Goal: Information Seeking & Learning: Learn about a topic

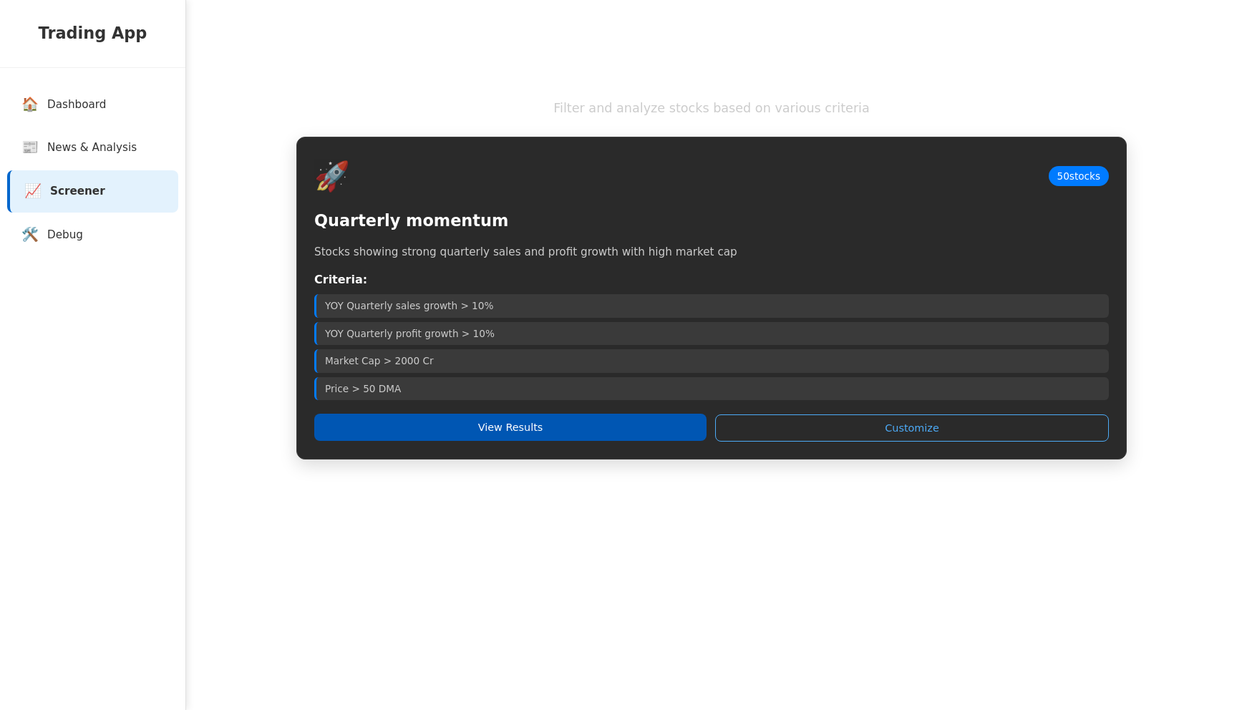
click at [525, 440] on button "View Results" at bounding box center [510, 427] width 392 height 27
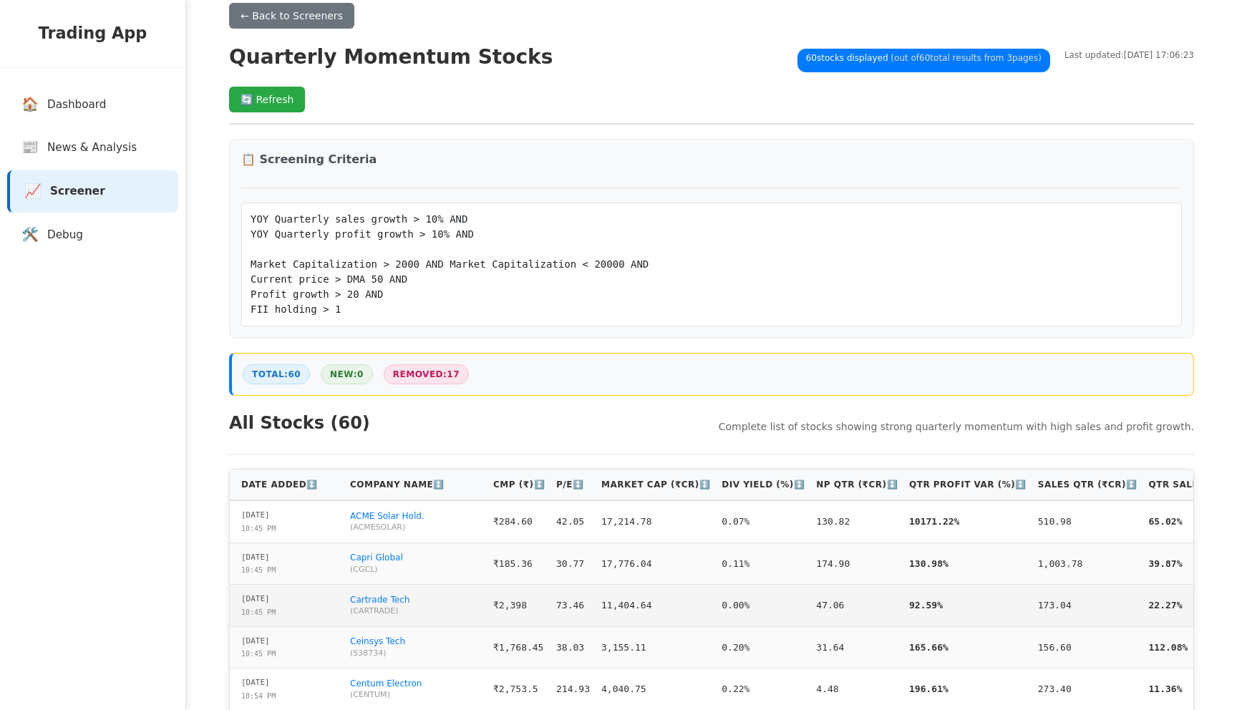
scroll to position [32, 0]
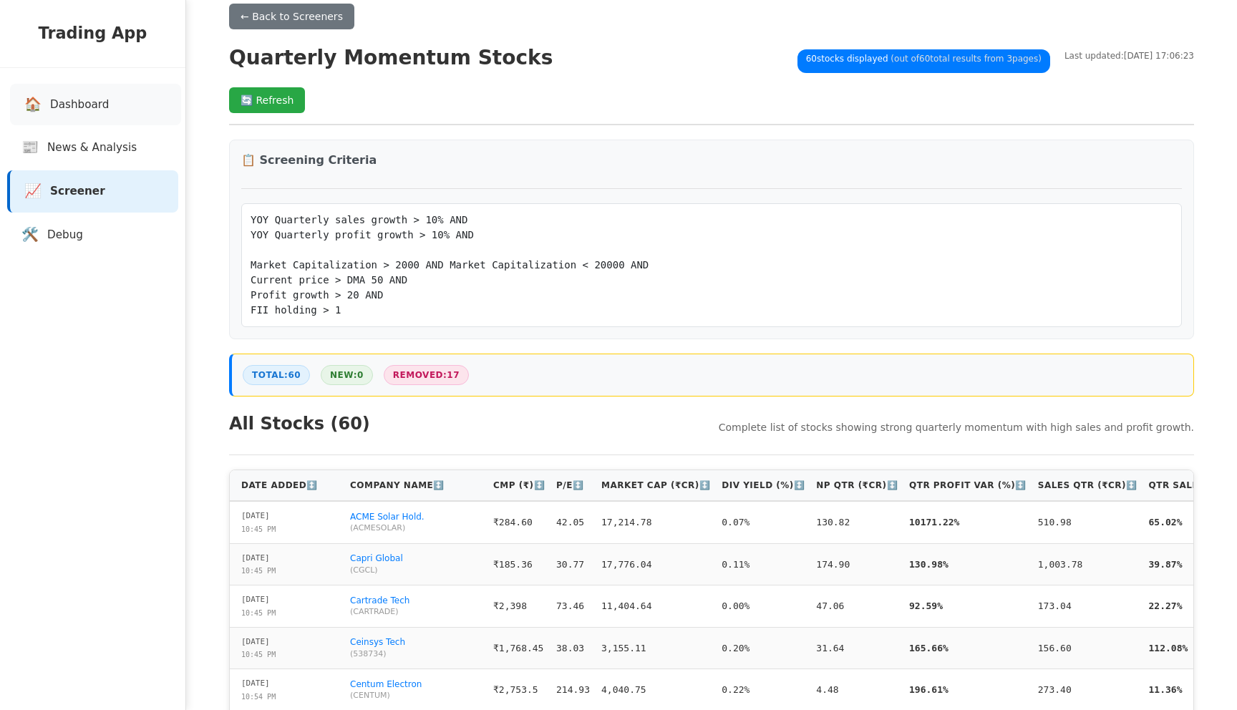
click at [64, 105] on span "Dashboard" at bounding box center [79, 105] width 59 height 16
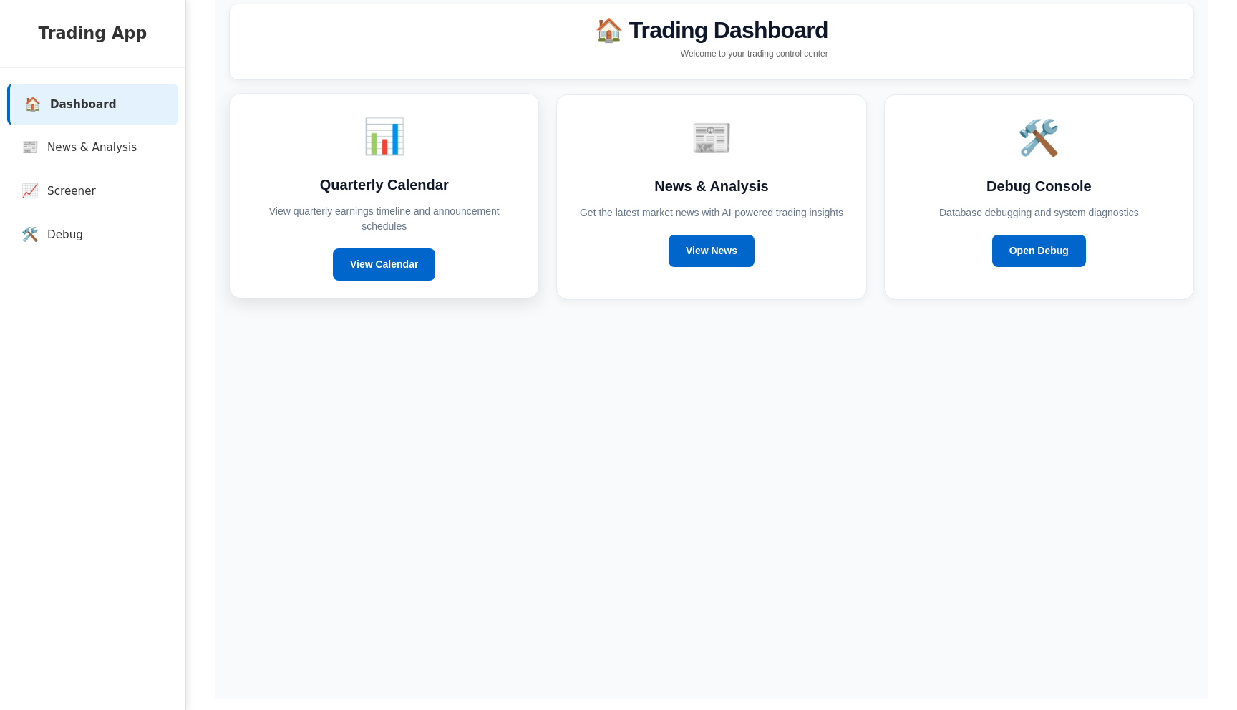
click at [385, 248] on div "📊 Quarterly Calendar View quarterly earnings timeline and announcement schedule…" at bounding box center [384, 195] width 310 height 205
click at [391, 256] on link "View Calendar" at bounding box center [384, 264] width 102 height 32
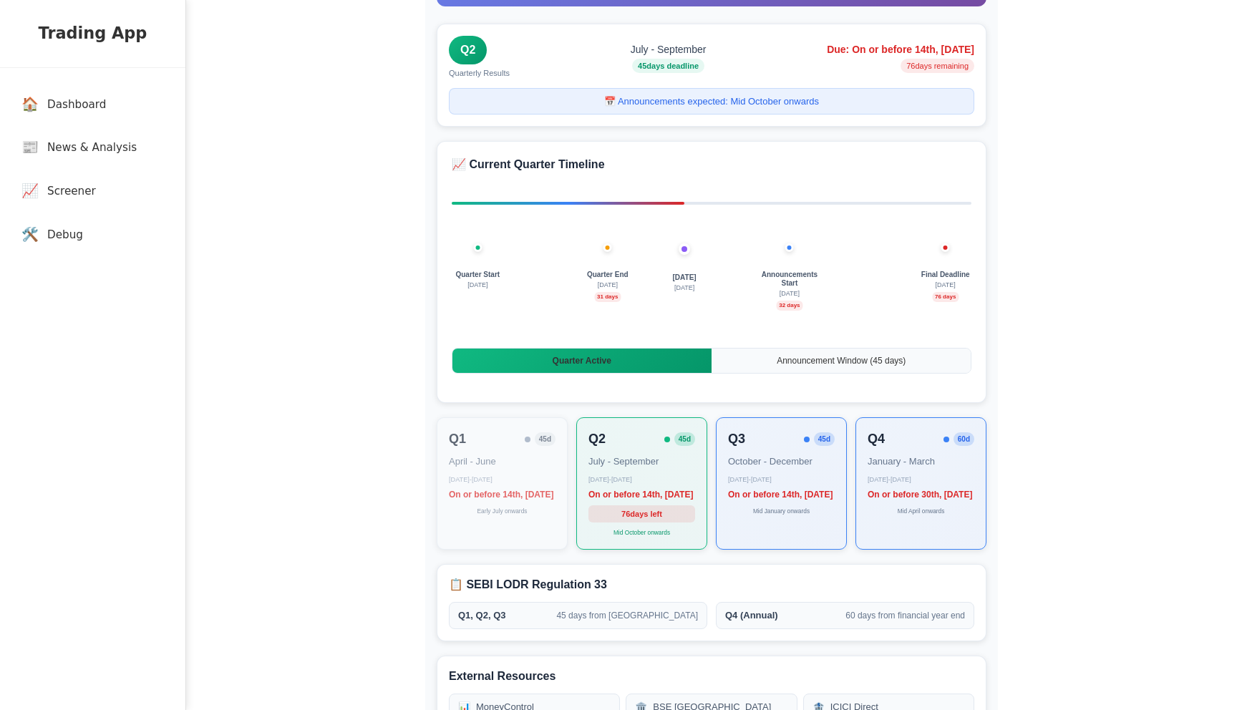
scroll to position [88, 0]
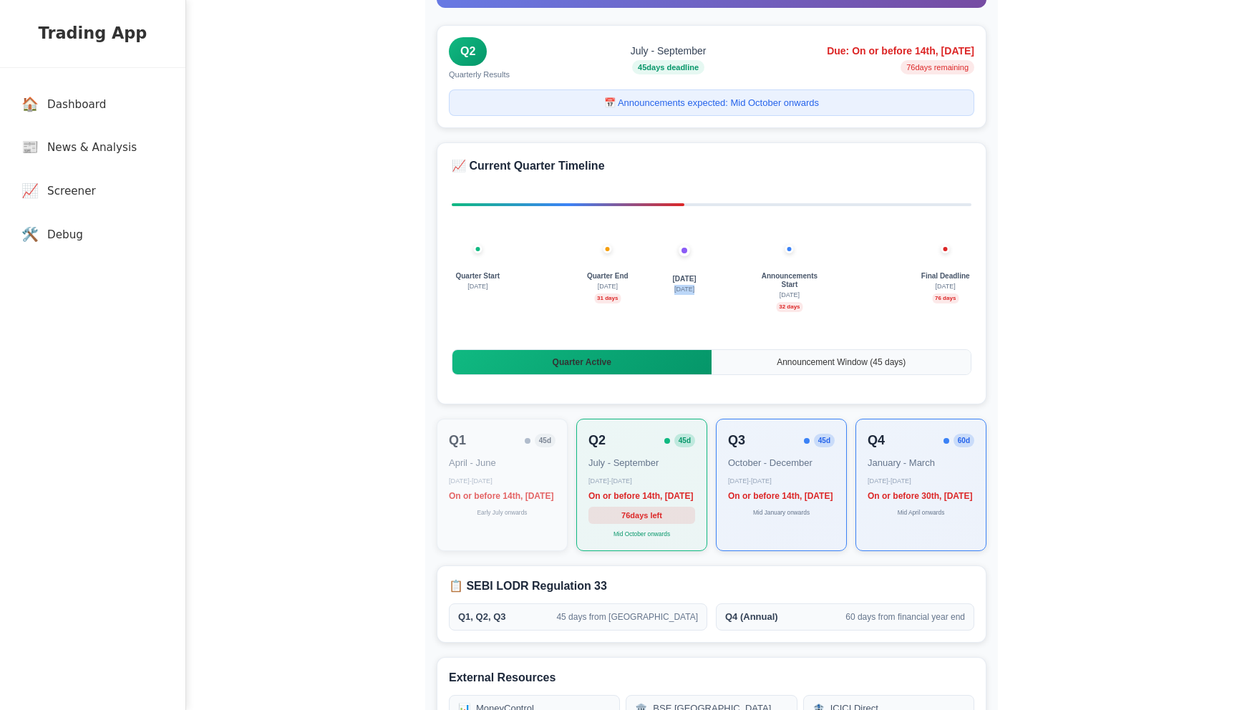
drag, startPoint x: 673, startPoint y: 289, endPoint x: 695, endPoint y: 289, distance: 22.2
click at [694, 289] on span "[DATE]" at bounding box center [684, 290] width 20 height 10
click at [758, 306] on div "Quarter Start July 1 Today 30 Aug Quarter End September 30 31 days Announcement…" at bounding box center [712, 299] width 520 height 72
click at [802, 308] on span "32 days" at bounding box center [789, 307] width 26 height 10
click at [789, 308] on span "32 days" at bounding box center [789, 307] width 26 height 10
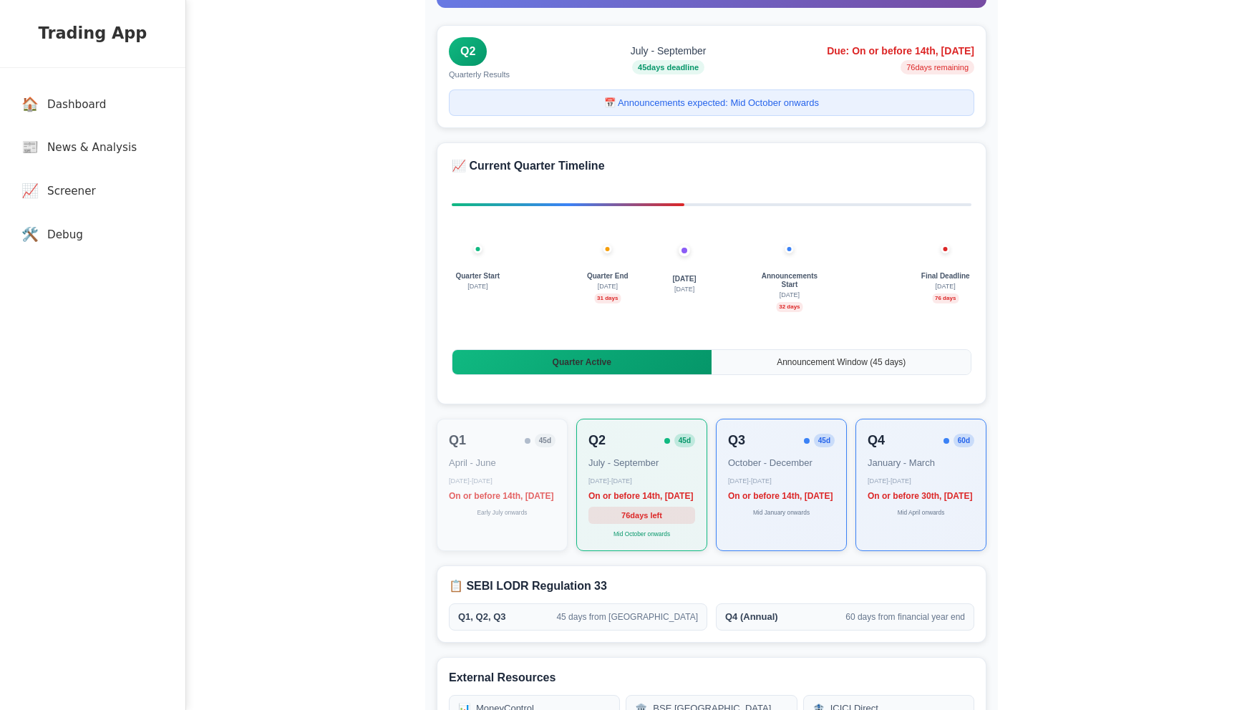
click at [789, 308] on span "32 days" at bounding box center [789, 307] width 26 height 10
drag, startPoint x: 934, startPoint y: 299, endPoint x: 967, endPoint y: 302, distance: 33.0
click at [967, 302] on div "Final Deadline [DATE] days" at bounding box center [945, 287] width 61 height 31
click at [932, 306] on div "Quarter Start July 1 Today 30 Aug Quarter End September 30 31 days Announcement…" at bounding box center [712, 299] width 520 height 72
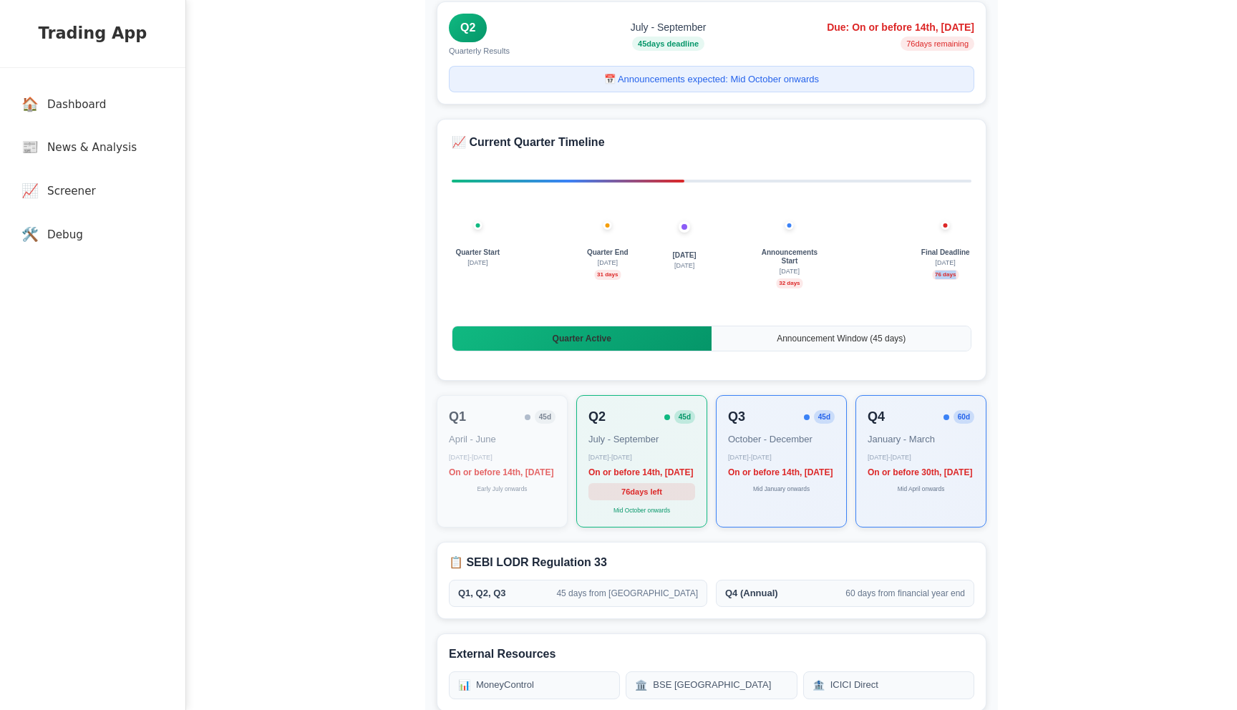
drag, startPoint x: 934, startPoint y: 274, endPoint x: 971, endPoint y: 274, distance: 36.5
click at [971, 274] on div "Final Deadline [DATE] days" at bounding box center [945, 263] width 61 height 31
click at [850, 289] on div "Quarter Start July 1 Today 30 Aug Quarter End September 30 31 days Announcement…" at bounding box center [712, 276] width 520 height 72
drag, startPoint x: 585, startPoint y: 253, endPoint x: 638, endPoint y: 265, distance: 54.3
click at [638, 265] on div "Quarter Start July 1 Today 30 Aug Quarter End September 30 31 days Announcement…" at bounding box center [712, 276] width 520 height 72
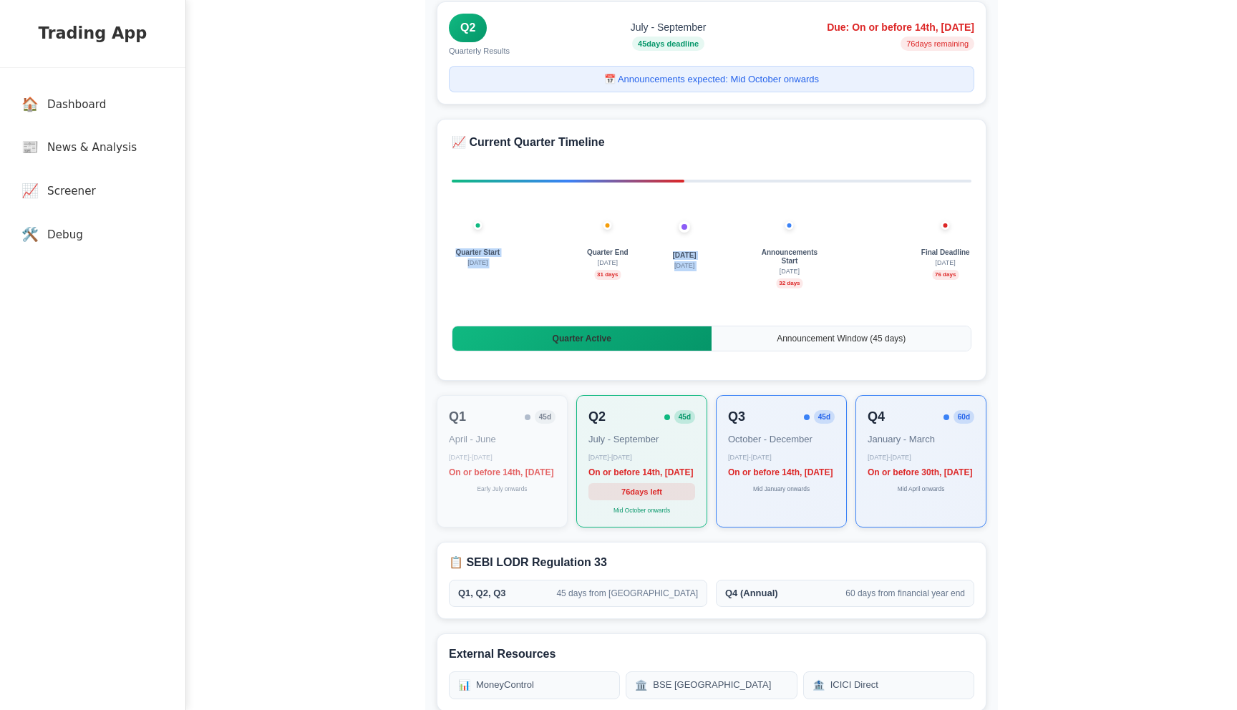
click at [660, 278] on div "Quarter Start July 1 Today 30 Aug Quarter End September 30 31 days Announcement…" at bounding box center [712, 276] width 520 height 72
drag, startPoint x: 629, startPoint y: 263, endPoint x: 580, endPoint y: 263, distance: 49.4
click at [580, 263] on div "Quarter End September 30 31 days" at bounding box center [607, 263] width 61 height 31
click at [653, 281] on div "Quarter Start July 1 Today 30 Aug Quarter End September 30 31 days Announcement…" at bounding box center [712, 276] width 520 height 72
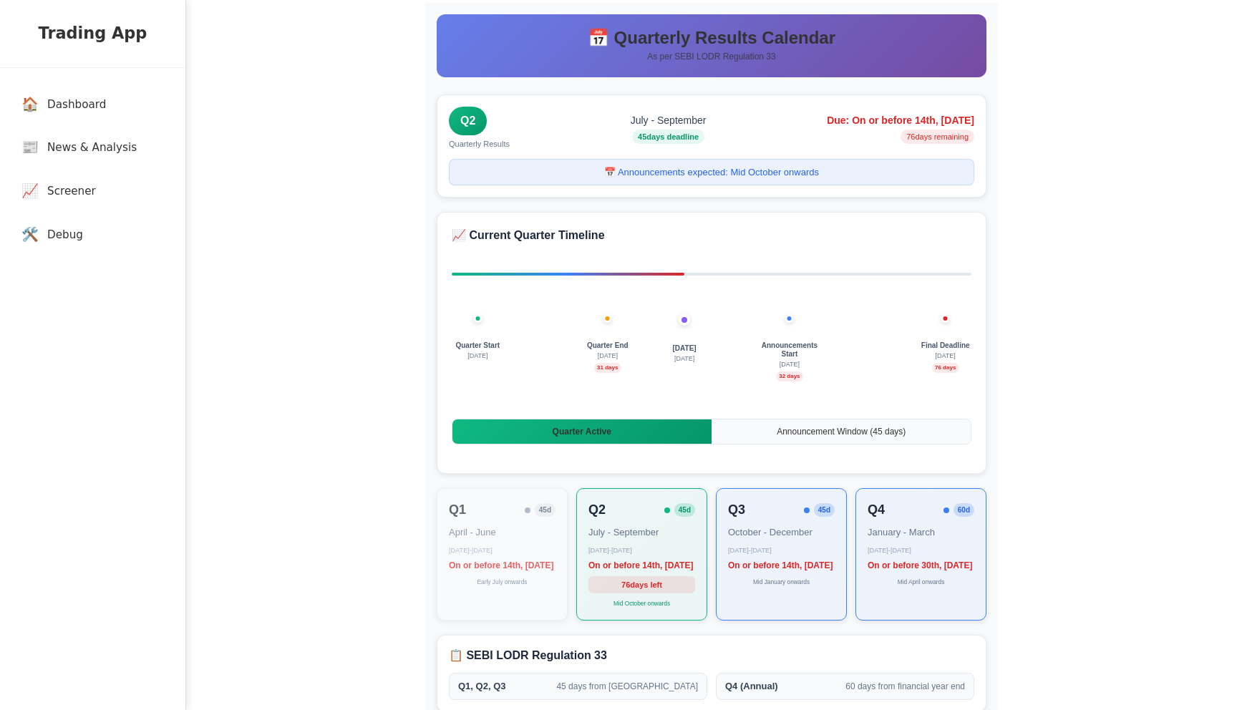
scroll to position [13, 0]
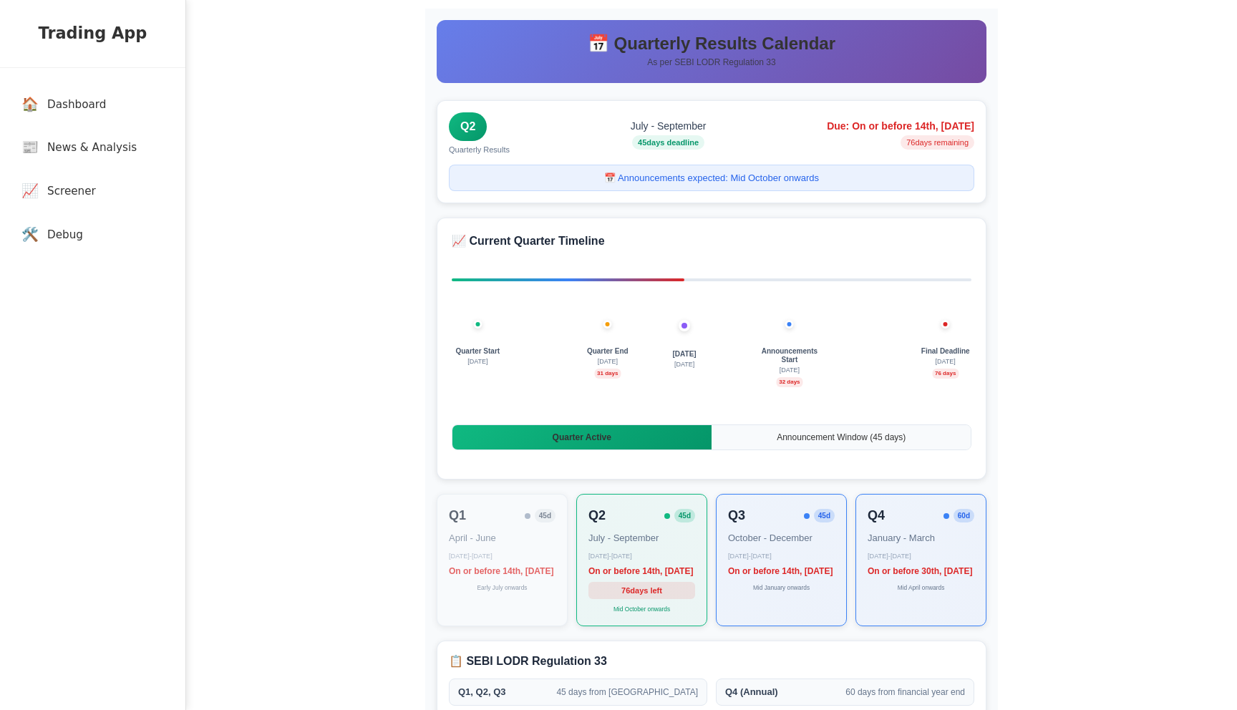
drag, startPoint x: 614, startPoint y: 143, endPoint x: 684, endPoint y: 140, distance: 70.2
click at [684, 140] on span "45 days deadline" at bounding box center [668, 142] width 72 height 15
click at [762, 220] on div "📈 Current Quarter Timeline Quarter Start July 1 Today 30 Aug Quarter End Septem…" at bounding box center [712, 349] width 550 height 262
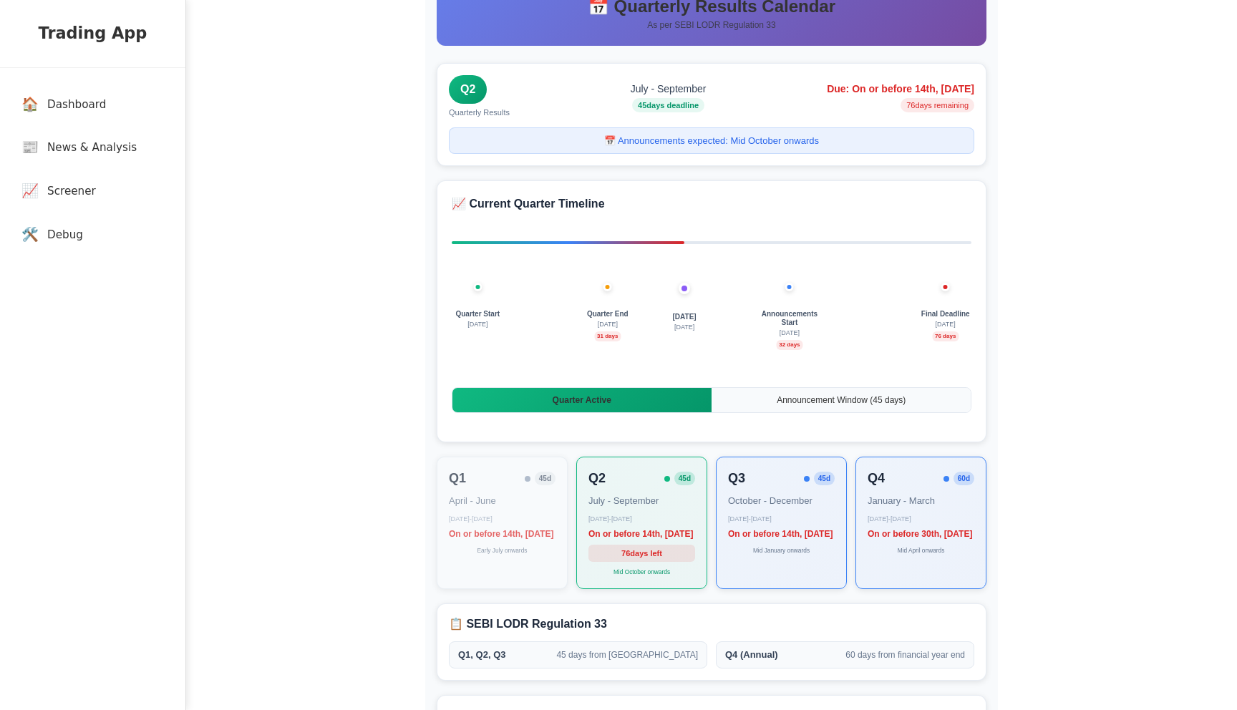
scroll to position [52, 0]
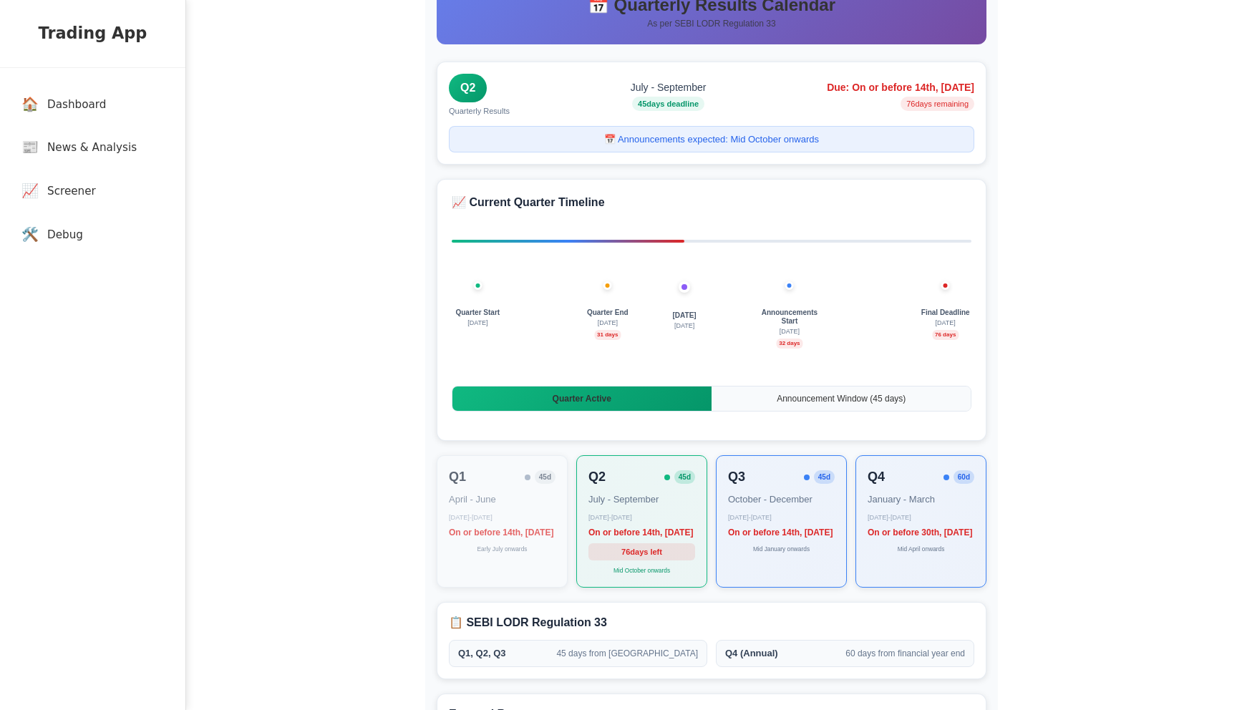
drag, startPoint x: 585, startPoint y: 314, endPoint x: 626, endPoint y: 323, distance: 42.4
click at [626, 323] on div "Quarter End September 30 31 days" at bounding box center [607, 323] width 61 height 31
click at [652, 328] on div "Today 30 Aug" at bounding box center [684, 321] width 64 height 21
drag, startPoint x: 675, startPoint y: 326, endPoint x: 701, endPoint y: 326, distance: 26.5
click at [701, 326] on div "Today 30 Aug" at bounding box center [684, 321] width 64 height 21
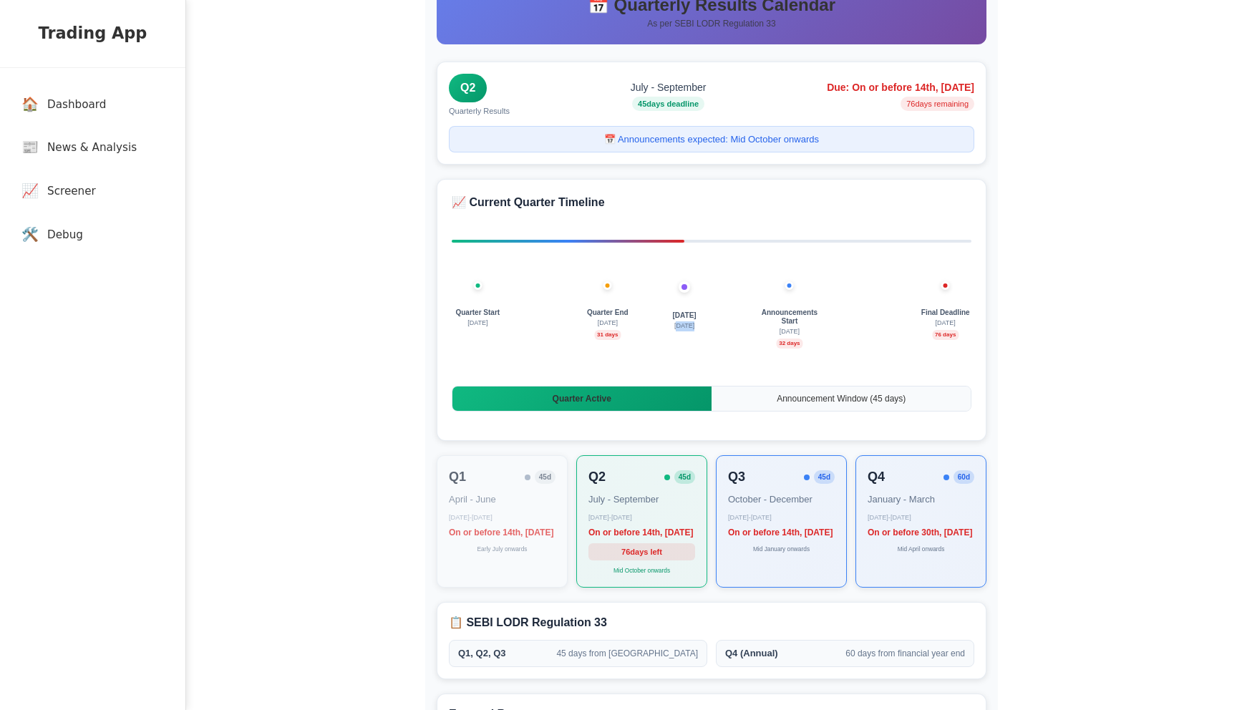
click at [681, 330] on span "[DATE]" at bounding box center [684, 326] width 20 height 10
drag, startPoint x: 673, startPoint y: 326, endPoint x: 701, endPoint y: 329, distance: 28.7
click at [701, 329] on div "Today 30 Aug" at bounding box center [684, 321] width 64 height 21
click at [716, 336] on div "Quarter Start July 1 Today 30 Aug Quarter End September 30 31 days Announcement…" at bounding box center [712, 336] width 520 height 72
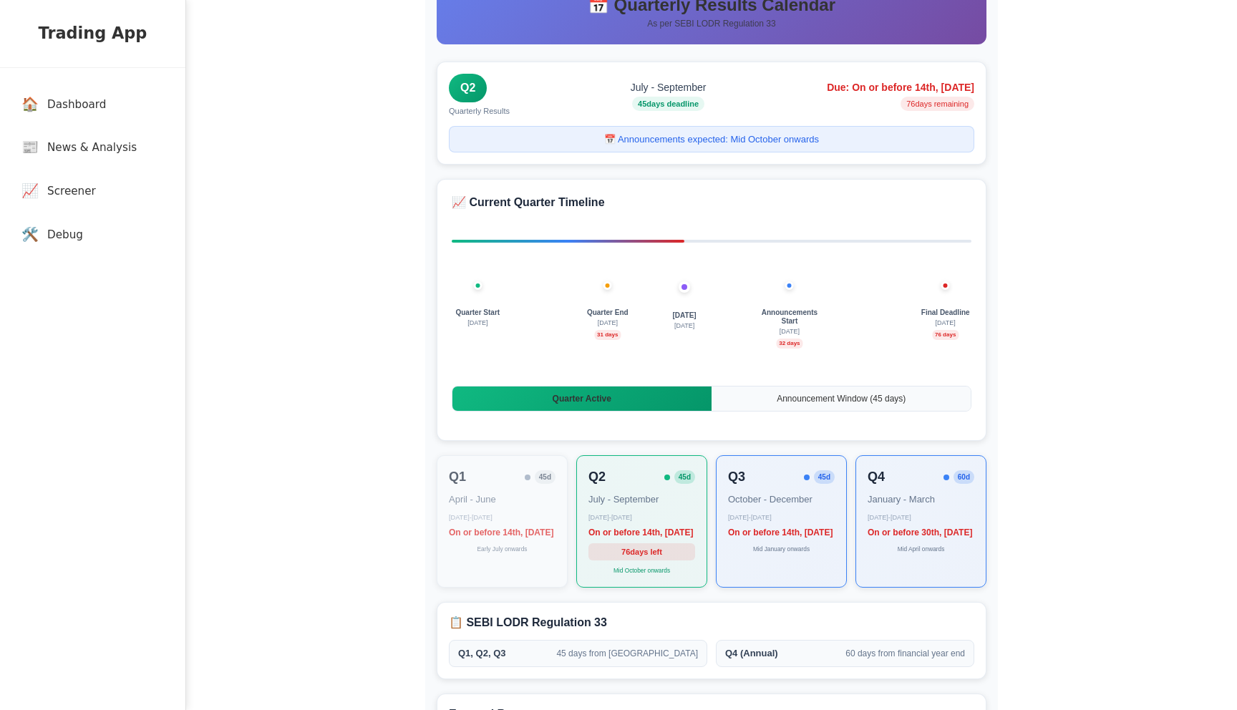
click at [676, 314] on span "[DATE]" at bounding box center [685, 315] width 24 height 9
copy span "[DATE]"
click at [602, 308] on span "Quarter End" at bounding box center [608, 312] width 42 height 9
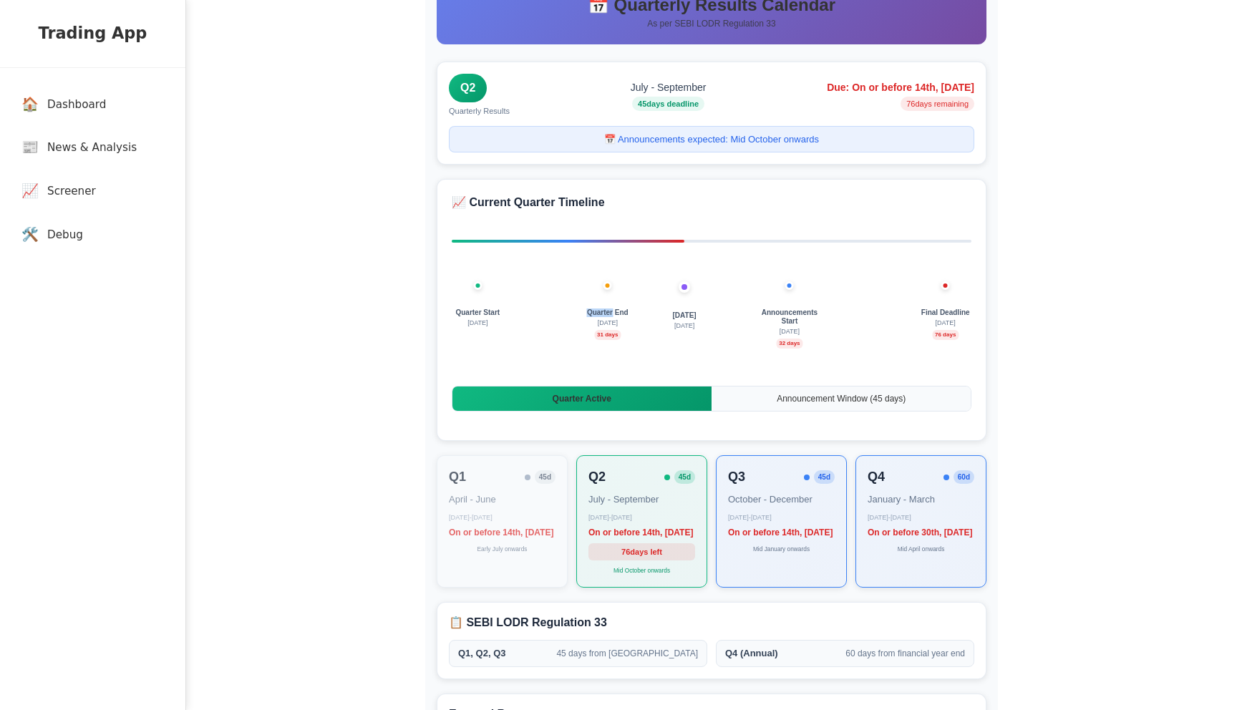
click at [602, 308] on span "Quarter End" at bounding box center [608, 312] width 42 height 9
copy span "Quarter End"
click at [711, 319] on div "Today 30 Aug" at bounding box center [684, 321] width 64 height 21
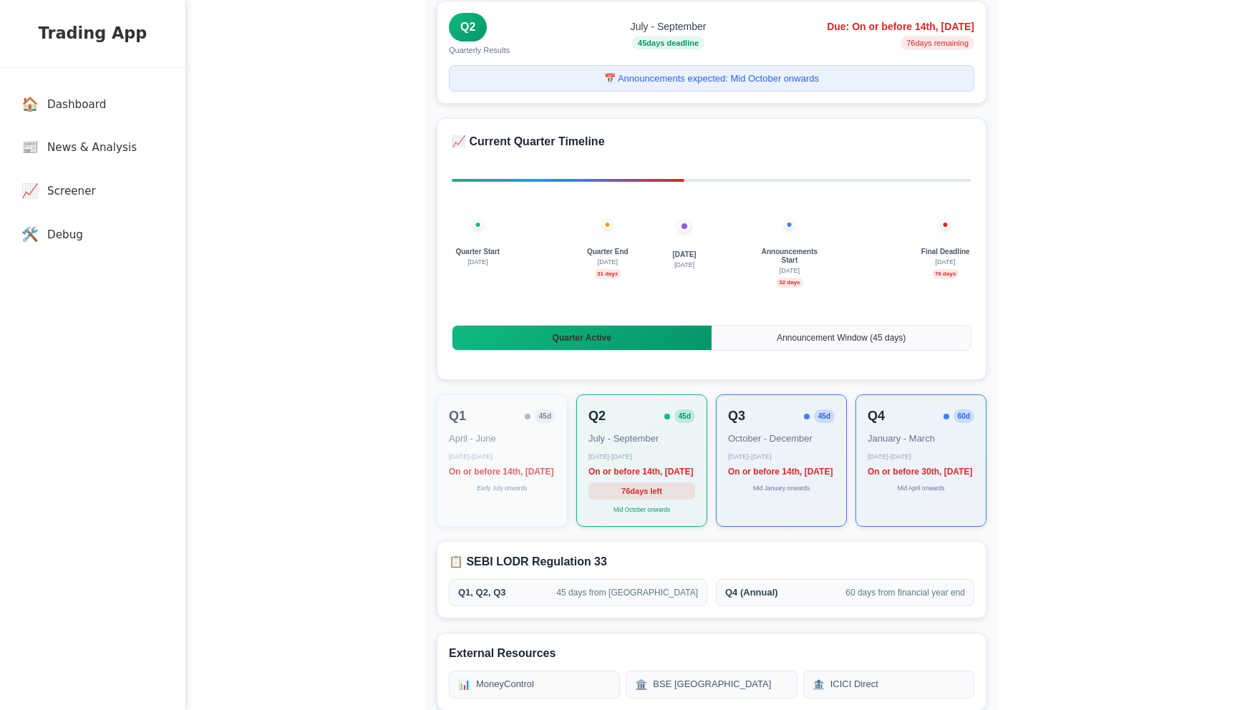
scroll to position [110, 0]
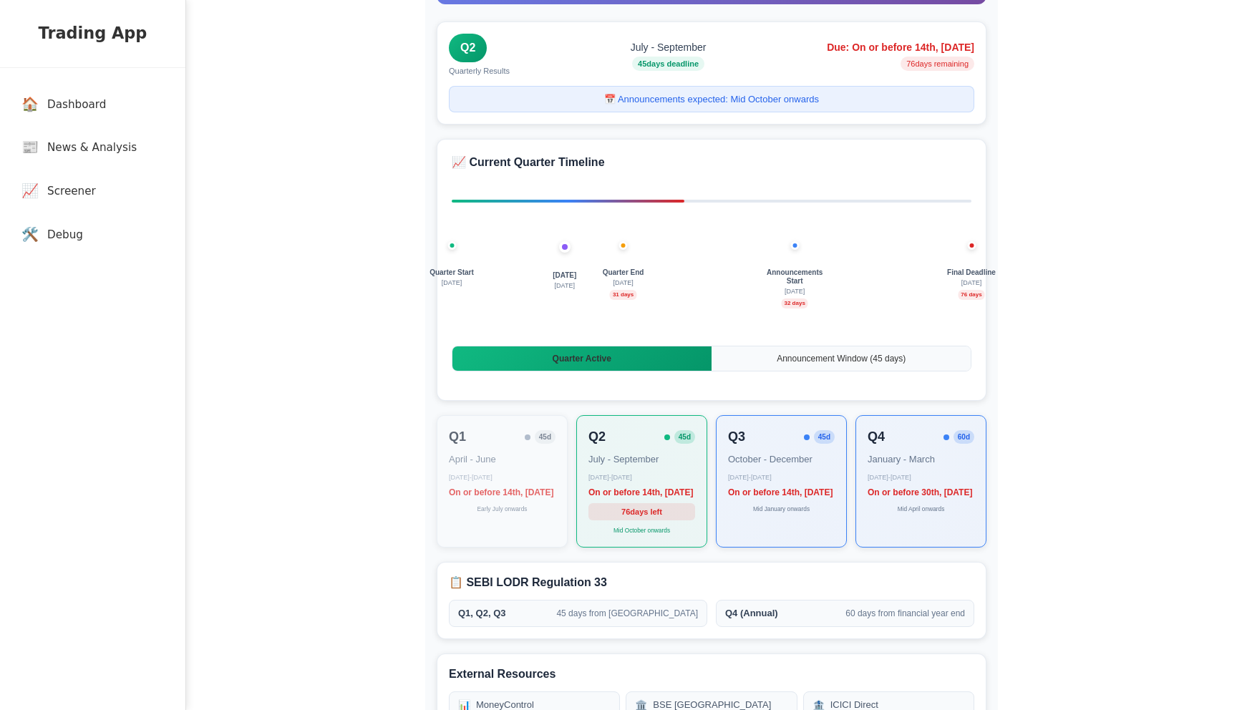
click at [512, 268] on div "Quarter Start July 1 Today 30 Aug Quarter End September 30 31 days Announcement…" at bounding box center [712, 296] width 520 height 72
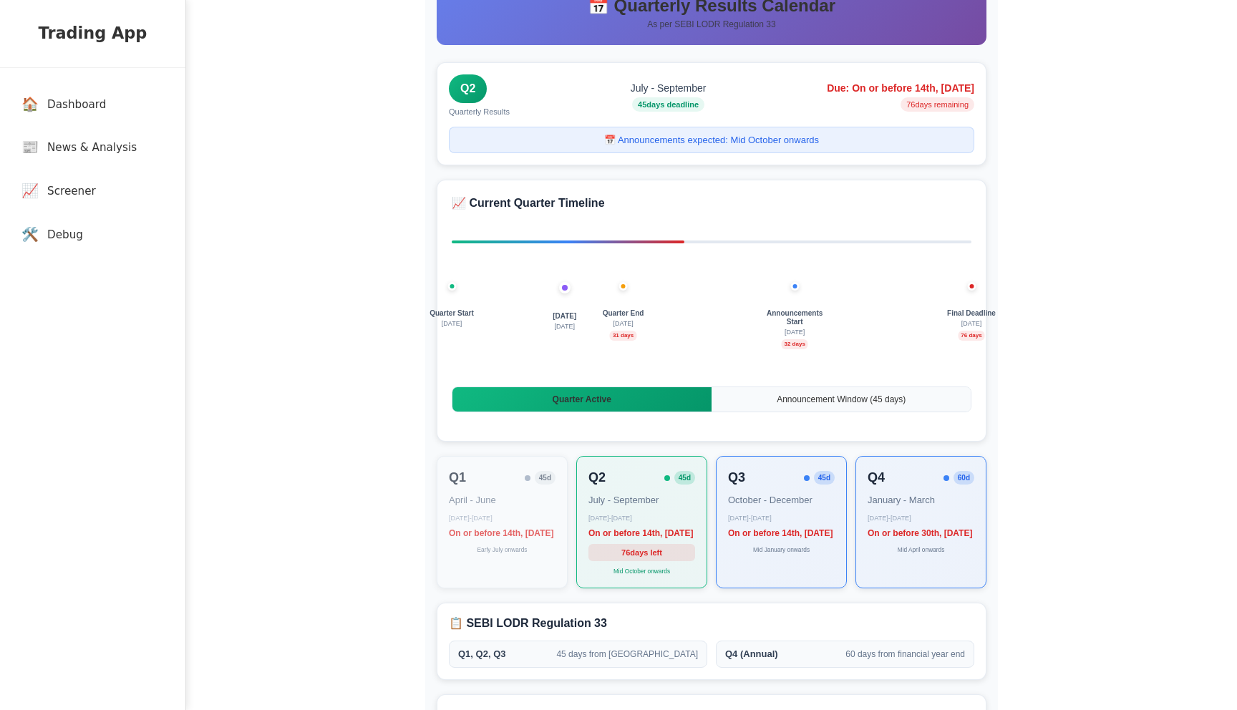
scroll to position [52, 0]
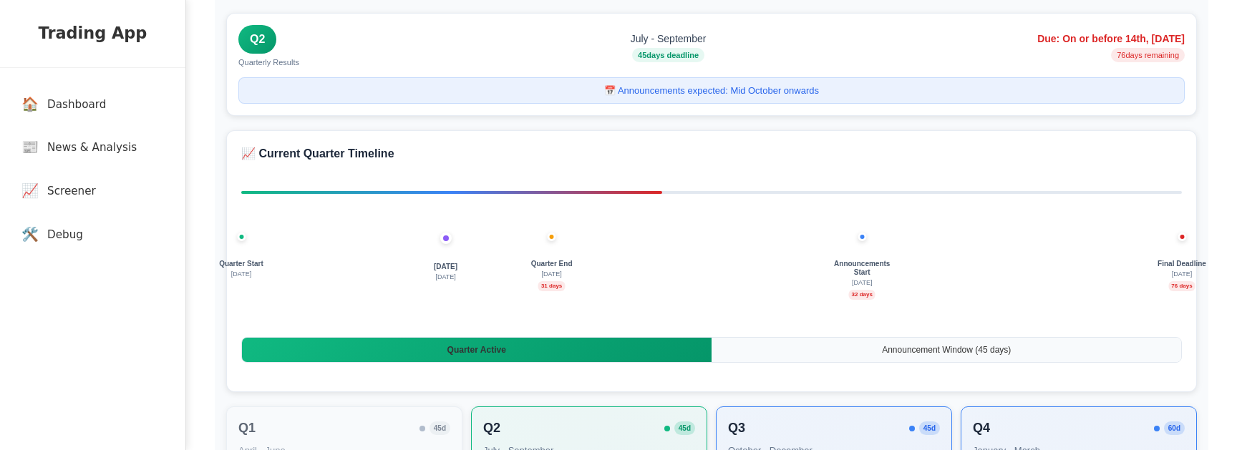
scroll to position [84, 0]
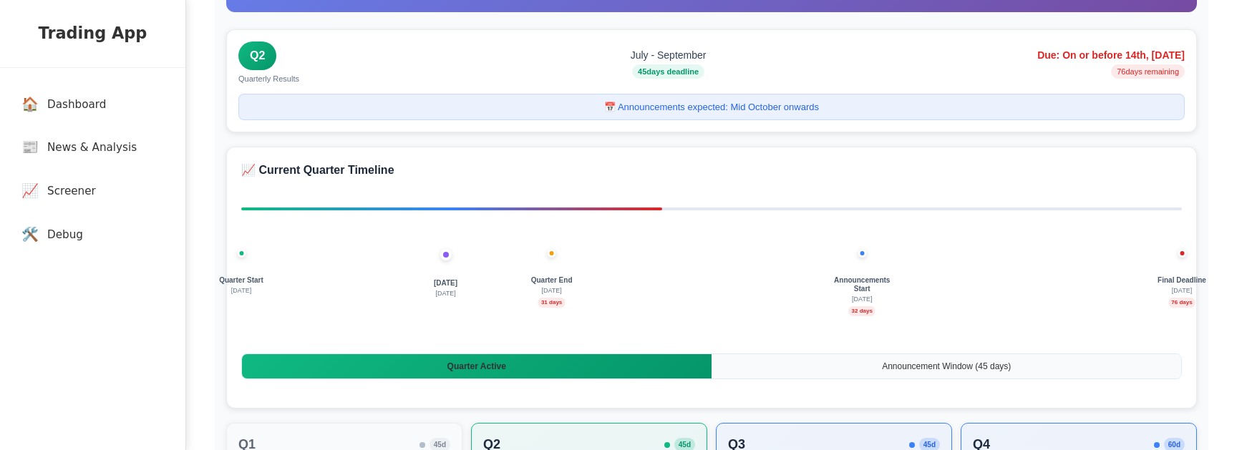
click at [557, 286] on span "[DATE]" at bounding box center [551, 291] width 20 height 10
click at [575, 276] on div "Quarter End September 30 31 days" at bounding box center [551, 291] width 61 height 31
drag, startPoint x: 583, startPoint y: 245, endPoint x: 510, endPoint y: 246, distance: 72.3
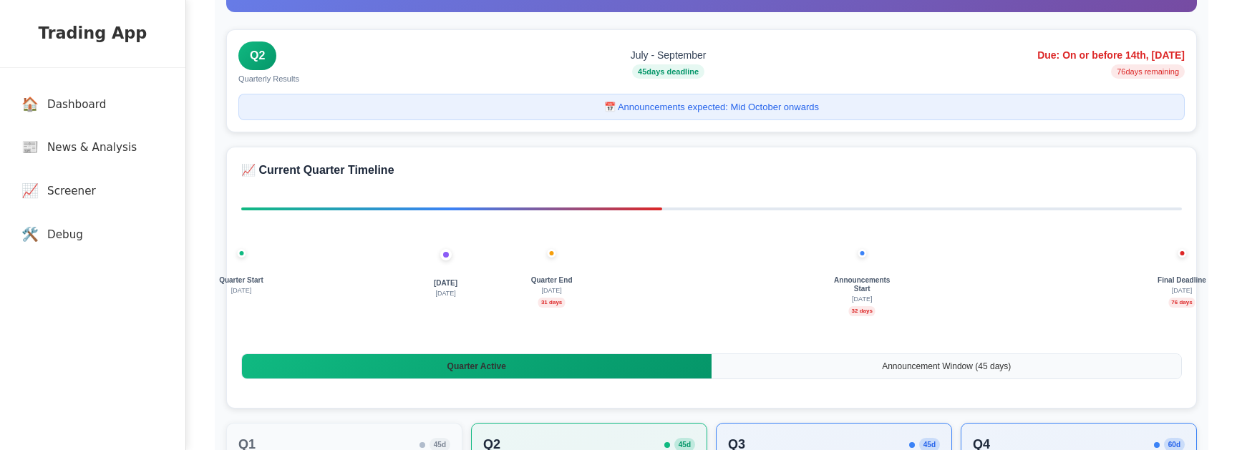
click at [510, 268] on div "Quarter Start July 1 Today 30 Aug Quarter End September 30 31 days Announcement…" at bounding box center [711, 304] width 940 height 72
click at [615, 277] on div "Quarter Start July 1 Today 30 Aug Quarter End September 30 31 days Announcement…" at bounding box center [711, 304] width 940 height 72
click at [558, 276] on span "Quarter End" at bounding box center [552, 280] width 42 height 9
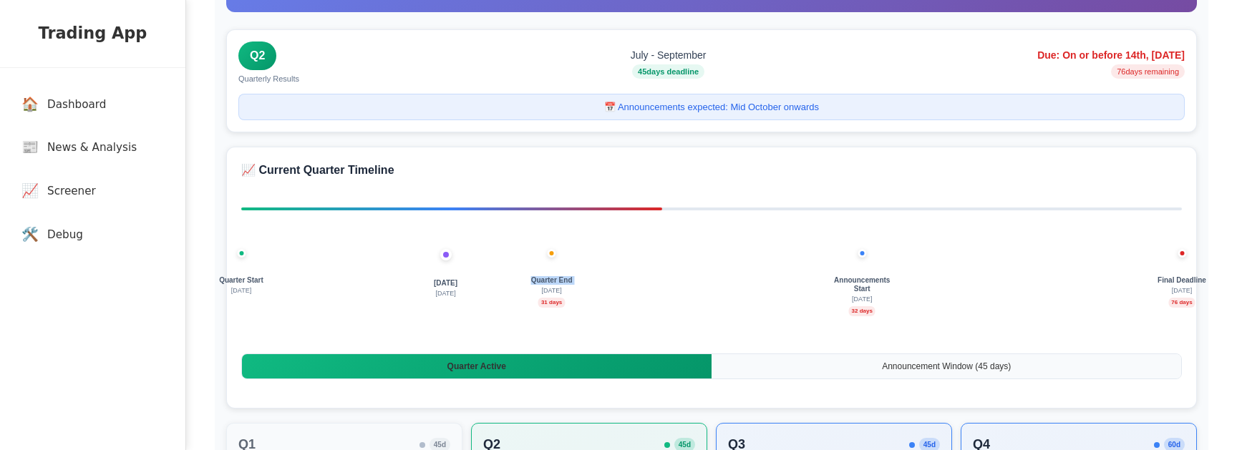
copy span "Quarter End"
click at [867, 276] on span "Announcements Start" at bounding box center [862, 284] width 61 height 17
copy span "Announcements Start"
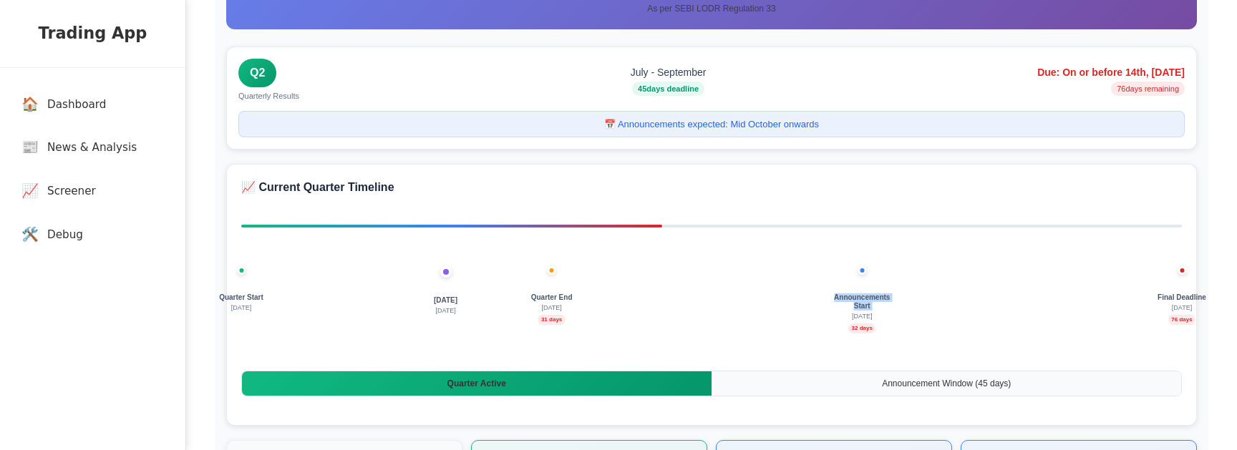
scroll to position [67, 0]
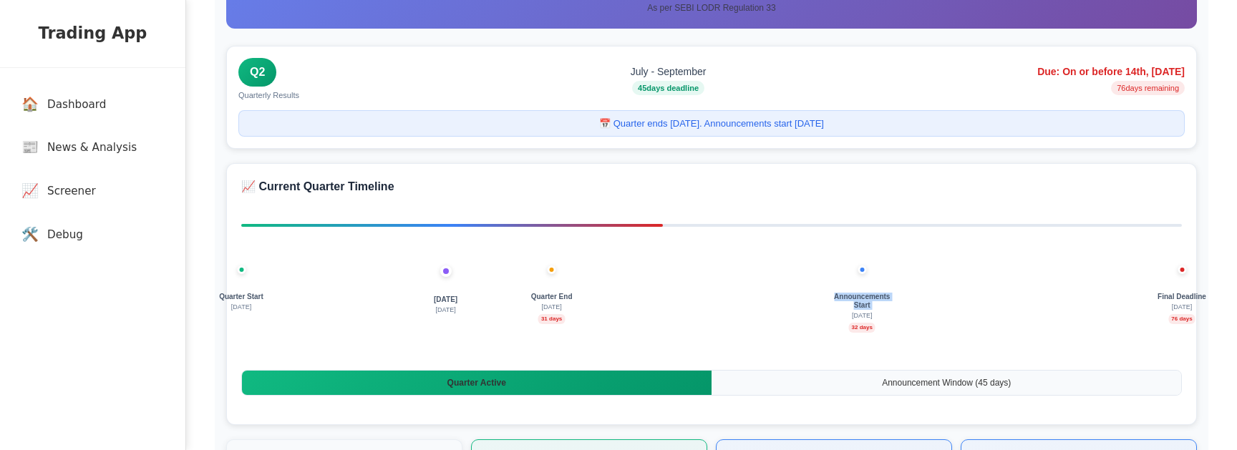
click at [670, 296] on div "Quarter Start July 1 Today 30 Aug Quarter End September 30 31 days Announcement…" at bounding box center [711, 320] width 940 height 72
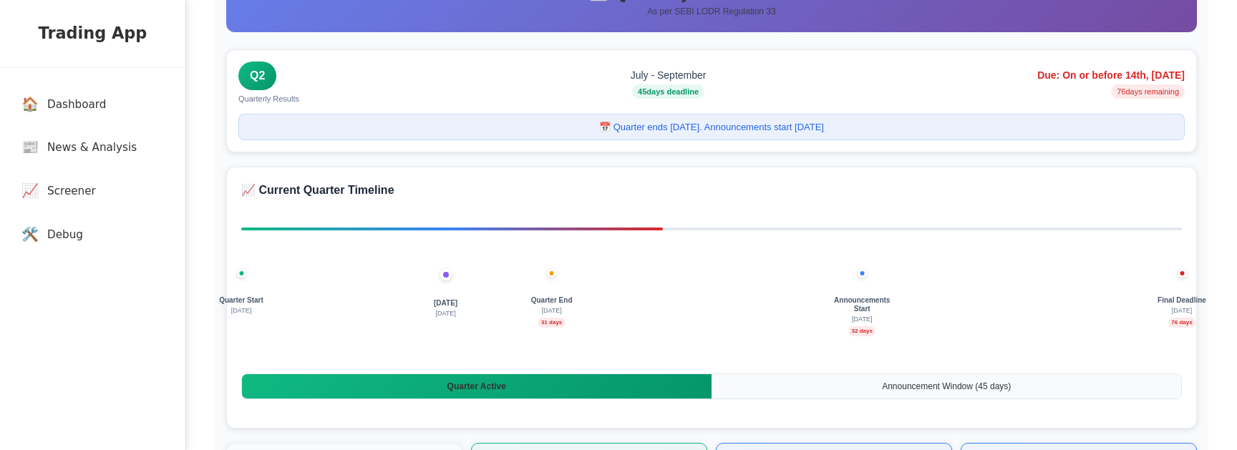
scroll to position [54, 0]
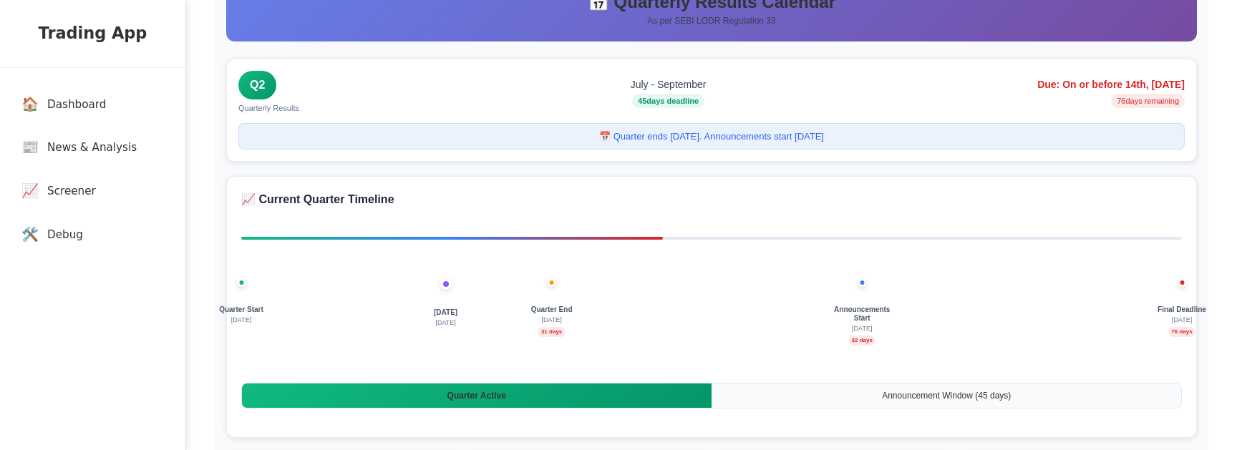
click at [895, 329] on div "Quarter Start July 1 Today 30 Aug Quarter End September 30 31 days Announcement…" at bounding box center [711, 323] width 940 height 200
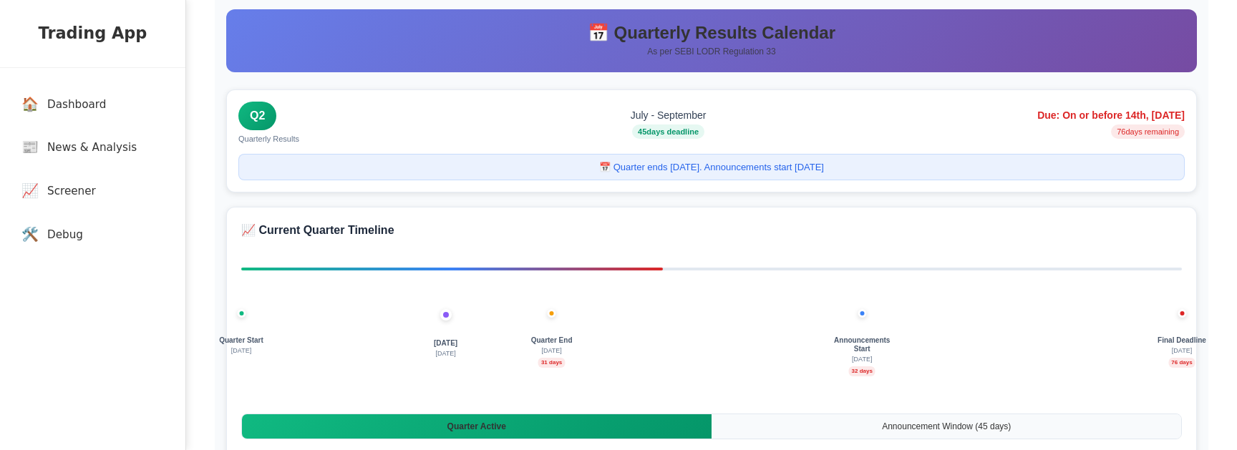
click at [116, 14] on div "Trading App" at bounding box center [92, 34] width 185 height 68
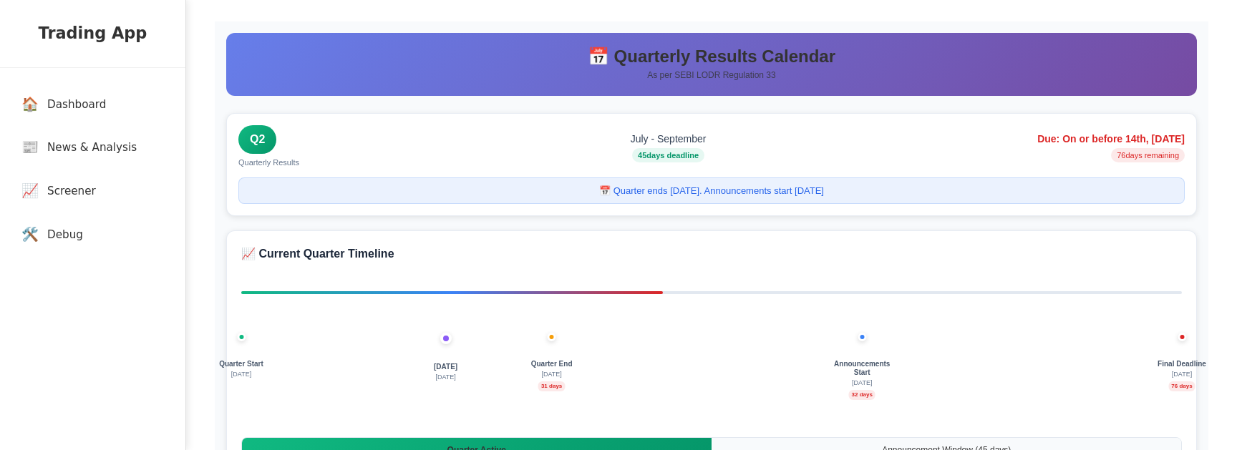
scroll to position [40, 0]
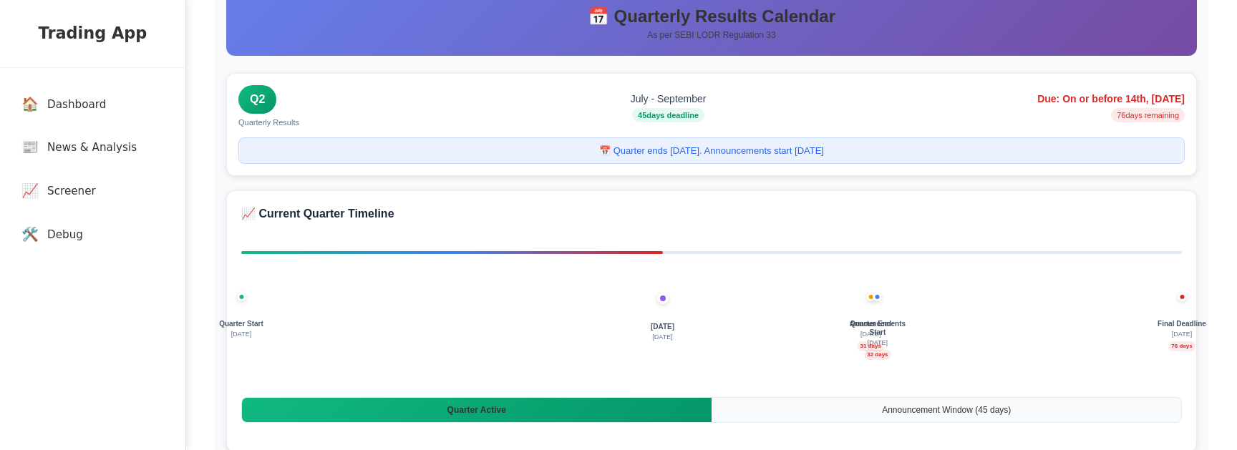
click at [761, 333] on div "Quarter Start July 1 Today 30 Aug Quarter End September 30 31 days Announcement…" at bounding box center [711, 347] width 940 height 72
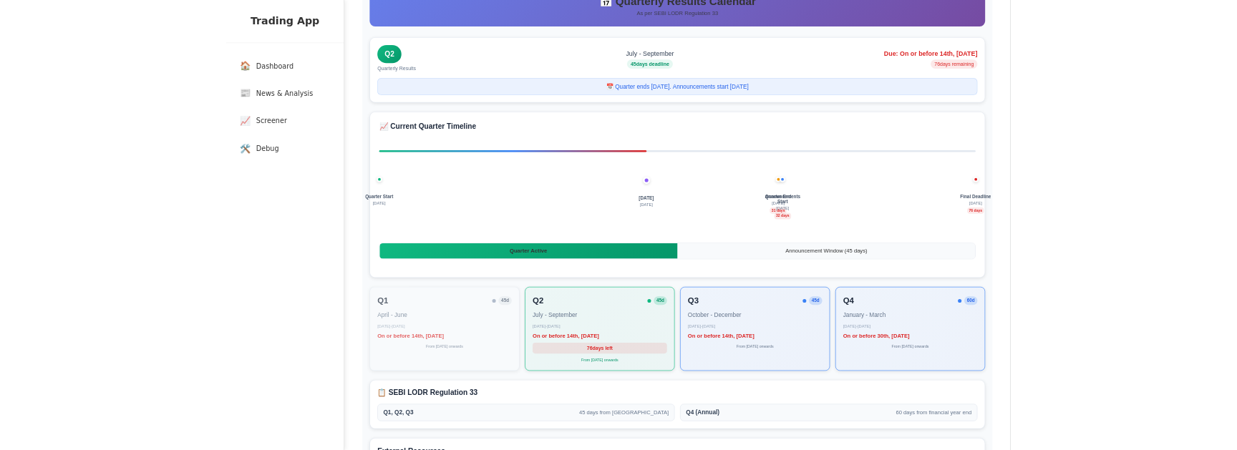
scroll to position [65, 0]
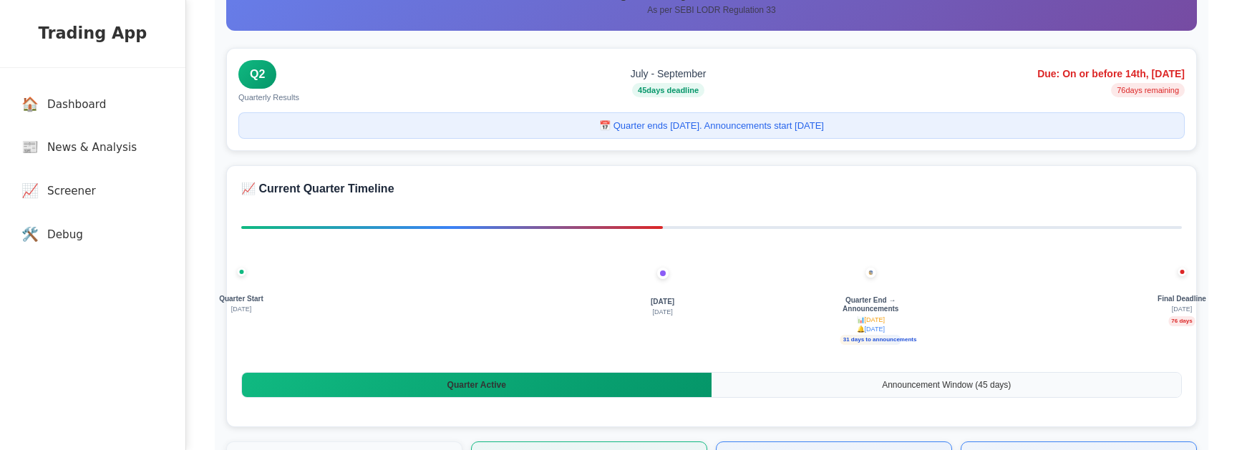
click at [777, 281] on div "Quarter Start July 1 Today 30 Aug Quarter End → Announcements 📊 September 30 🔔 …" at bounding box center [711, 312] width 940 height 200
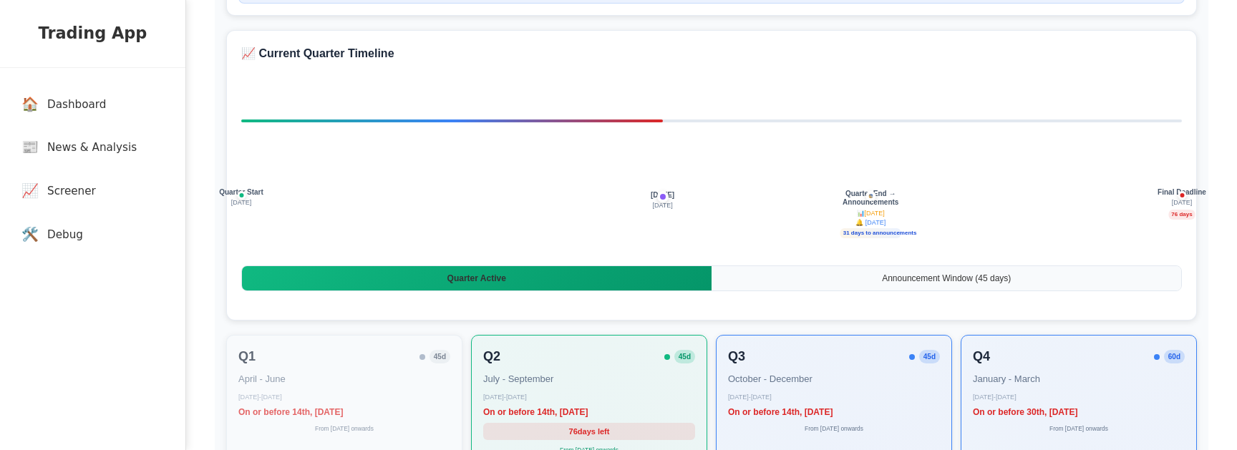
scroll to position [202, 0]
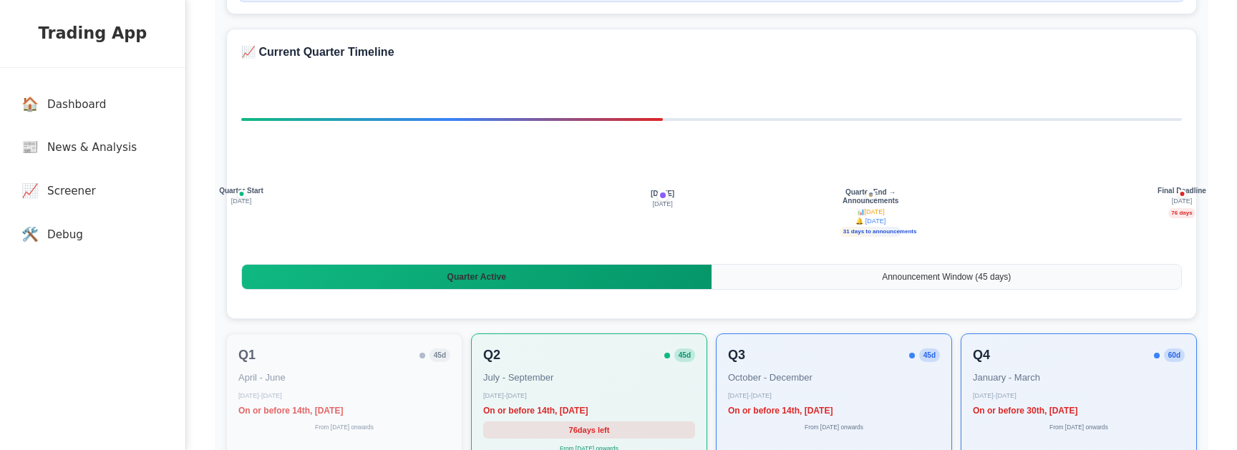
click at [732, 223] on div "Quarter Start [DATE] [DATE] [DATE] Quarter End → Announcements 📊 [DATE] 🔔 [DATE…" at bounding box center [711, 214] width 940 height 72
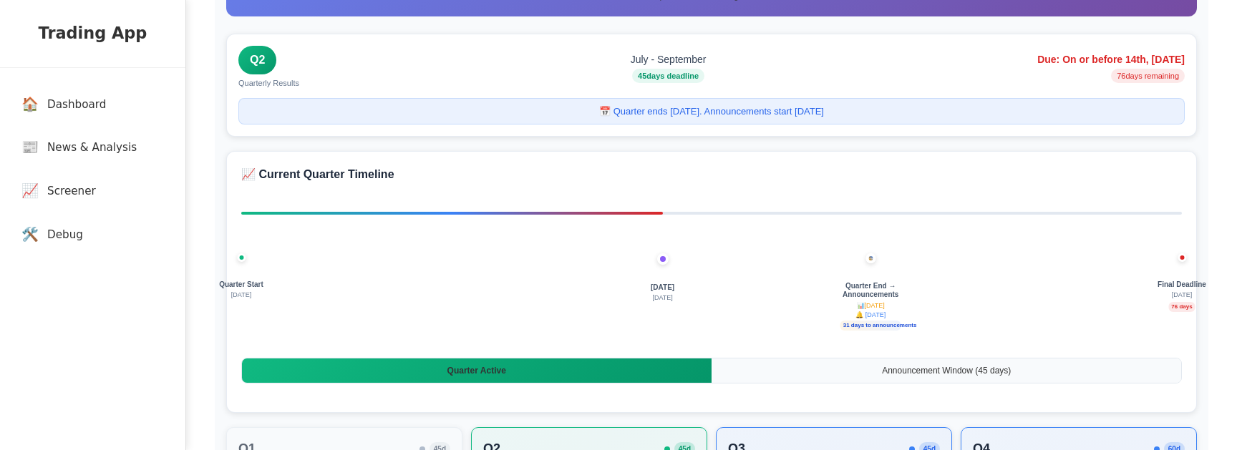
scroll to position [87, 0]
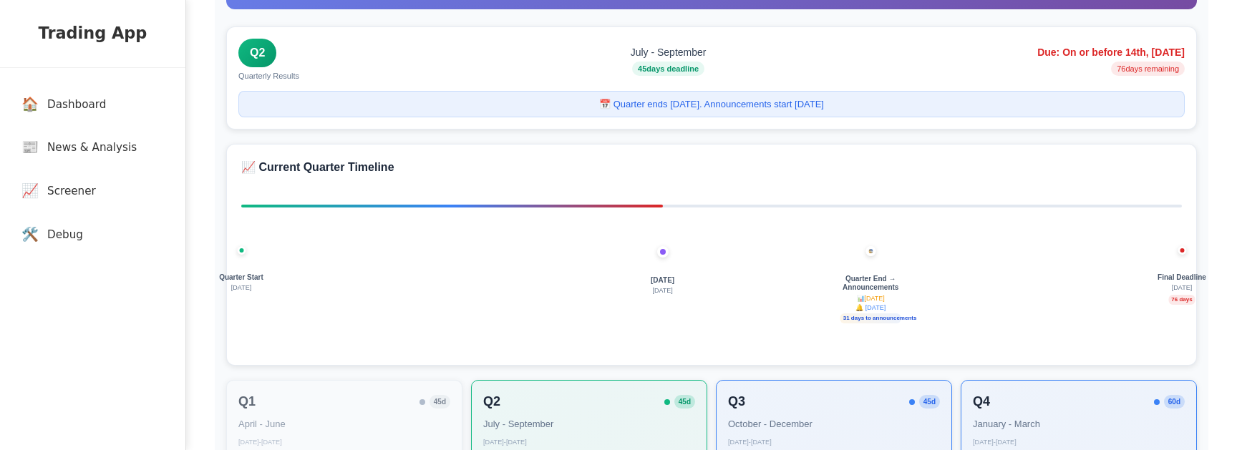
click at [868, 267] on div "Quarter Start [DATE] [DATE] [DATE] Quarter End → Announcements 📊 [DATE] 🔔 [DATE…" at bounding box center [711, 270] width 940 height 160
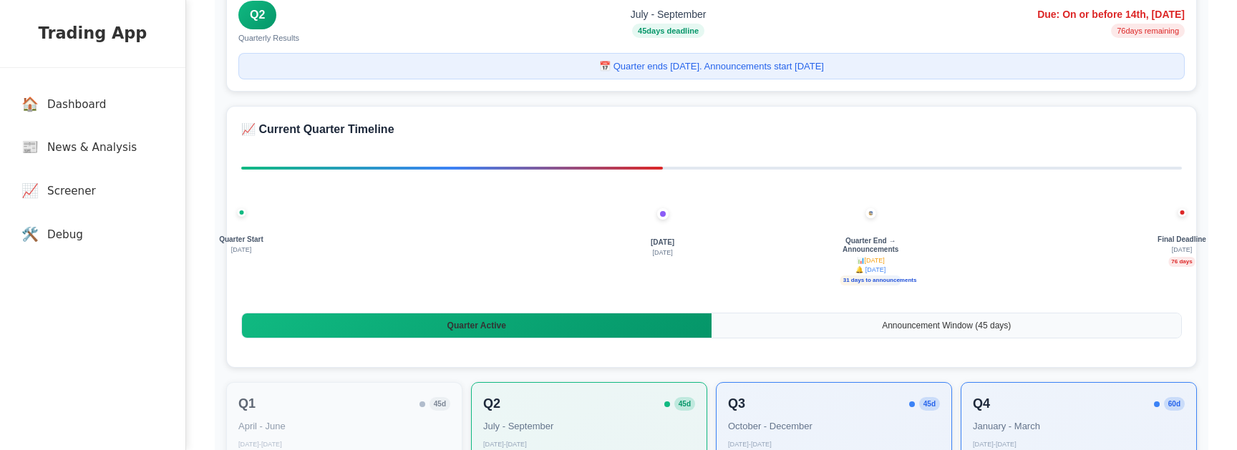
scroll to position [132, 0]
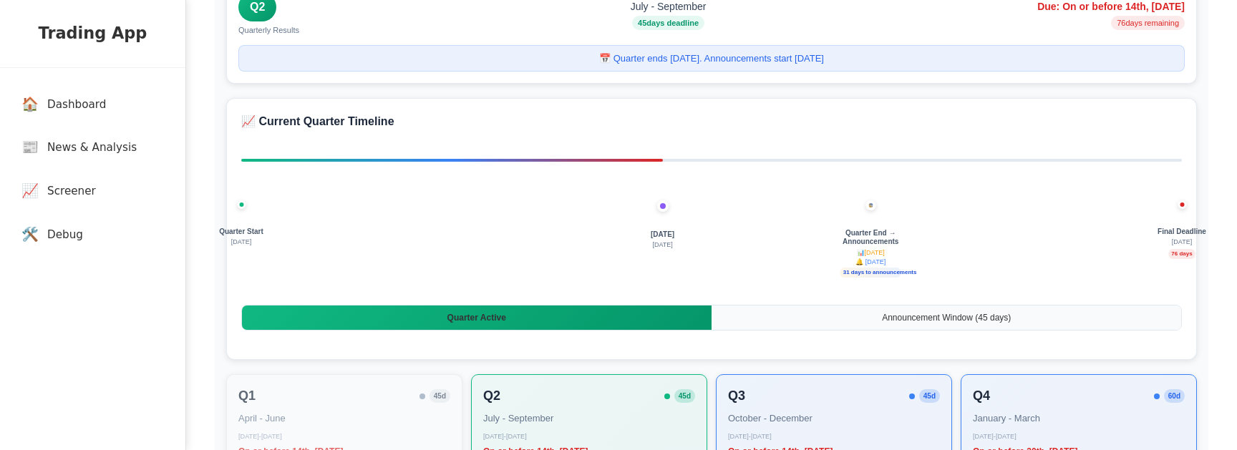
click at [870, 321] on div "Announcement Window ( 45 days)" at bounding box center [947, 318] width 470 height 24
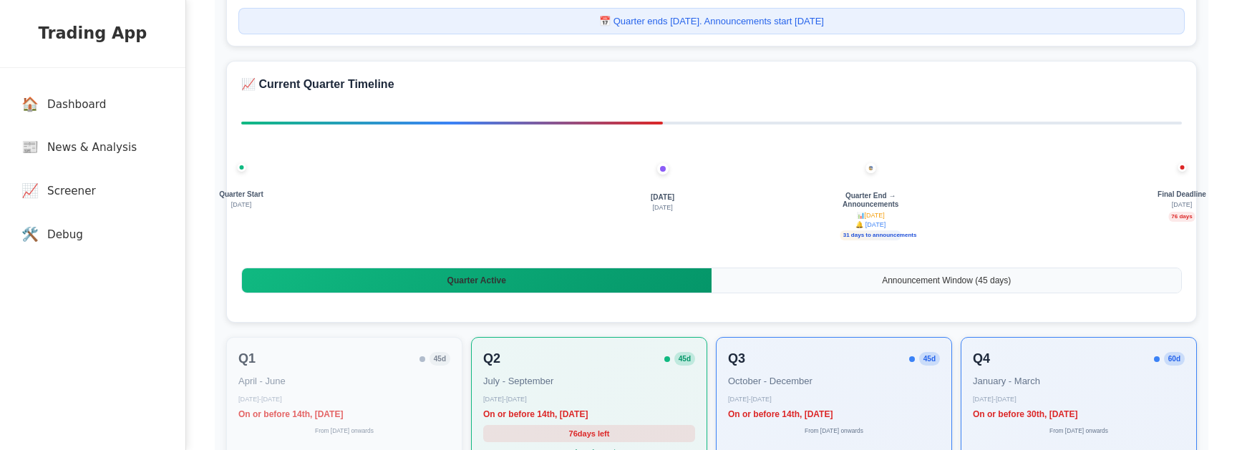
scroll to position [172, 0]
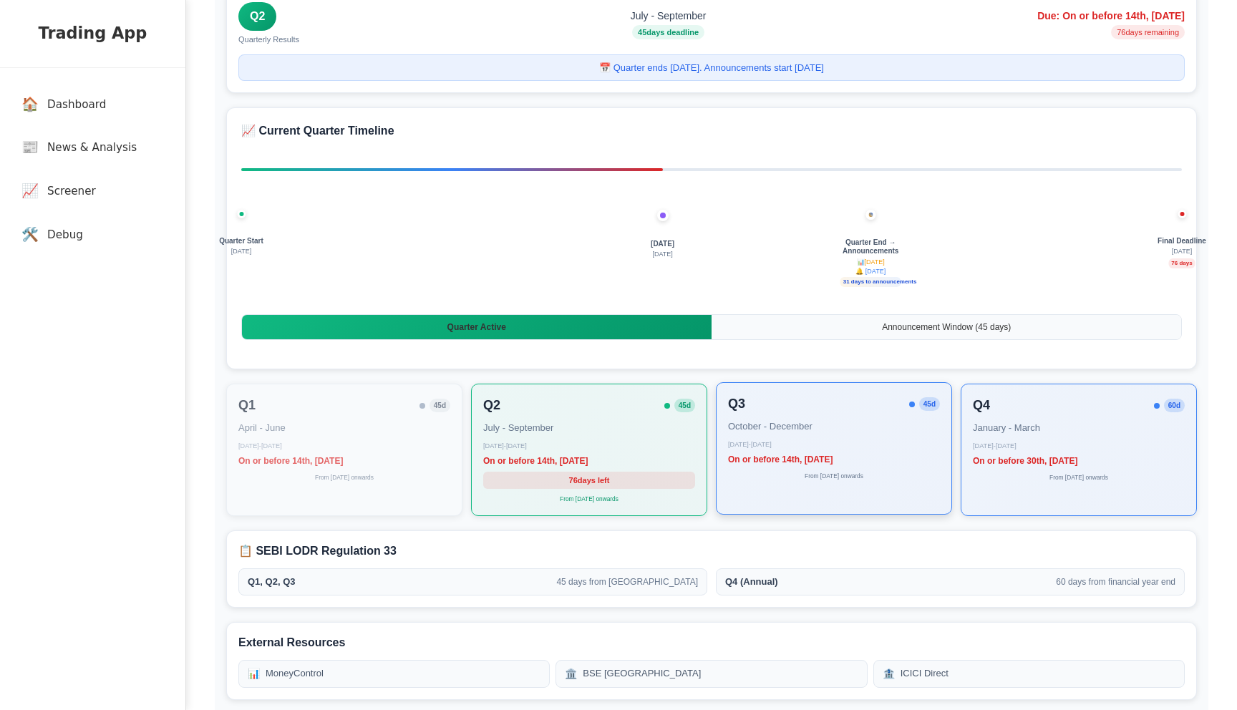
scroll to position [120, 0]
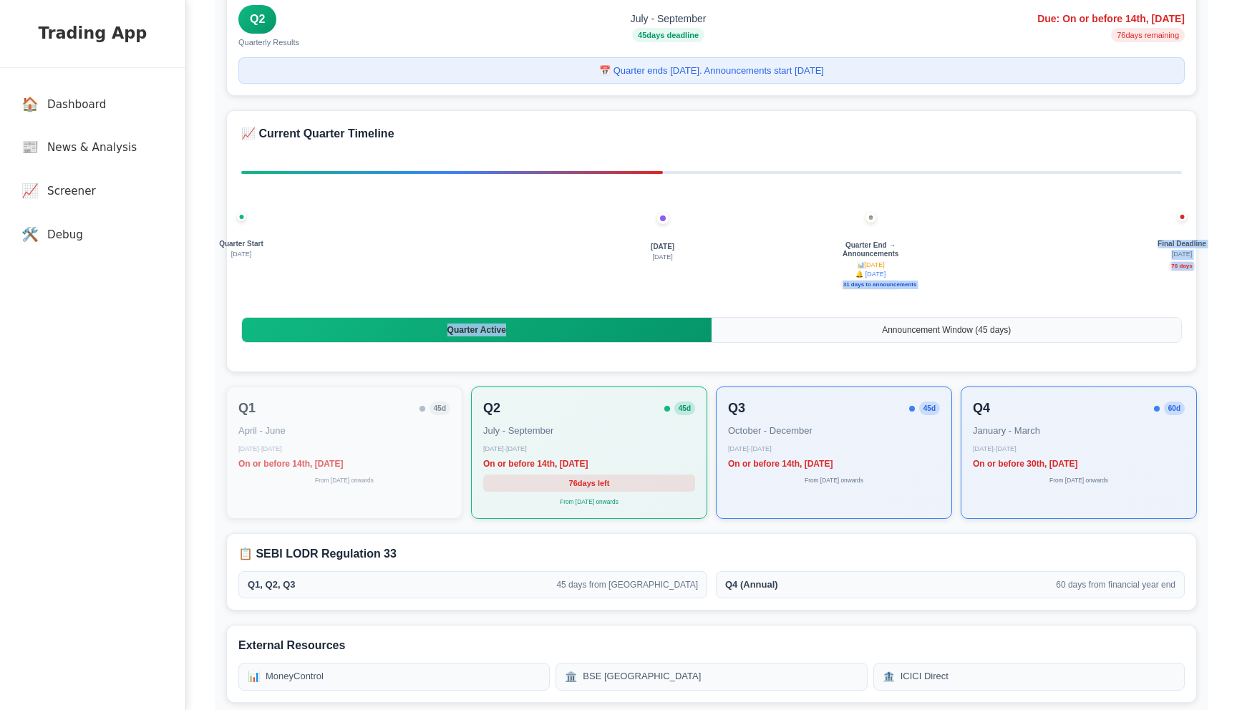
drag, startPoint x: 842, startPoint y: 283, endPoint x: 900, endPoint y: 303, distance: 61.1
click at [900, 303] on div "Quarter Start [DATE] [DATE] [DATE] Quarter End → Announcements 📊 [DATE] 🔔 [DATE…" at bounding box center [711, 257] width 940 height 200
click at [942, 306] on div "Quarter Start [DATE] [DATE] [DATE] Quarter End → Announcements 📊 [DATE] 🔔 [DATE…" at bounding box center [711, 257] width 940 height 200
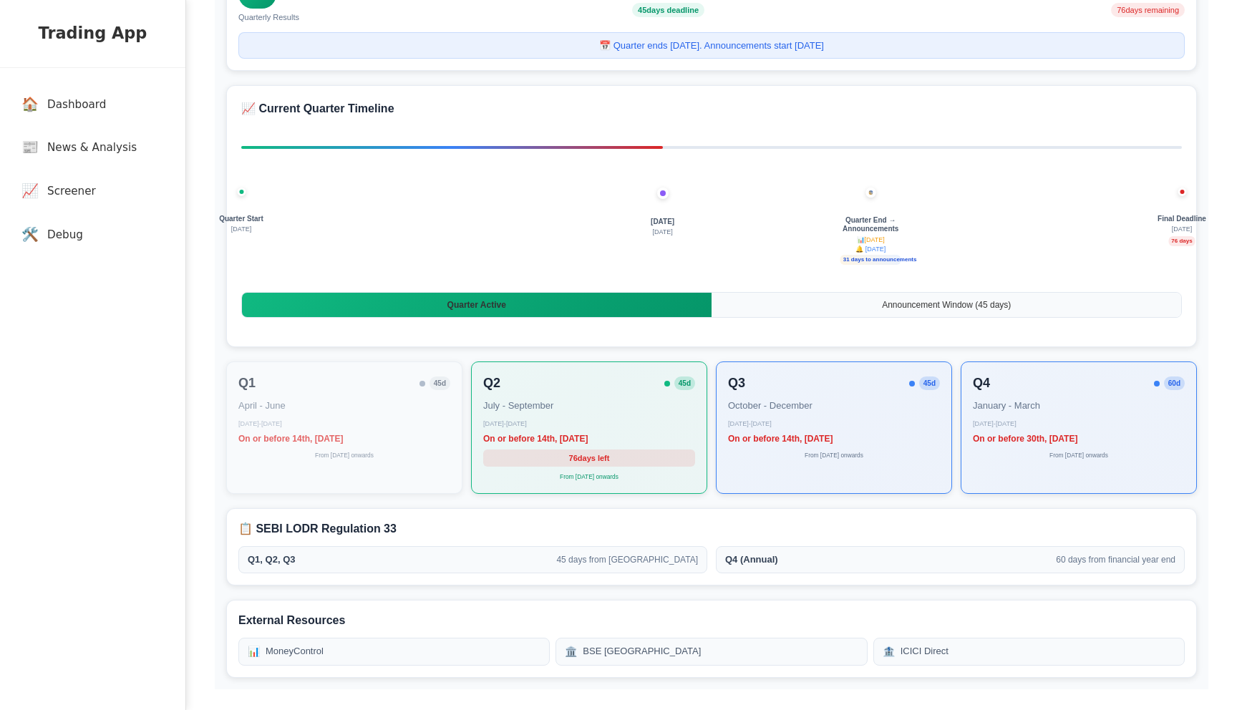
scroll to position [0, 0]
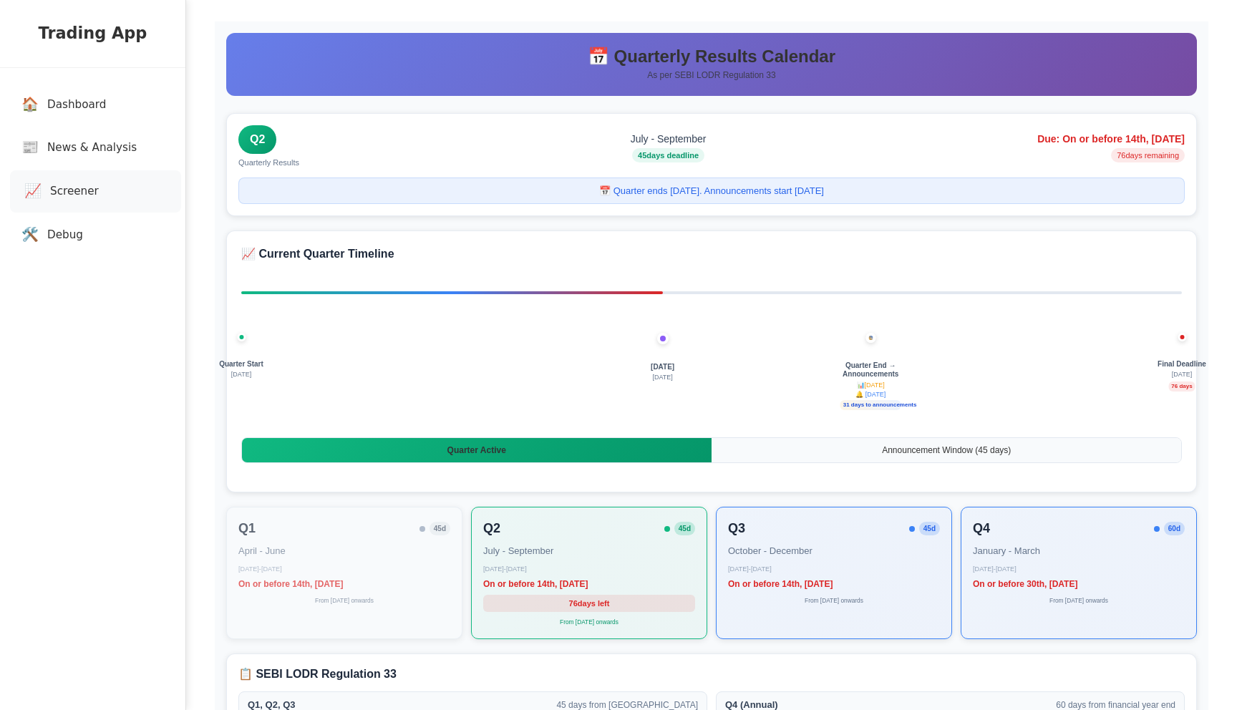
click at [122, 190] on link "📈 Screener" at bounding box center [95, 191] width 171 height 42
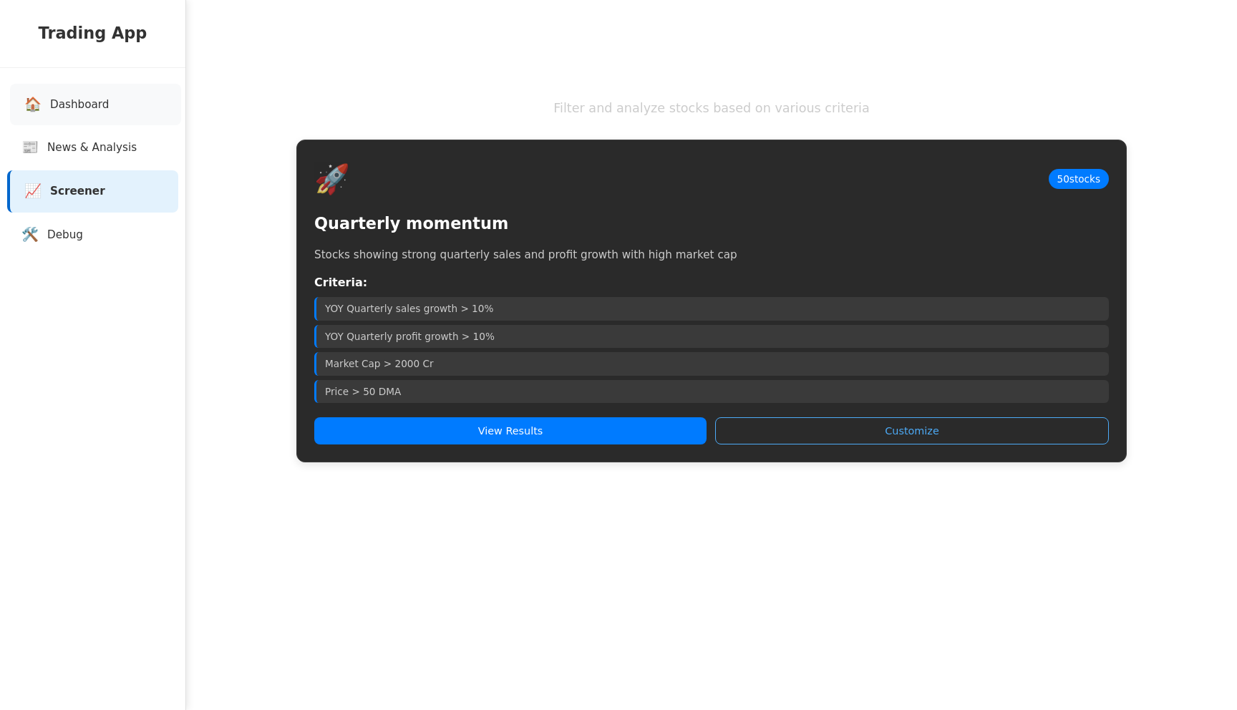
click at [170, 125] on link "🏠 Dashboard" at bounding box center [95, 105] width 171 height 42
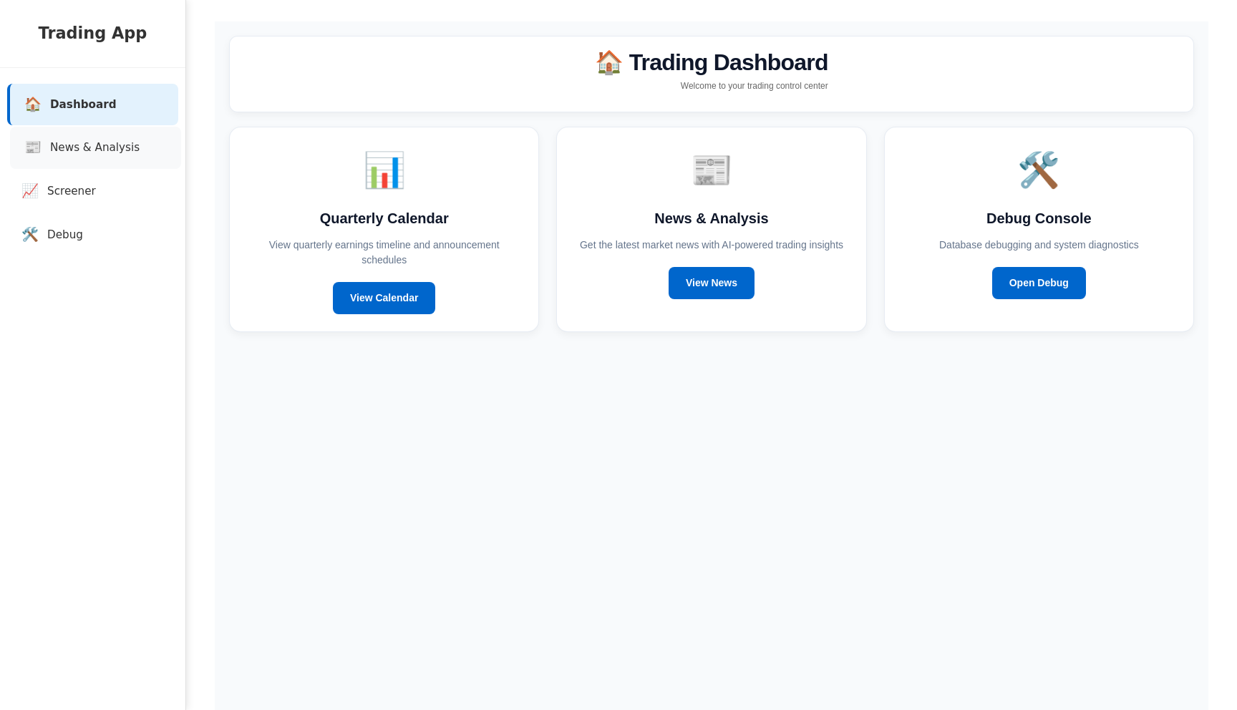
click at [164, 142] on link "📰 News & Analysis" at bounding box center [95, 148] width 171 height 42
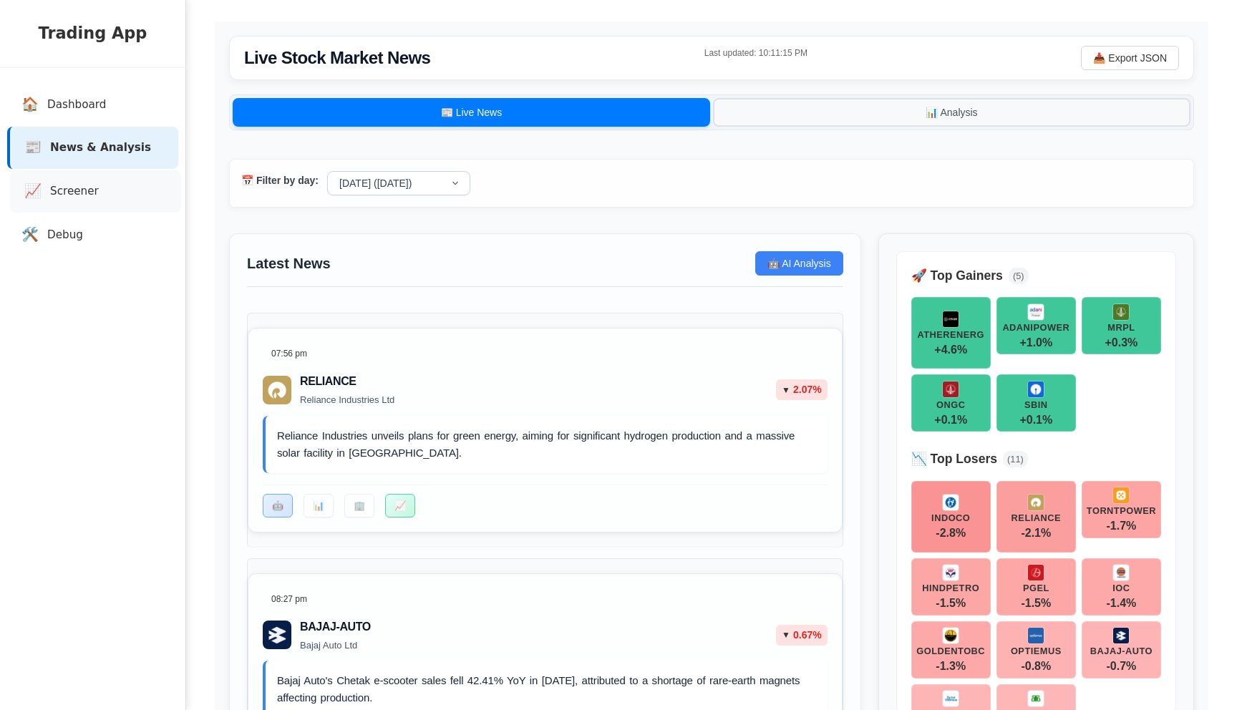
click at [146, 177] on link "📈 Screener" at bounding box center [95, 191] width 171 height 42
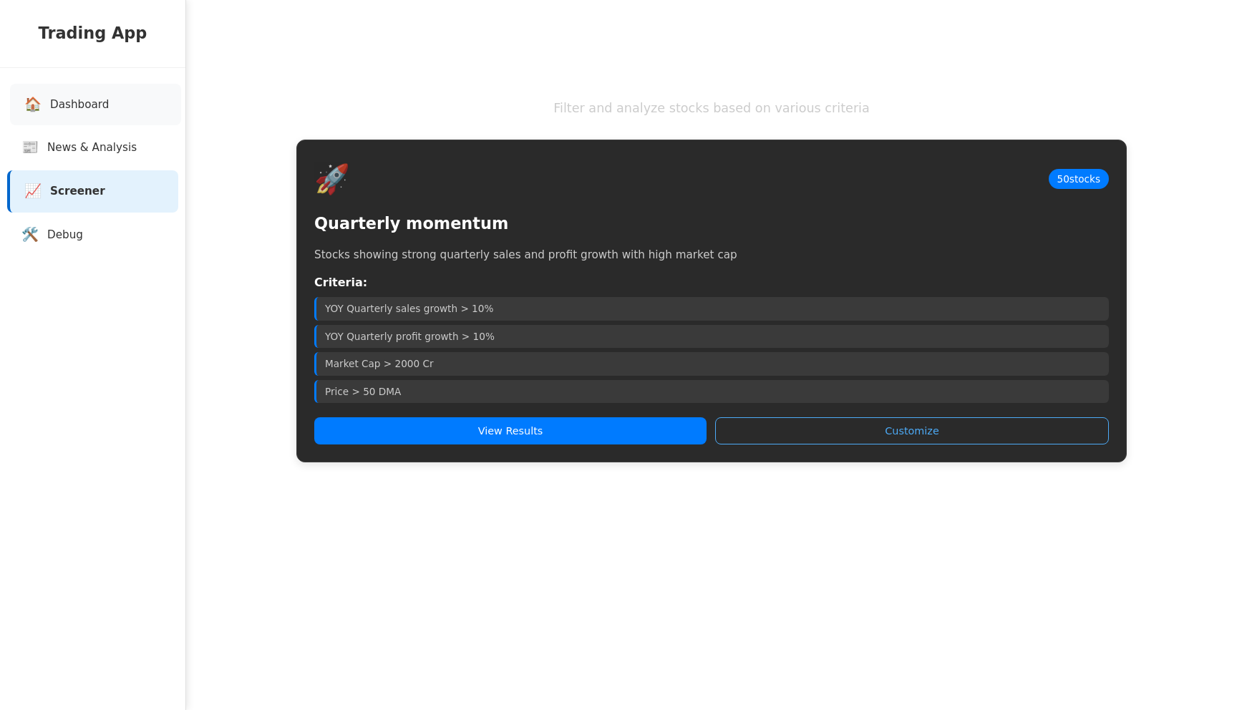
click at [82, 103] on span "Dashboard" at bounding box center [79, 105] width 59 height 16
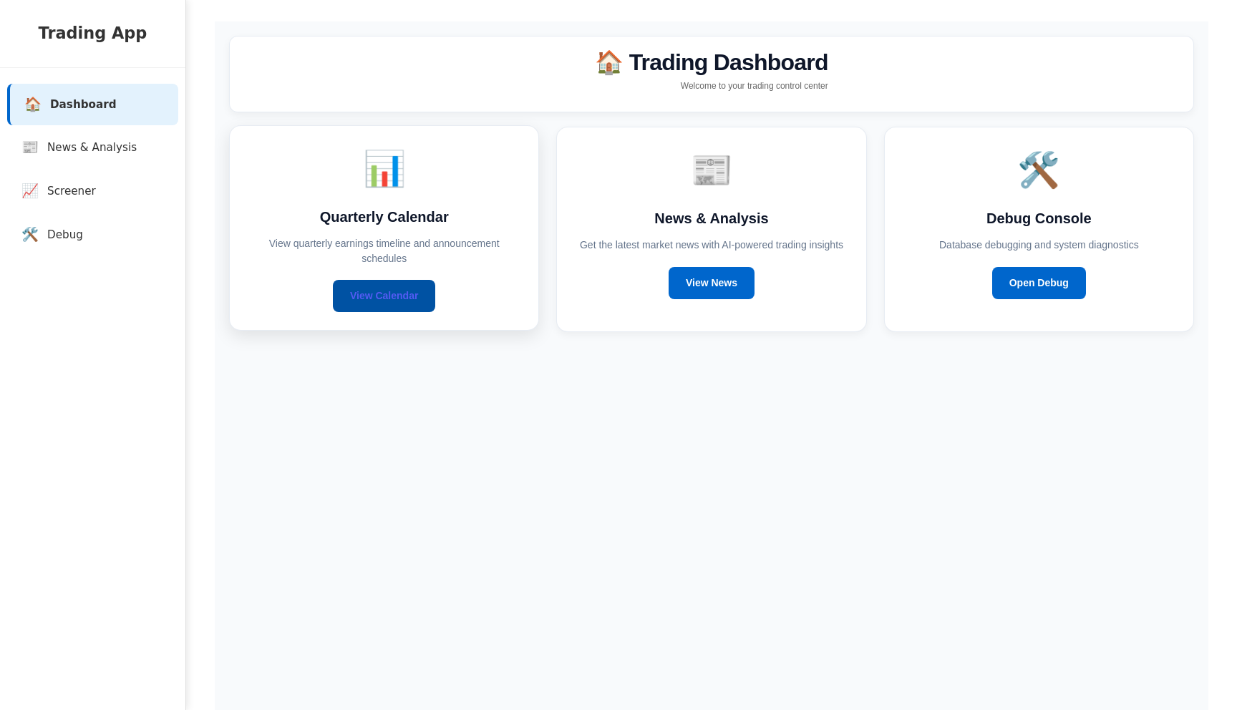
click at [388, 307] on link "View Calendar" at bounding box center [384, 296] width 102 height 32
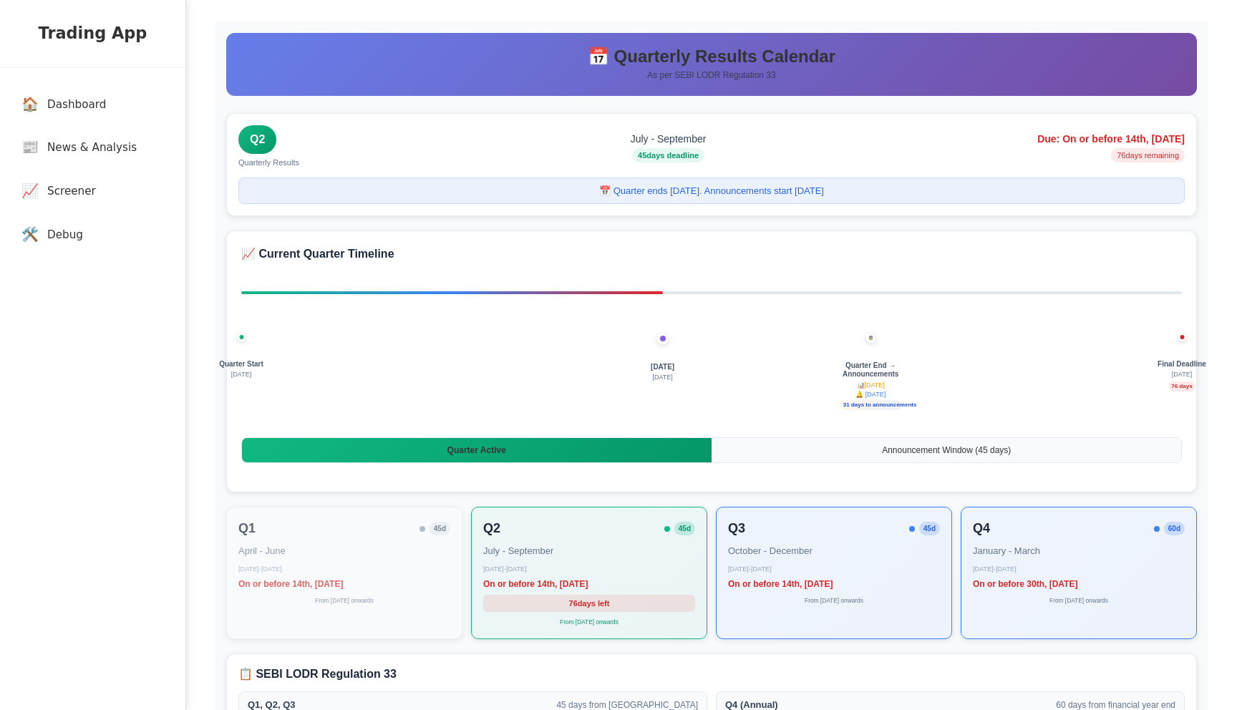
scroll to position [145, 0]
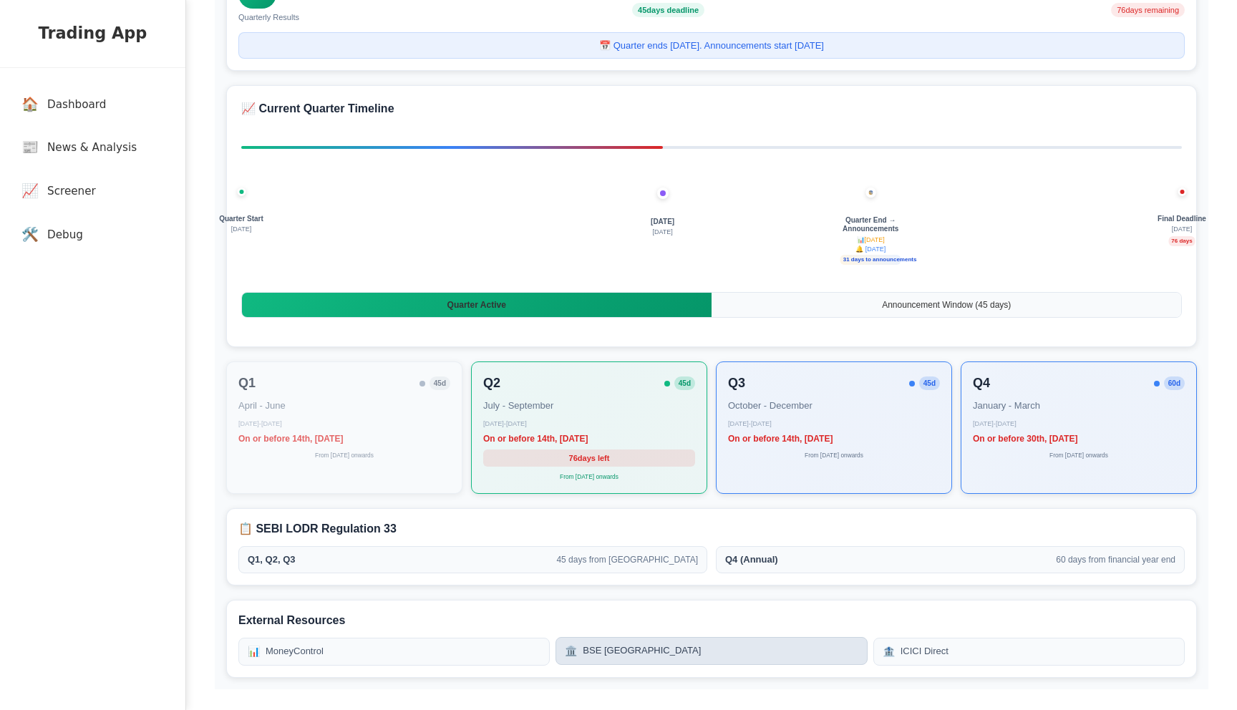
click at [722, 650] on link "🏛️ BSE India" at bounding box center [710, 651] width 311 height 28
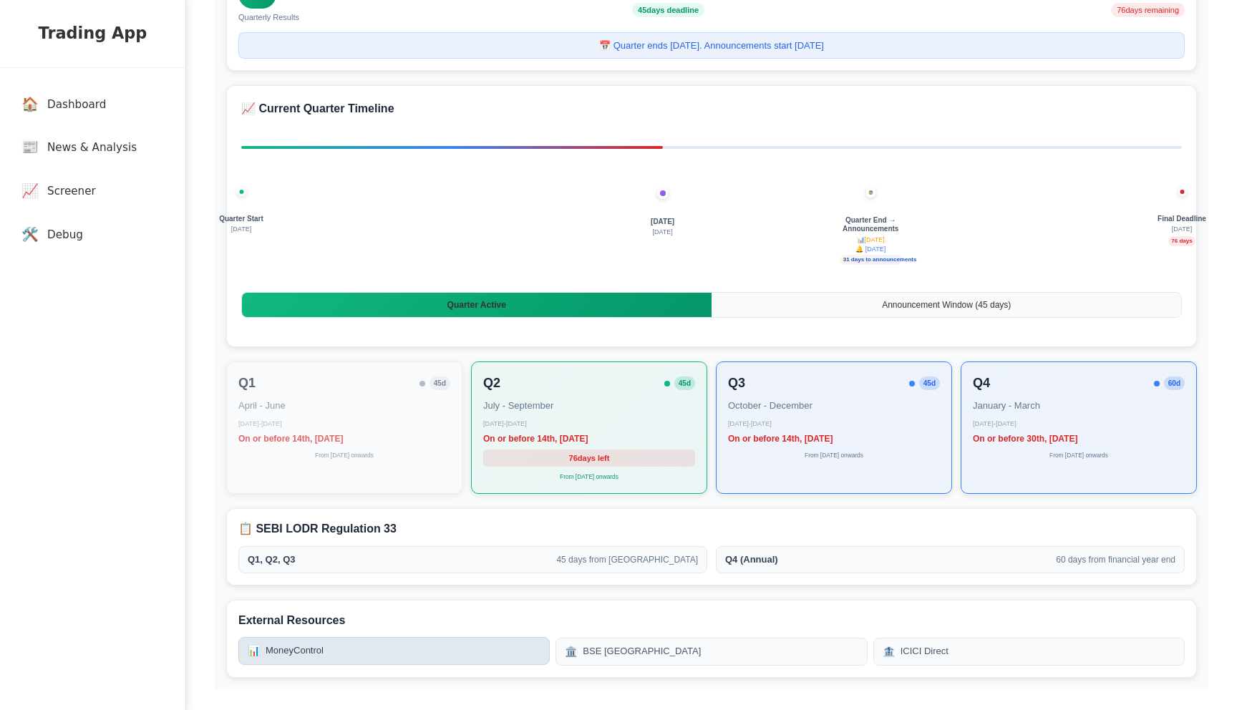
click at [326, 662] on link "📊 MoneyControl" at bounding box center [393, 651] width 311 height 28
click at [467, 373] on div "Q1 45 d April - June April 1 - June 30 On or before 14th, 2025 August From July…" at bounding box center [711, 427] width 971 height 132
click at [304, 641] on link "📊 Groww" at bounding box center [354, 651] width 233 height 28
click at [349, 661] on link "📊 Groww" at bounding box center [354, 651] width 233 height 28
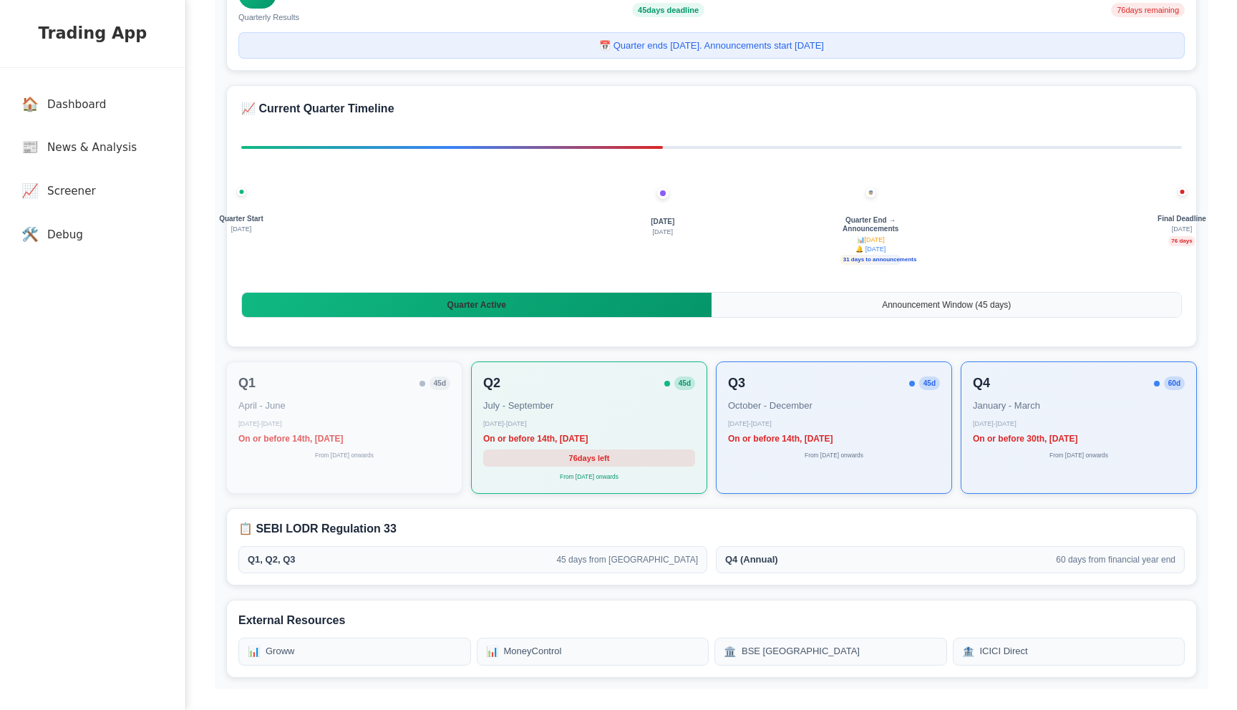
scroll to position [0, 0]
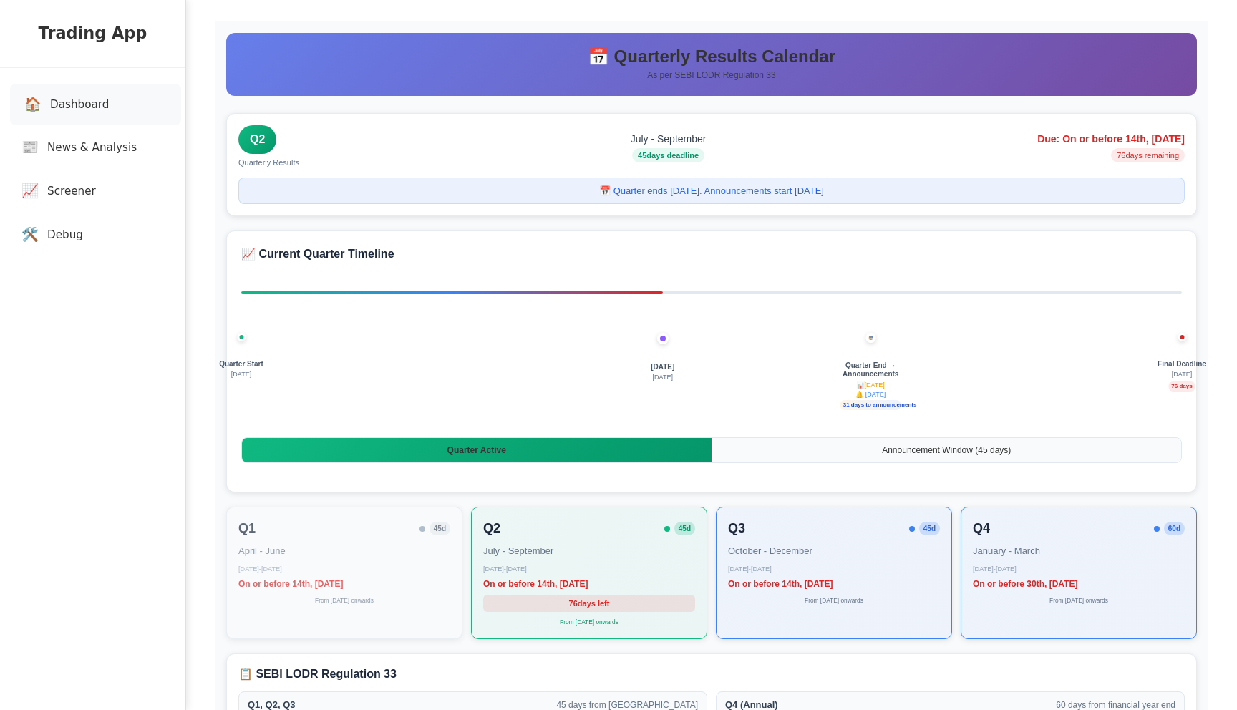
click at [62, 120] on link "🏠 Dashboard" at bounding box center [95, 105] width 171 height 42
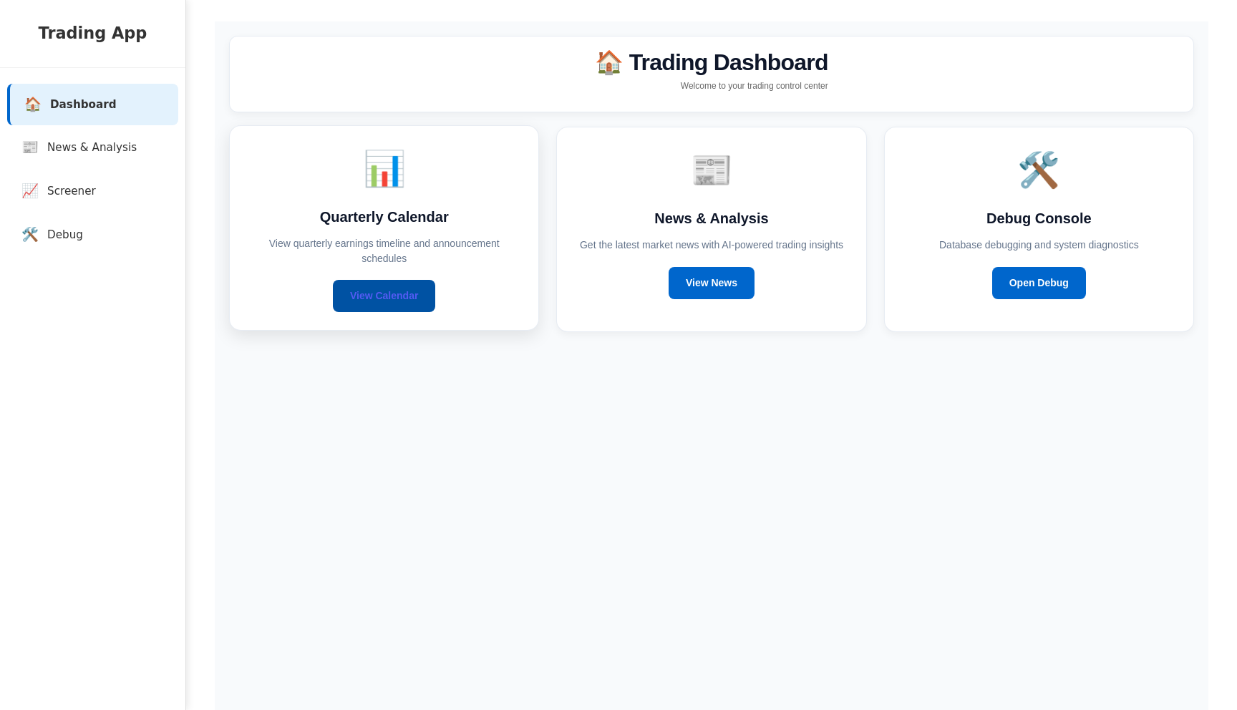
click at [368, 306] on link "View Calendar" at bounding box center [384, 296] width 102 height 32
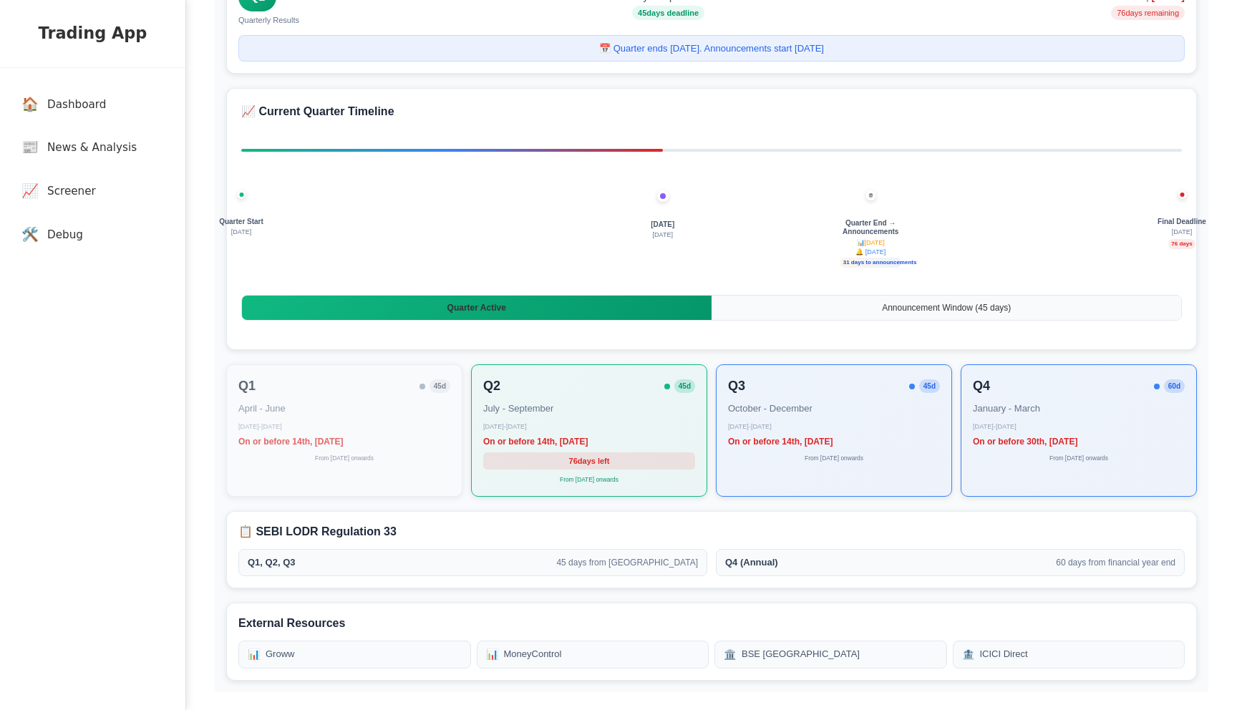
scroll to position [145, 0]
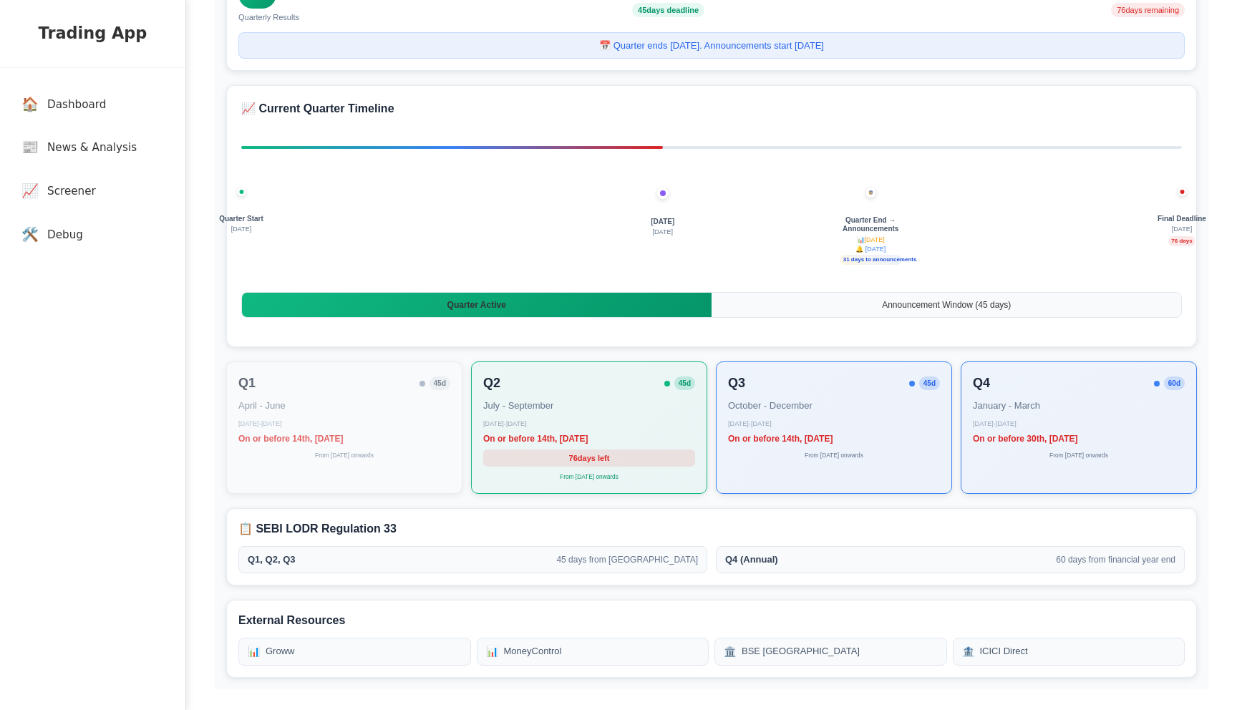
click at [312, 530] on h3 "📋 SEBI LODR Regulation 33" at bounding box center [711, 528] width 946 height 17
drag, startPoint x: 254, startPoint y: 530, endPoint x: 415, endPoint y: 521, distance: 161.3
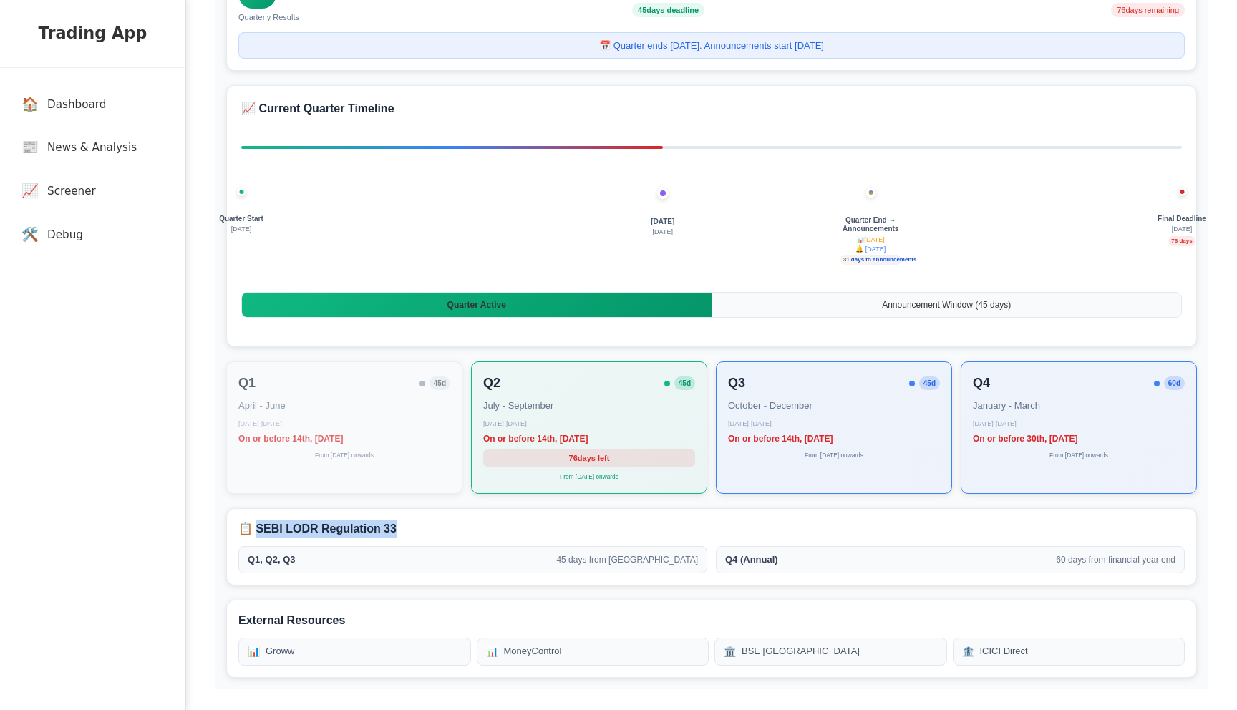
click at [415, 521] on h3 "📋 SEBI LODR Regulation 33" at bounding box center [711, 528] width 946 height 17
click at [1056, 557] on span "60 days from financial year end" at bounding box center [1116, 559] width 120 height 13
click at [777, 555] on span "Q4 (Annual)" at bounding box center [751, 560] width 53 height 14
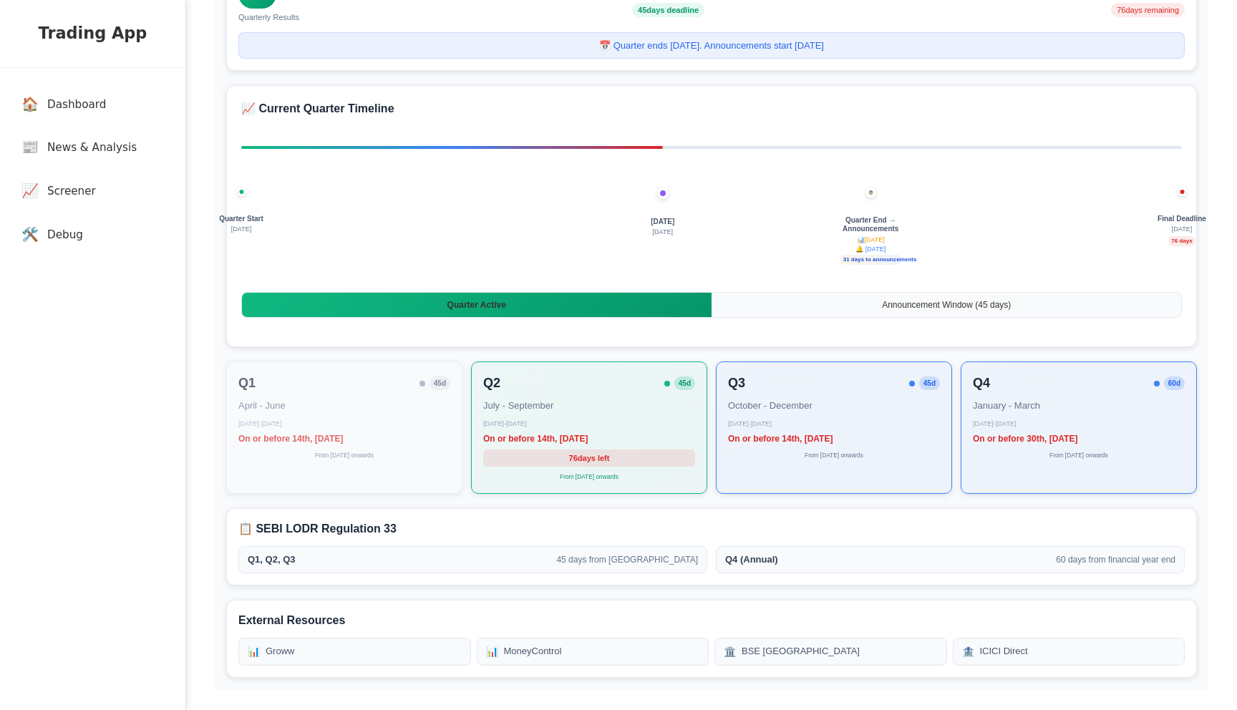
click at [777, 555] on span "Q4 (Annual)" at bounding box center [751, 560] width 53 height 14
copy span "Q4 (Annual)"
click at [736, 596] on div "📅 Quarterly Results Calendar As per SEBI LODR Regulation 33 Q2 Quarterly Result…" at bounding box center [711, 282] width 993 height 813
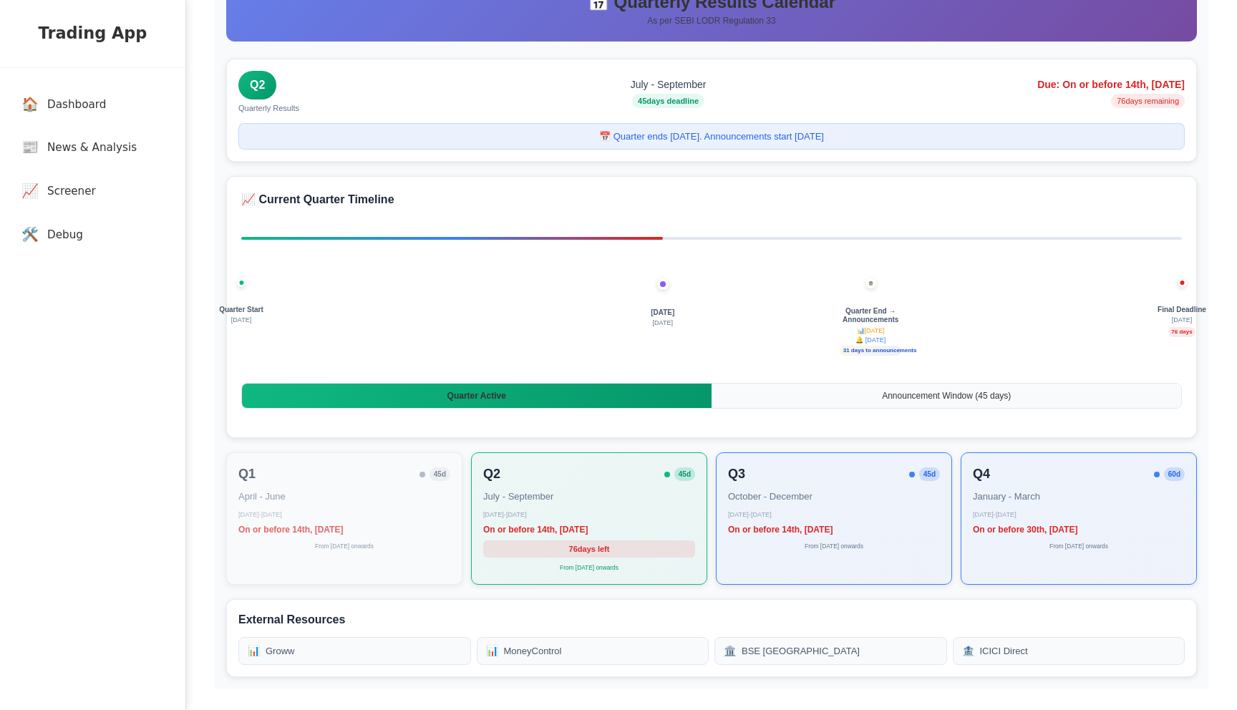
scroll to position [54, 0]
click at [520, 434] on div "📈 Current Quarter Timeline Quarter Start July 1 Today 30 Aug Quarter End → Anno…" at bounding box center [711, 307] width 971 height 262
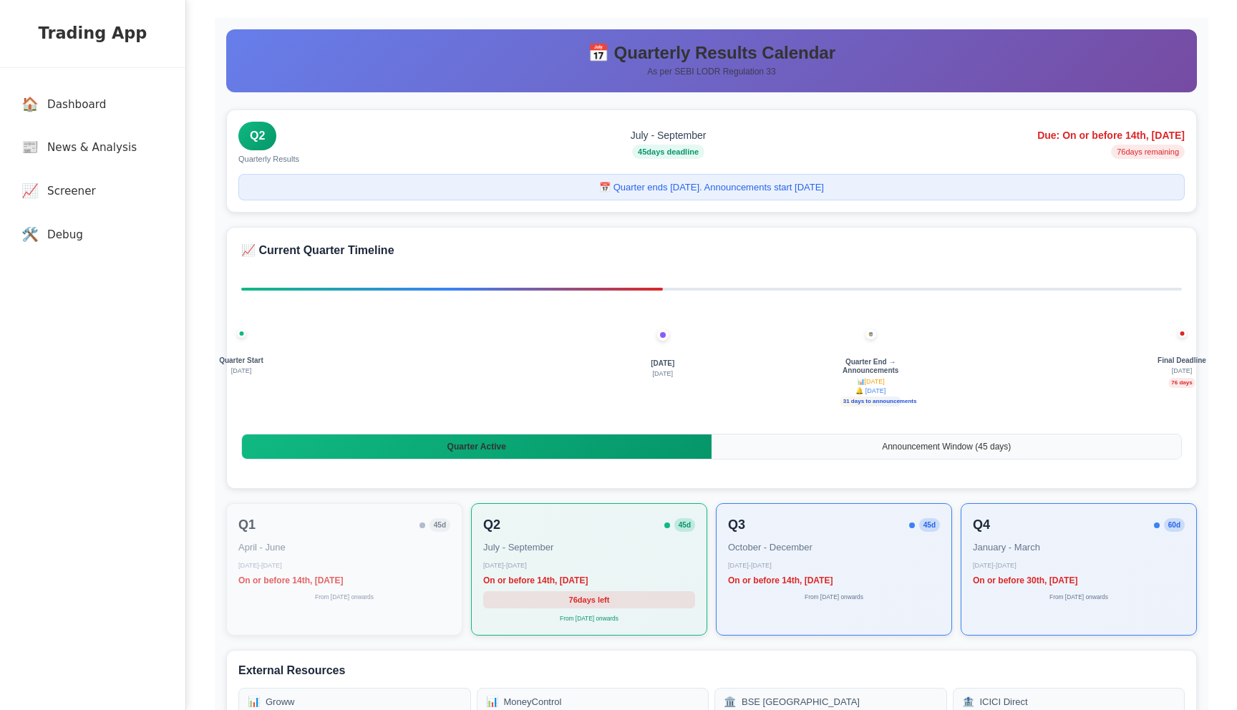
scroll to position [0, 0]
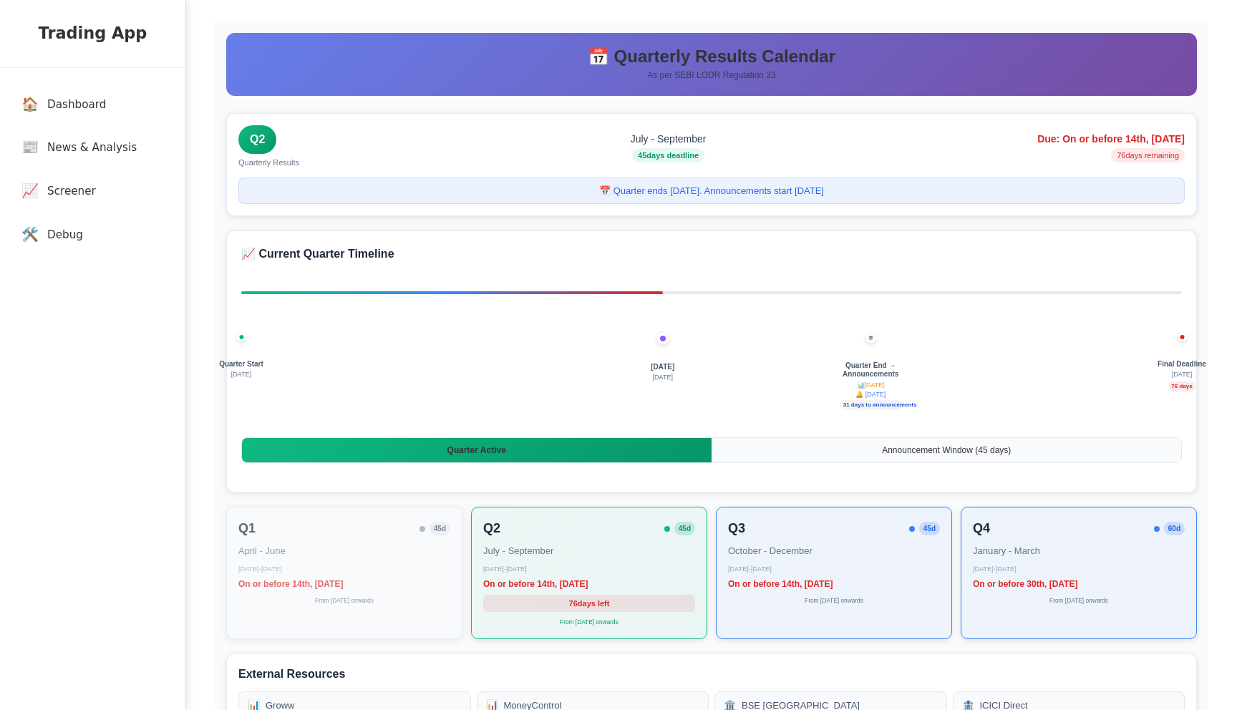
click at [268, 165] on span "Quarterly Results" at bounding box center [268, 163] width 61 height 12
copy span "Quarterly Results"
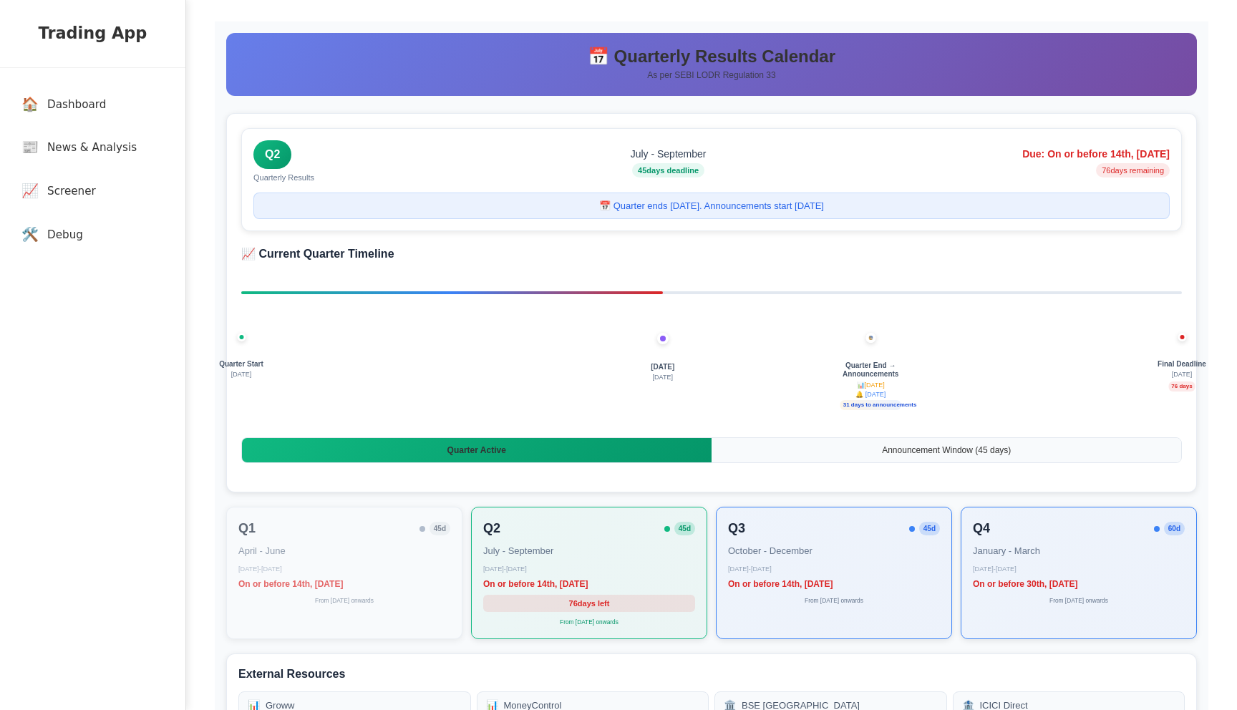
click at [465, 334] on div "Quarter Start [DATE] [DATE] [DATE] Quarter End → Announcements 📊 [DATE] 🔔 [DATE…" at bounding box center [711, 377] width 940 height 200
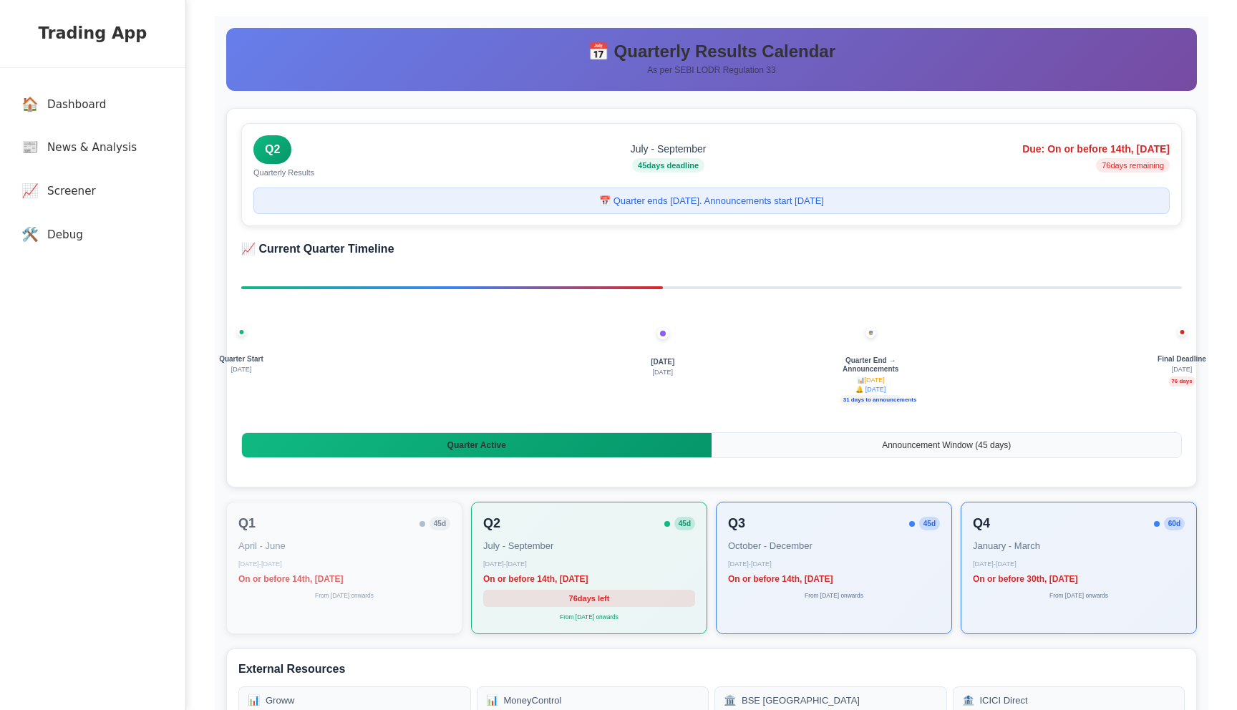
scroll to position [4, 0]
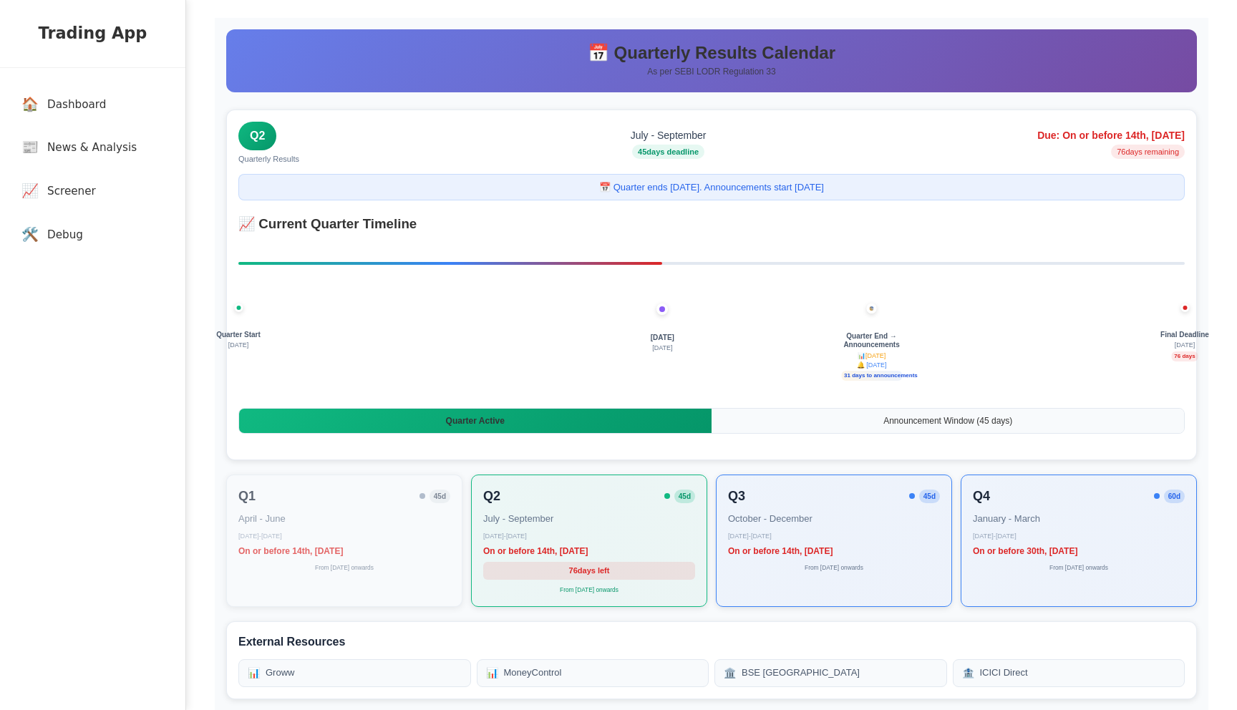
click at [457, 228] on h3 "📈 Current Quarter Timeline" at bounding box center [711, 224] width 946 height 20
click at [320, 225] on h3 "📈 Current Quarter Timeline" at bounding box center [711, 224] width 946 height 20
click at [412, 230] on h3 "📈 Current Quarter Timeline" at bounding box center [711, 224] width 946 height 20
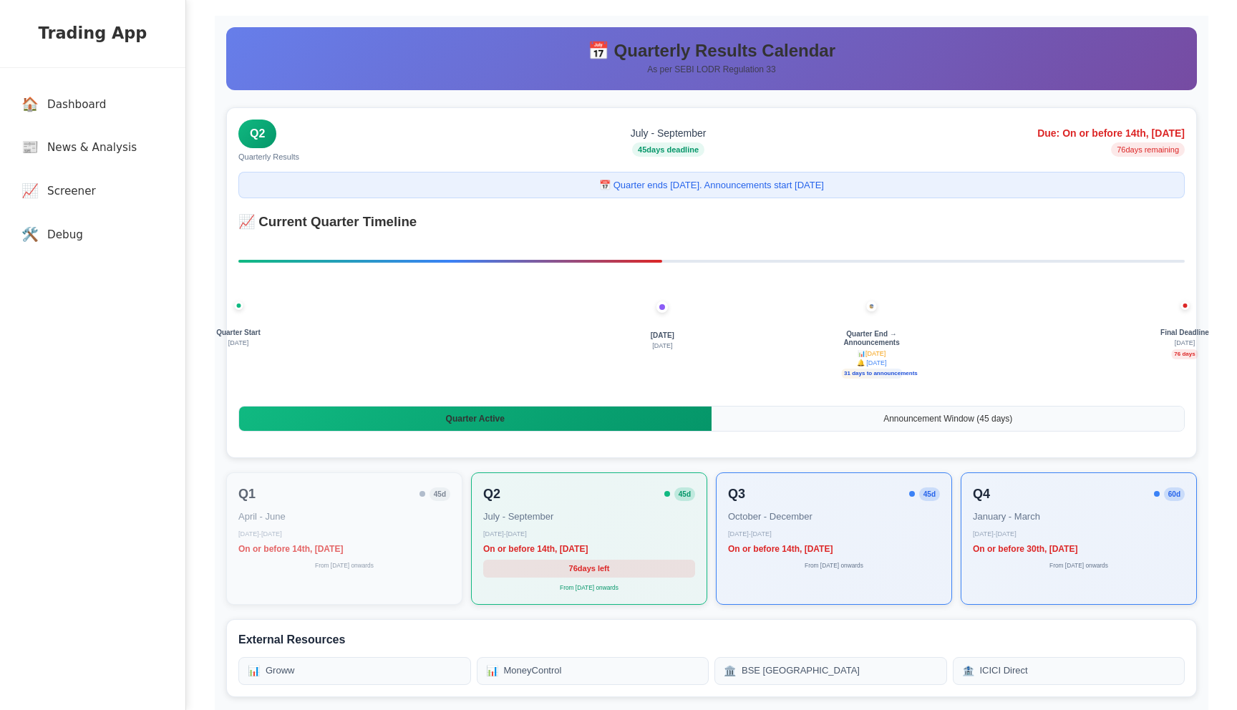
scroll to position [0, 0]
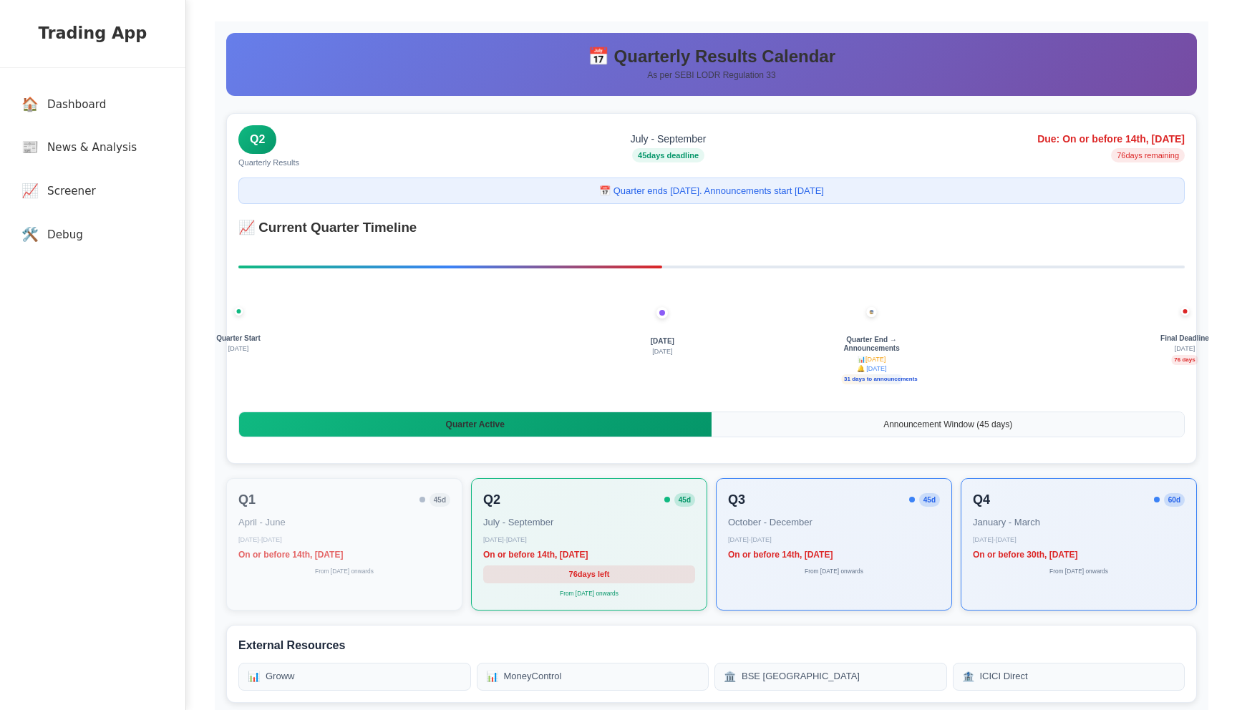
click at [681, 193] on div "📅 Quarter ends [DATE]. Announcements start [DATE]" at bounding box center [711, 191] width 946 height 27
click at [752, 227] on h3 "📈 Current Quarter Timeline" at bounding box center [711, 228] width 946 height 20
click at [683, 187] on div "📅 Quarter ends [DATE]. Announcements start [DATE]" at bounding box center [711, 191] width 946 height 27
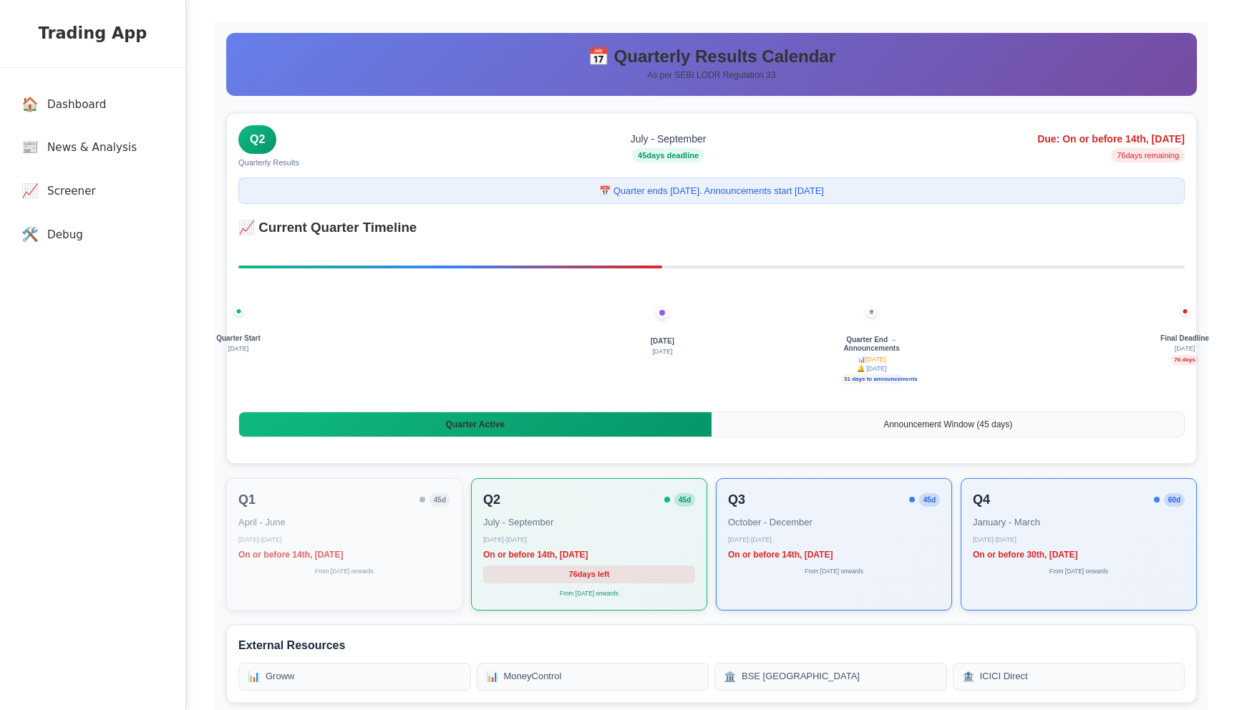
click at [683, 187] on div "📅 Quarter ends [DATE]. Announcements start [DATE]" at bounding box center [711, 191] width 946 height 27
click at [599, 188] on div "📅 Quarter ends [DATE]. Announcements start [DATE]" at bounding box center [711, 191] width 946 height 27
drag, startPoint x: 599, startPoint y: 190, endPoint x: 663, endPoint y: 187, distance: 64.5
click at [663, 187] on div "📅 Quarter ends [DATE]. Announcements start [DATE]" at bounding box center [711, 191] width 946 height 27
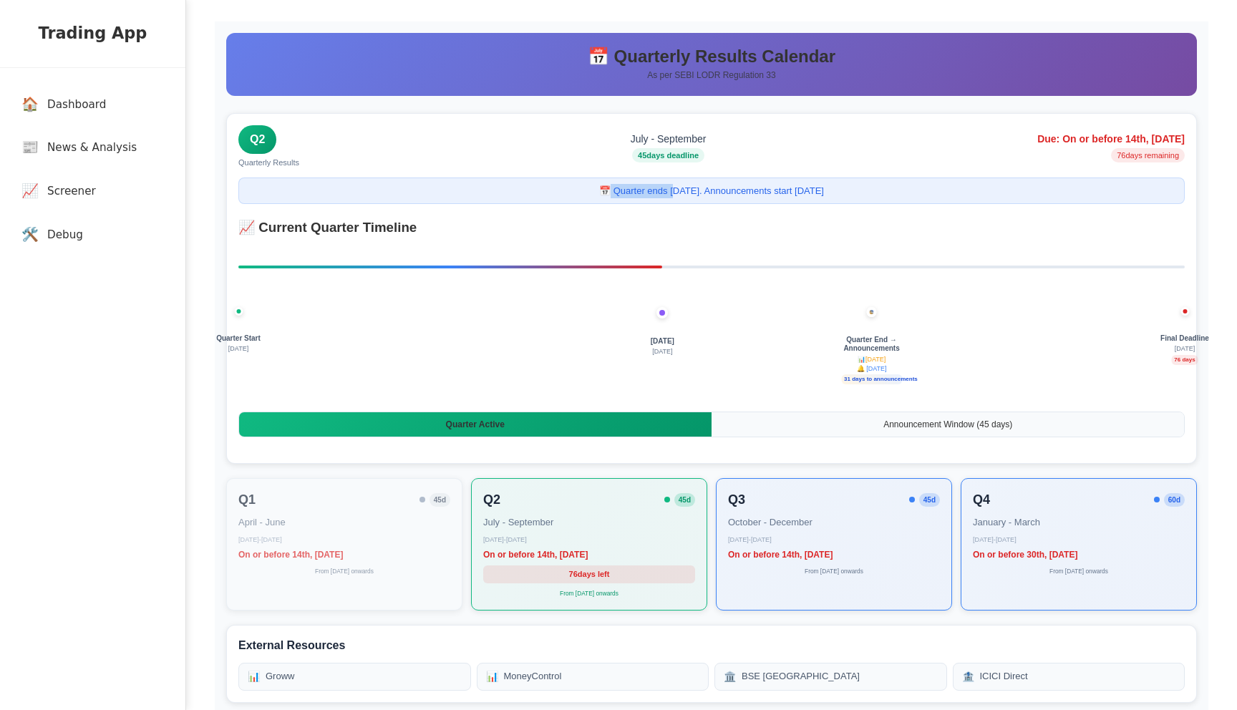
click at [665, 197] on div "📅 Quarter ends [DATE]. Announcements start [DATE]" at bounding box center [711, 191] width 946 height 27
drag, startPoint x: 671, startPoint y: 192, endPoint x: 600, endPoint y: 192, distance: 71.6
click at [600, 192] on div "📅 Quarter ends [DATE]. Announcements start [DATE]" at bounding box center [711, 191] width 946 height 27
click at [660, 245] on div "Q2 Quarterly Results July - September 45 days deadline Due: On or before 14th, …" at bounding box center [711, 288] width 971 height 351
click at [805, 431] on div "Announcement Window ( 45 days)" at bounding box center [948, 424] width 472 height 24
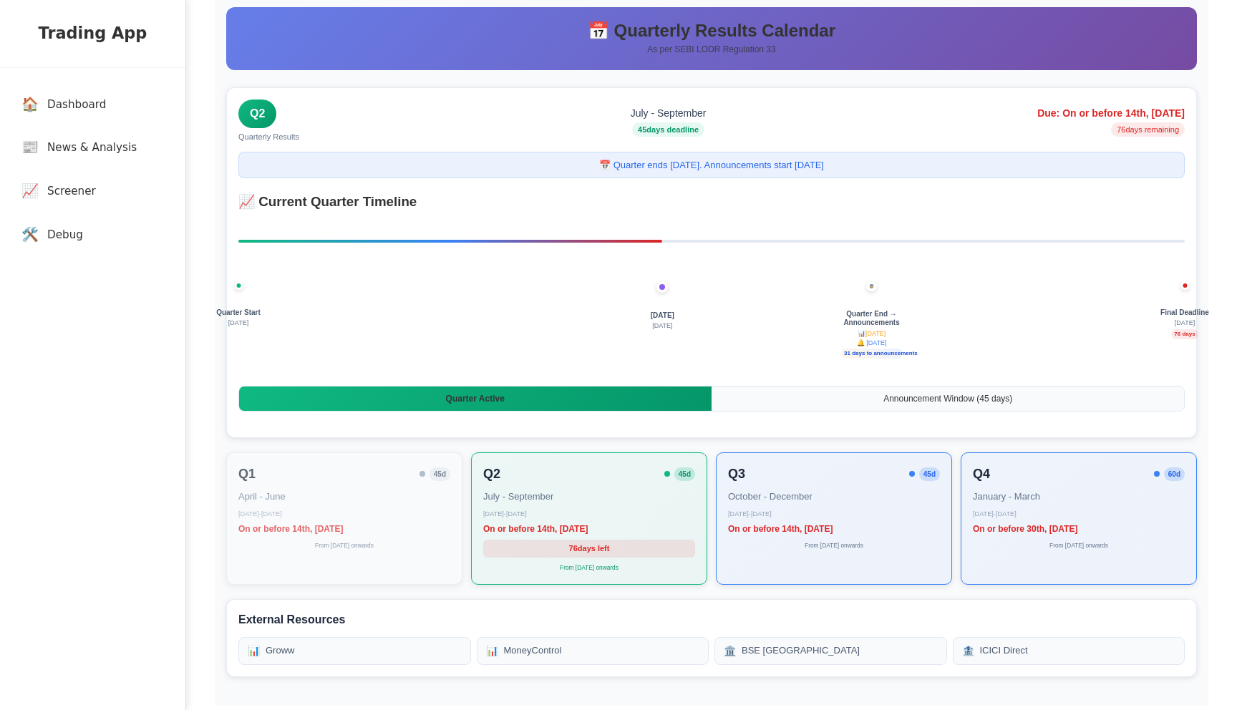
scroll to position [31, 0]
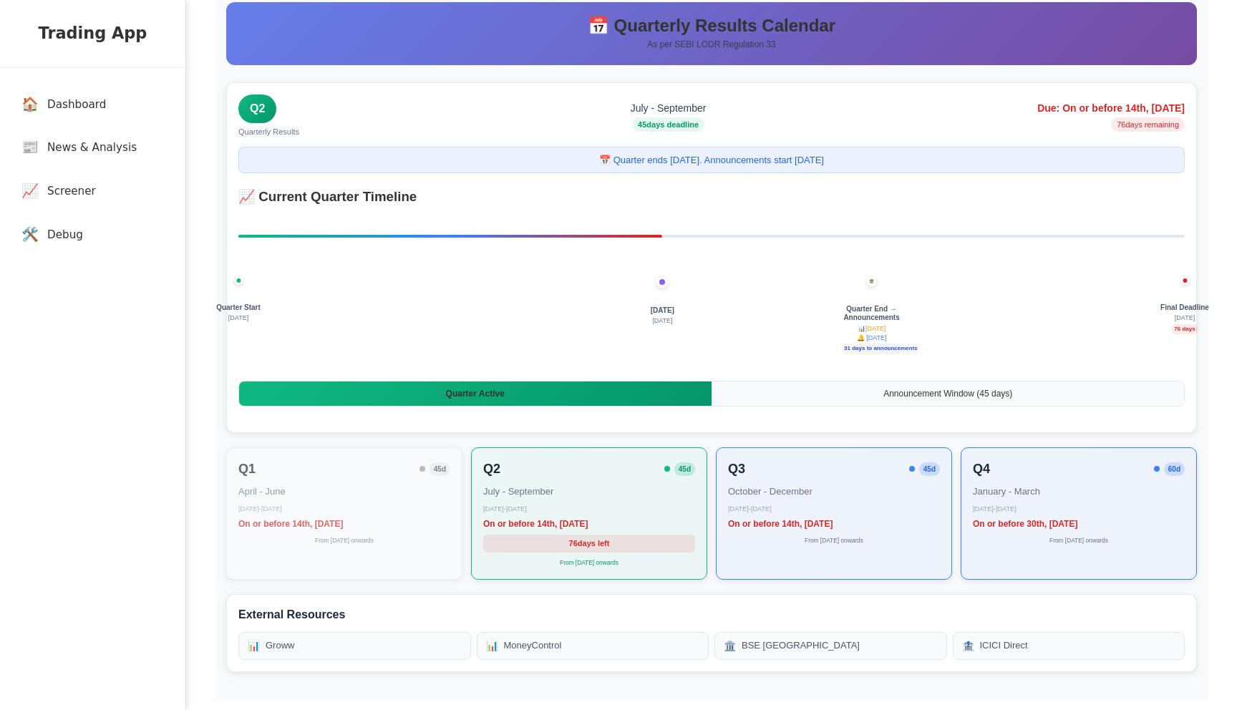
click at [480, 389] on span "Quarter Active" at bounding box center [475, 394] width 59 height 10
click at [424, 386] on div "Quarter Active" at bounding box center [475, 393] width 472 height 24
click at [454, 395] on span "Quarter Active" at bounding box center [475, 394] width 59 height 10
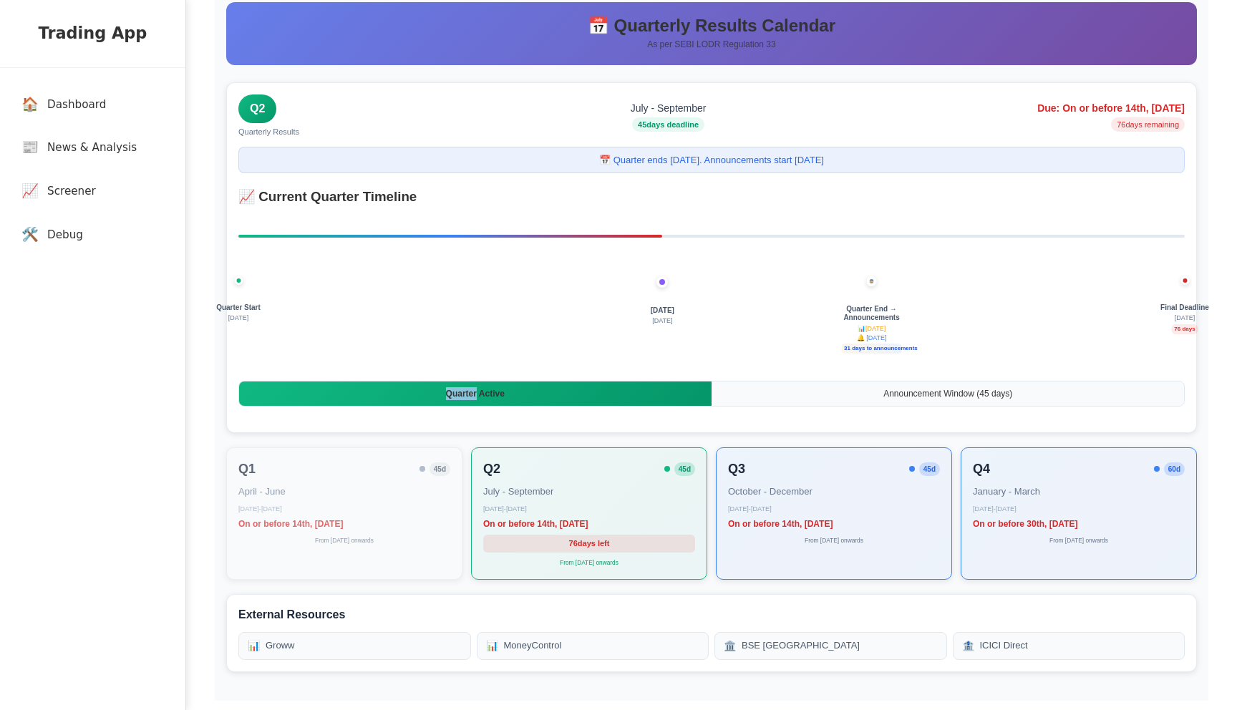
click at [454, 395] on span "Quarter Active" at bounding box center [475, 394] width 59 height 10
copy span "Quarter Active"
click at [398, 353] on div "Quarter Start [DATE] [DATE] [DATE] Quarter End → Announcements 📊 [DATE] 🔔 [DATE…" at bounding box center [711, 331] width 946 height 72
click at [505, 434] on div "📅 Quarterly Results Calendar As per SEBI LODR Regulation 33 Q2 Quarterly Result…" at bounding box center [711, 346] width 993 height 710
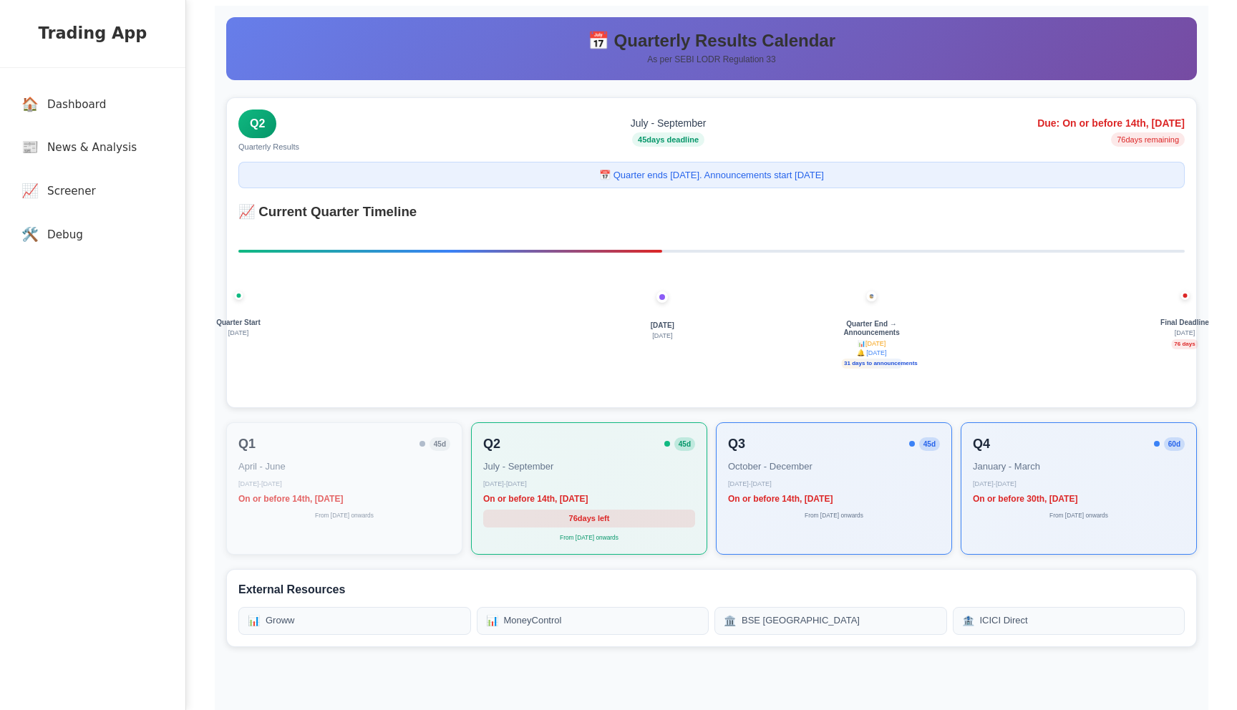
scroll to position [0, 0]
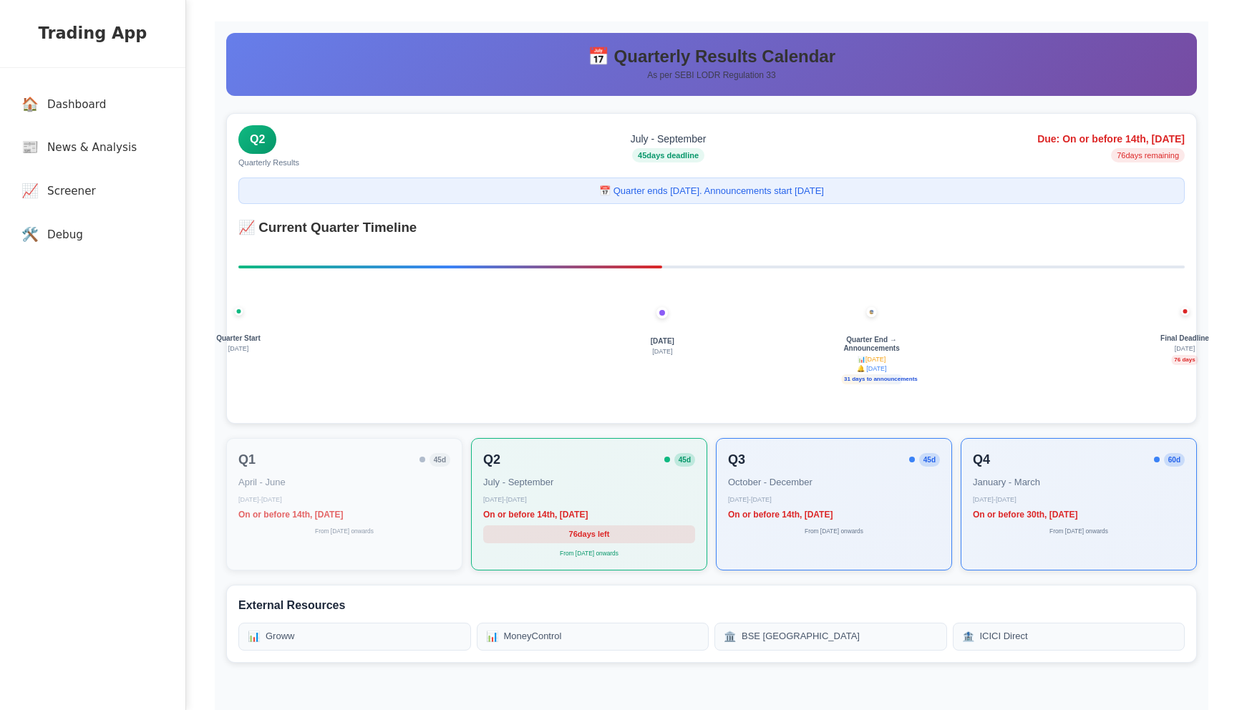
click at [709, 534] on div "Q1 45 d April - June April 1 - June 30 On or before 14th, 2025 August From July…" at bounding box center [711, 504] width 971 height 132
click at [802, 548] on div "Q3 45 d October - December October 1 - December 31 On or before 14th, 2026 Febr…" at bounding box center [834, 503] width 236 height 132
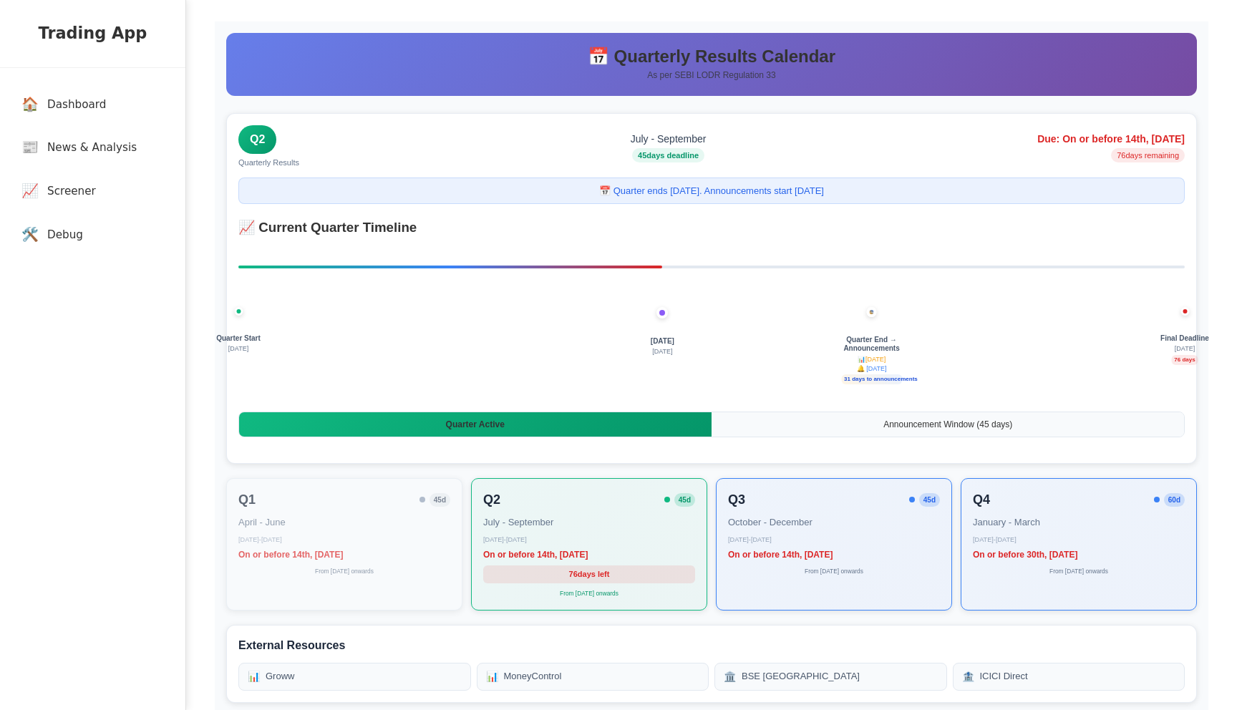
click at [460, 427] on span "Quarter Active" at bounding box center [475, 424] width 59 height 10
click at [528, 428] on div "Quarter Active" at bounding box center [475, 424] width 472 height 24
click at [958, 428] on span "Announcement Window ( 45 days)" at bounding box center [947, 424] width 129 height 10
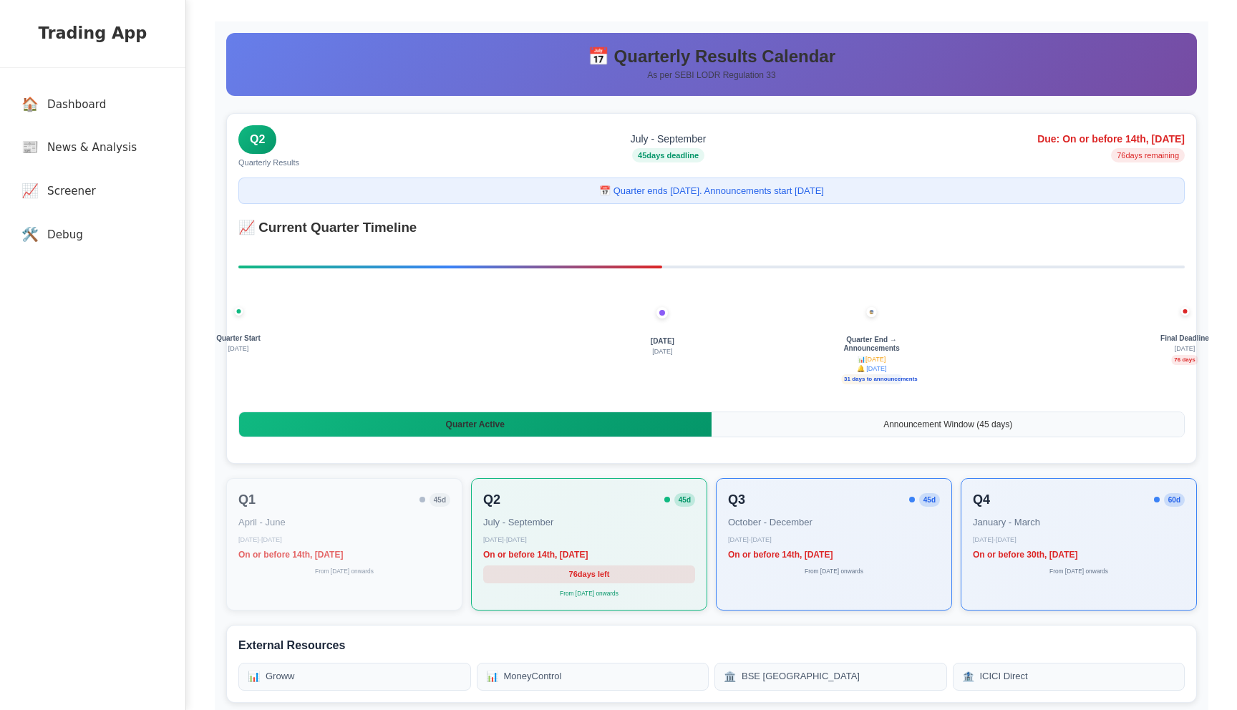
click at [958, 428] on span "Announcement Window ( 45 days)" at bounding box center [947, 424] width 129 height 10
click at [891, 429] on div "Announcement Window ( 45 days)" at bounding box center [948, 424] width 472 height 24
click at [666, 426] on div "Quarter Active" at bounding box center [475, 424] width 472 height 24
click at [495, 424] on span "Quarter Active" at bounding box center [475, 424] width 59 height 10
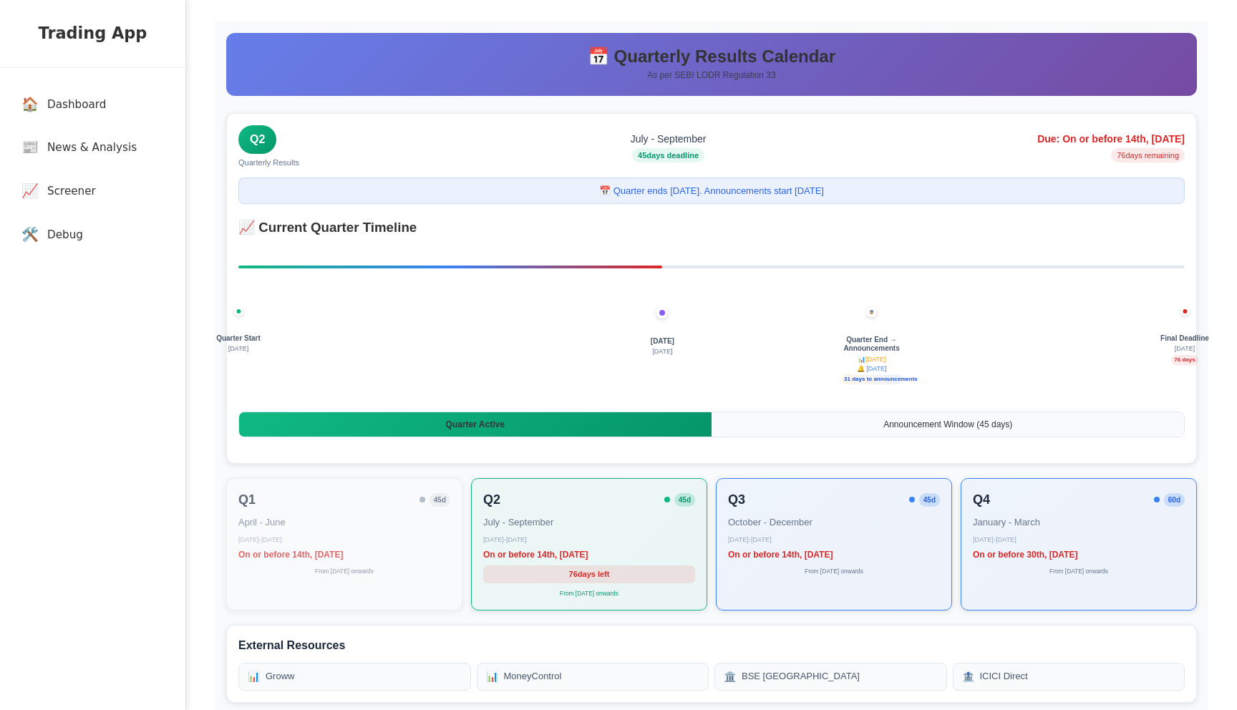
click at [495, 424] on span "Quarter Active" at bounding box center [475, 424] width 59 height 10
click at [467, 389] on div "Quarter Start [DATE] [DATE] [DATE] Quarter End → Announcements 📊 [DATE] 🔔 [DATE…" at bounding box center [711, 362] width 946 height 72
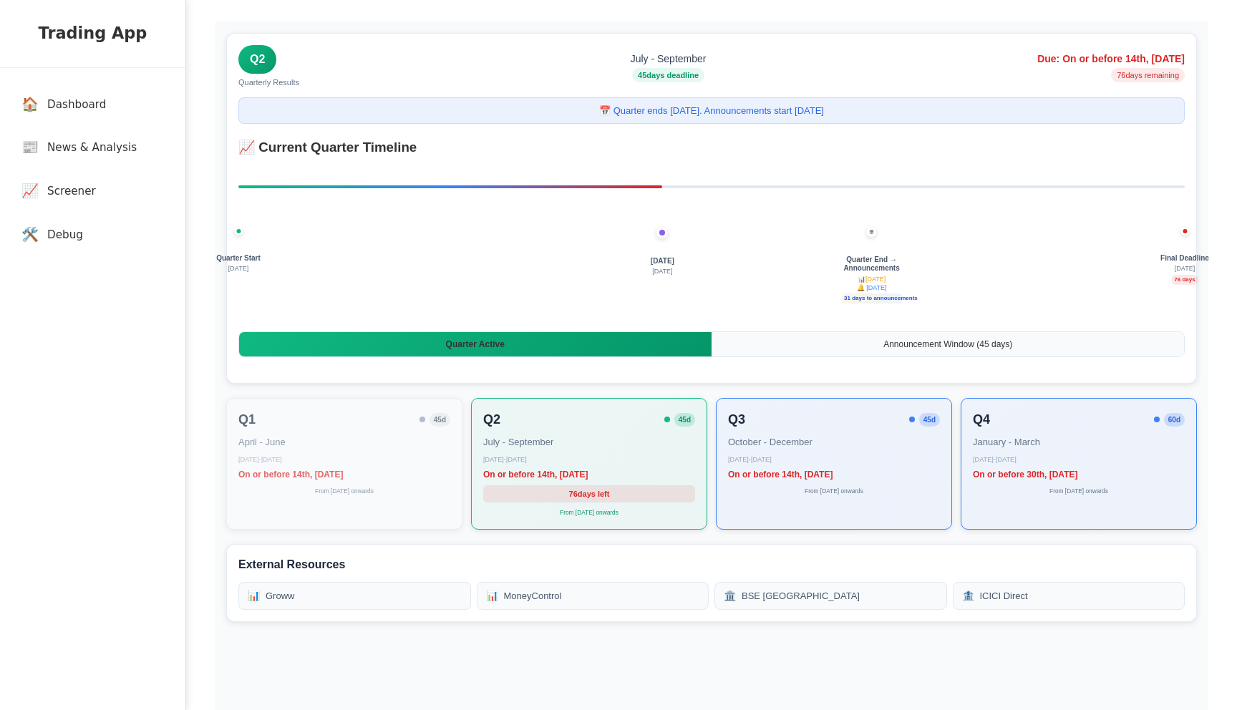
click at [807, 343] on div "Announcement Window ( 45 days)" at bounding box center [948, 344] width 472 height 24
click at [628, 354] on div "Quarter Active" at bounding box center [475, 344] width 472 height 24
click at [107, 161] on link "📰 News & Analysis" at bounding box center [95, 148] width 171 height 42
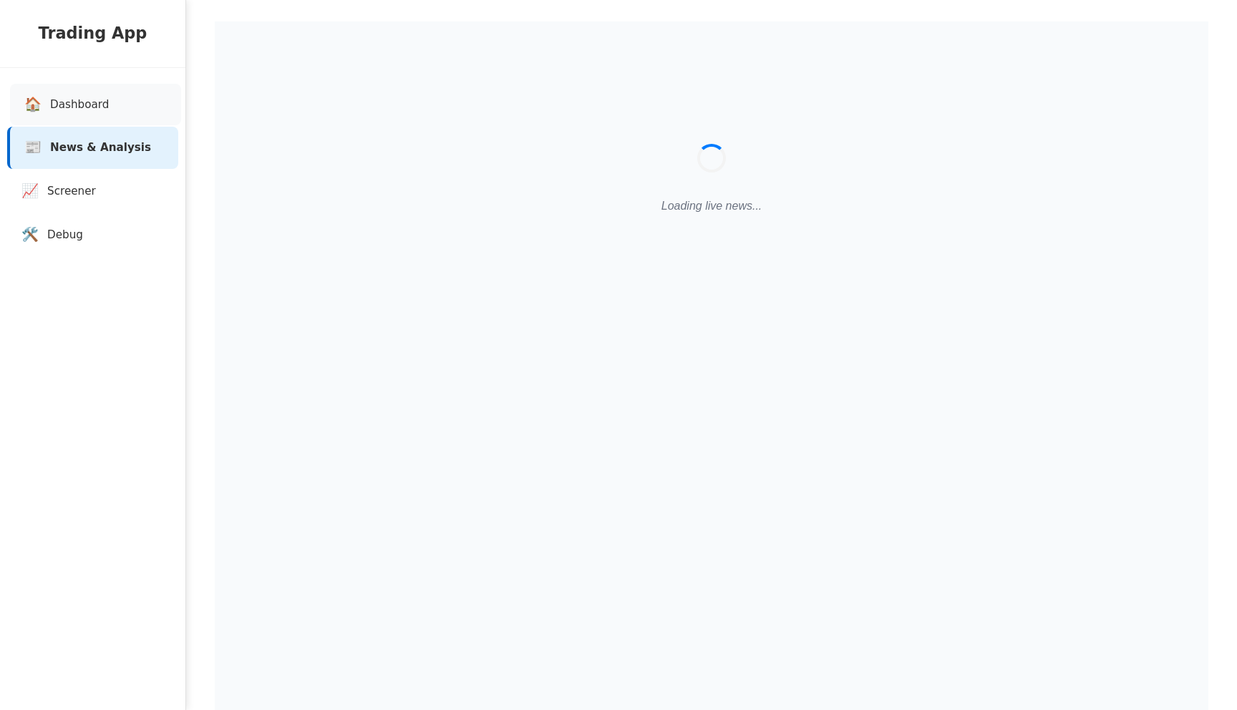
click at [70, 105] on span "Dashboard" at bounding box center [79, 105] width 59 height 16
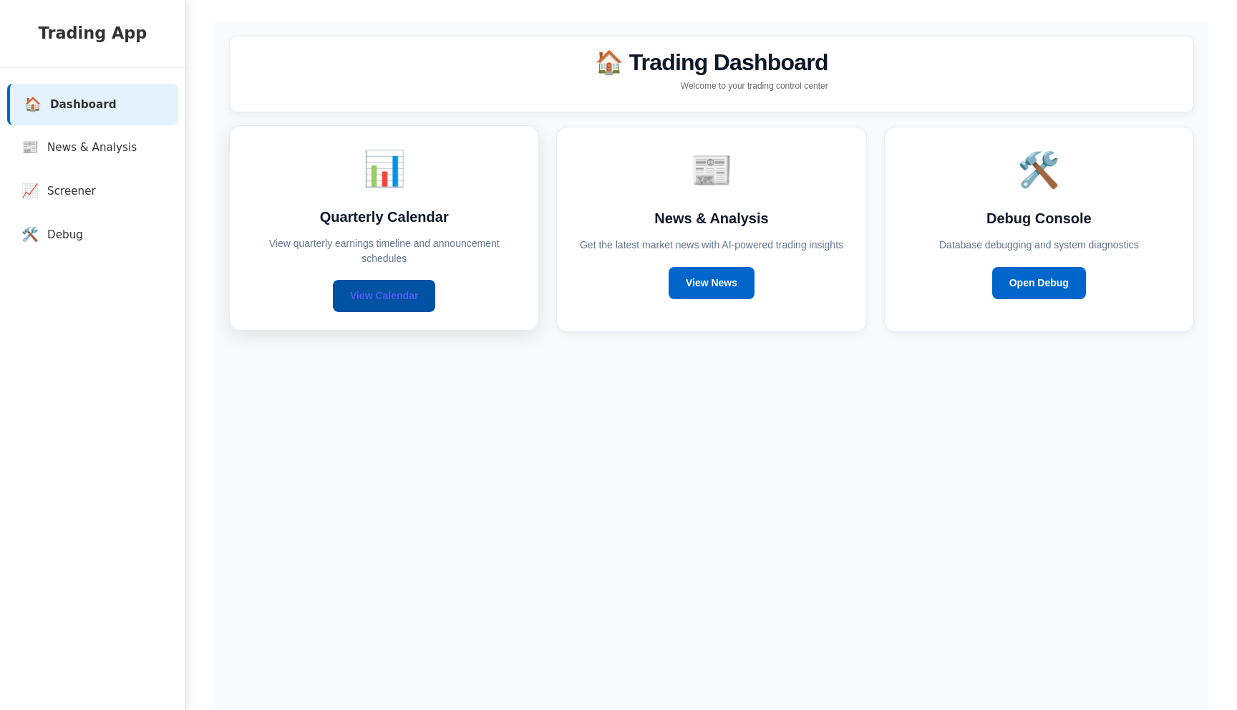
click at [359, 293] on link "View Calendar" at bounding box center [384, 296] width 102 height 32
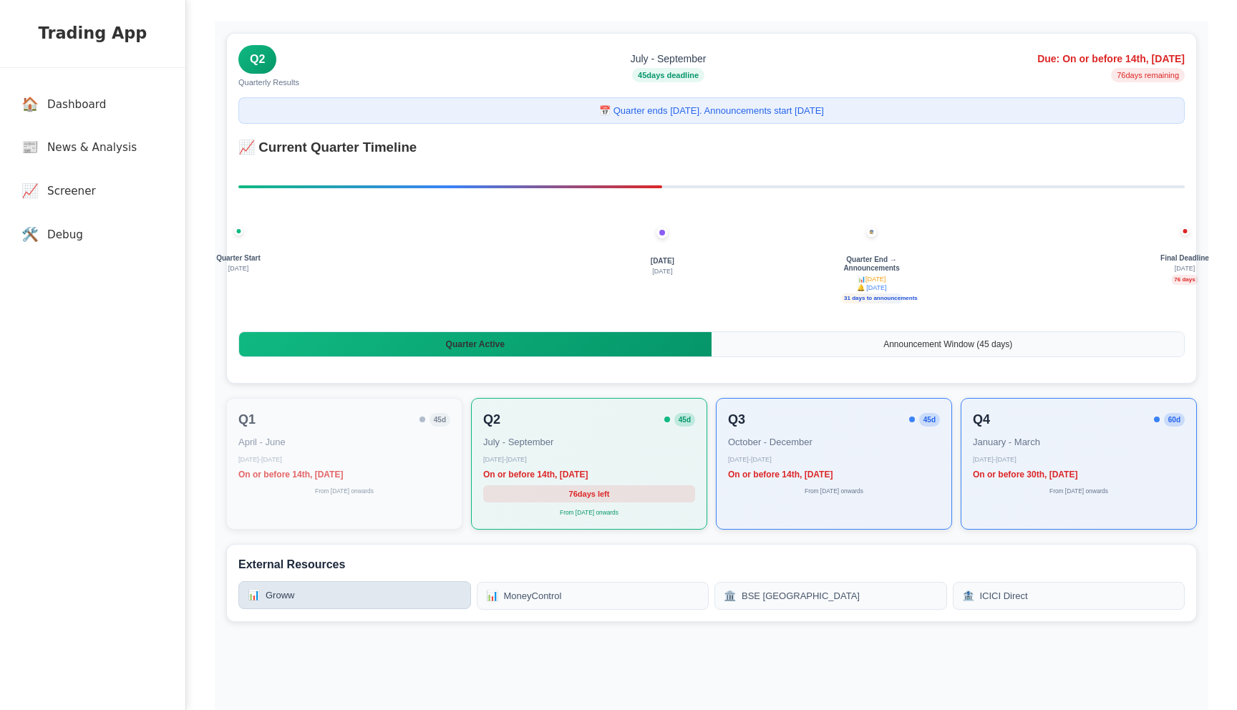
click at [371, 593] on link "📊 Groww" at bounding box center [354, 595] width 233 height 28
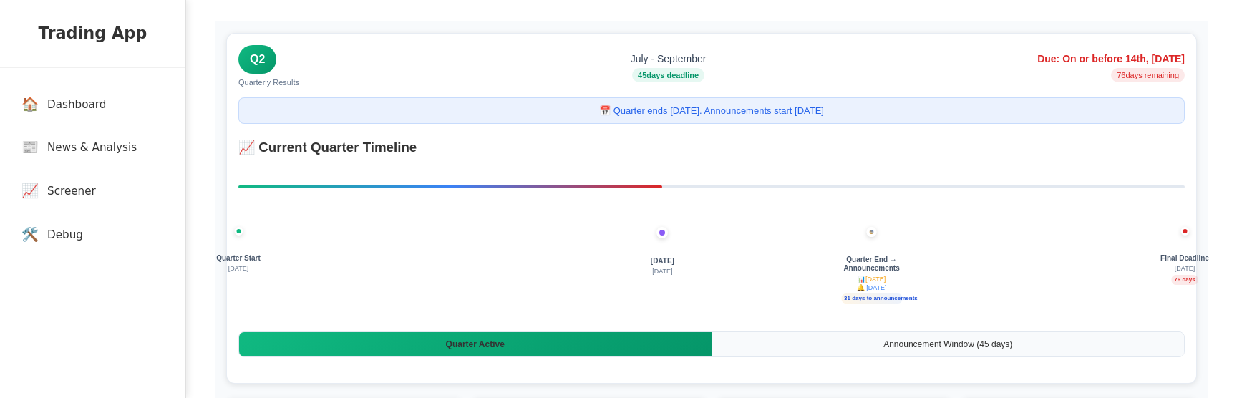
scroll to position [37, 0]
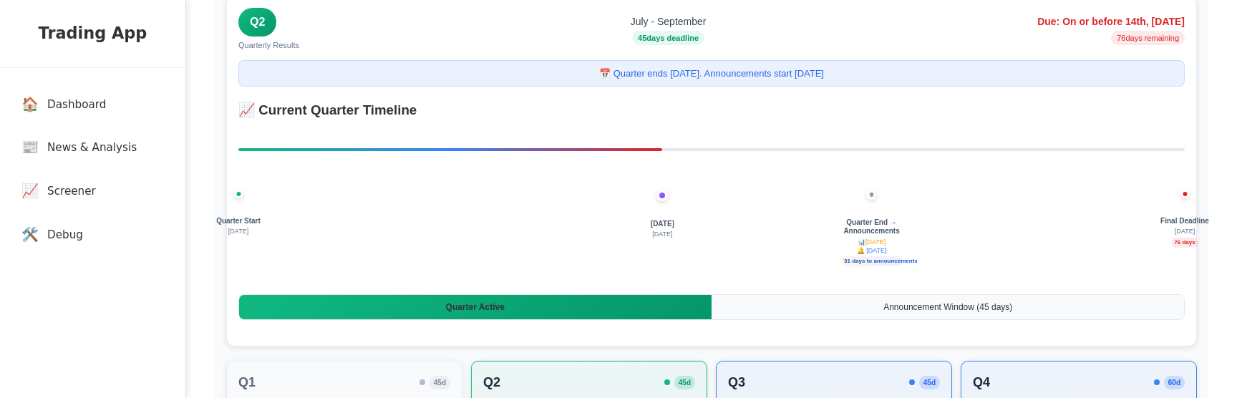
click at [482, 140] on div "Quarter Start [DATE] [DATE] [DATE] Quarter End → Announcements 📊 [DATE] 🔔 [DATE…" at bounding box center [711, 234] width 946 height 200
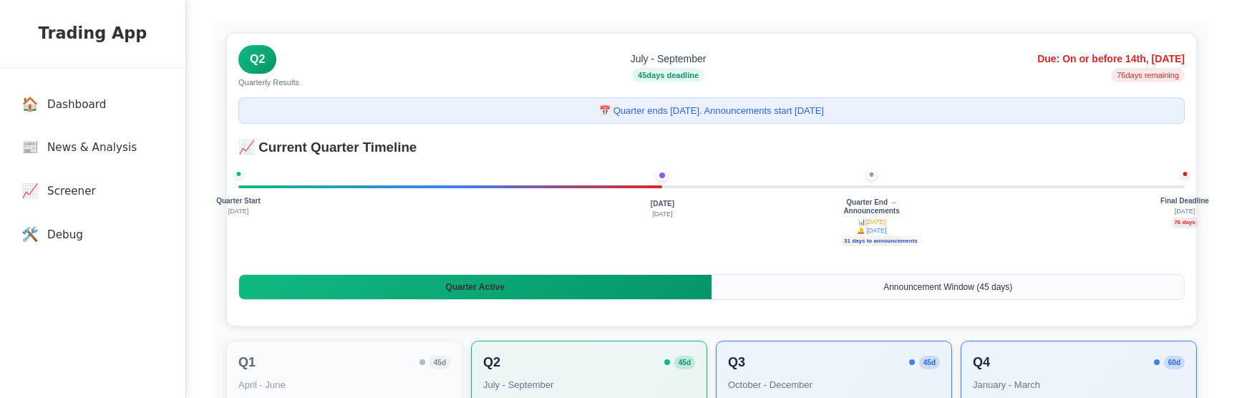
click at [510, 219] on div "Quarter Start [DATE] [DATE] [DATE] Quarter End → Announcements 📊 [DATE] 🔔 [DATE…" at bounding box center [711, 224] width 946 height 72
click at [462, 222] on div "Quarter Start [DATE] [DATE] [DATE] Quarter End → Announcements 📊 [DATE] 🔔 [DATE…" at bounding box center [711, 224] width 946 height 72
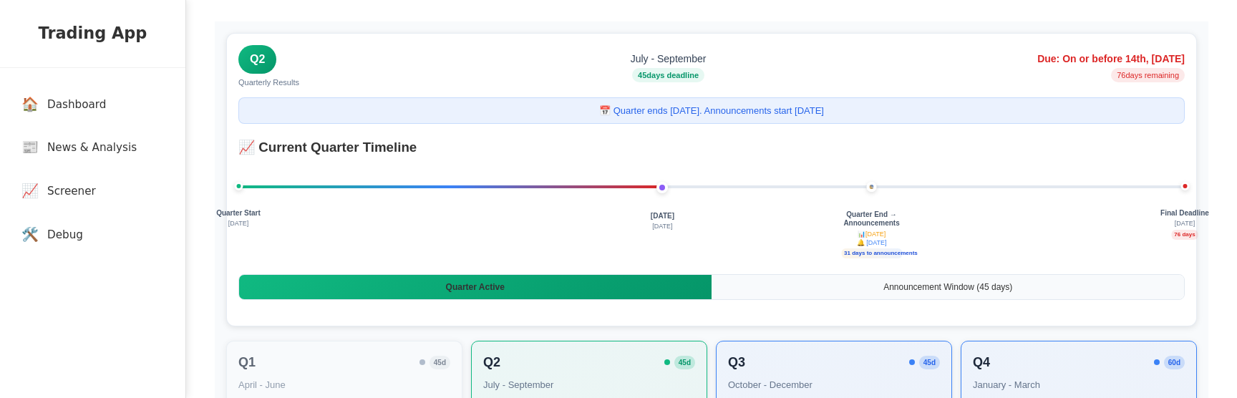
click at [424, 256] on div "Quarter Start [DATE] [DATE] [DATE] Quarter End → Announcements 📊 [DATE] 🔔 [DATE…" at bounding box center [711, 236] width 946 height 72
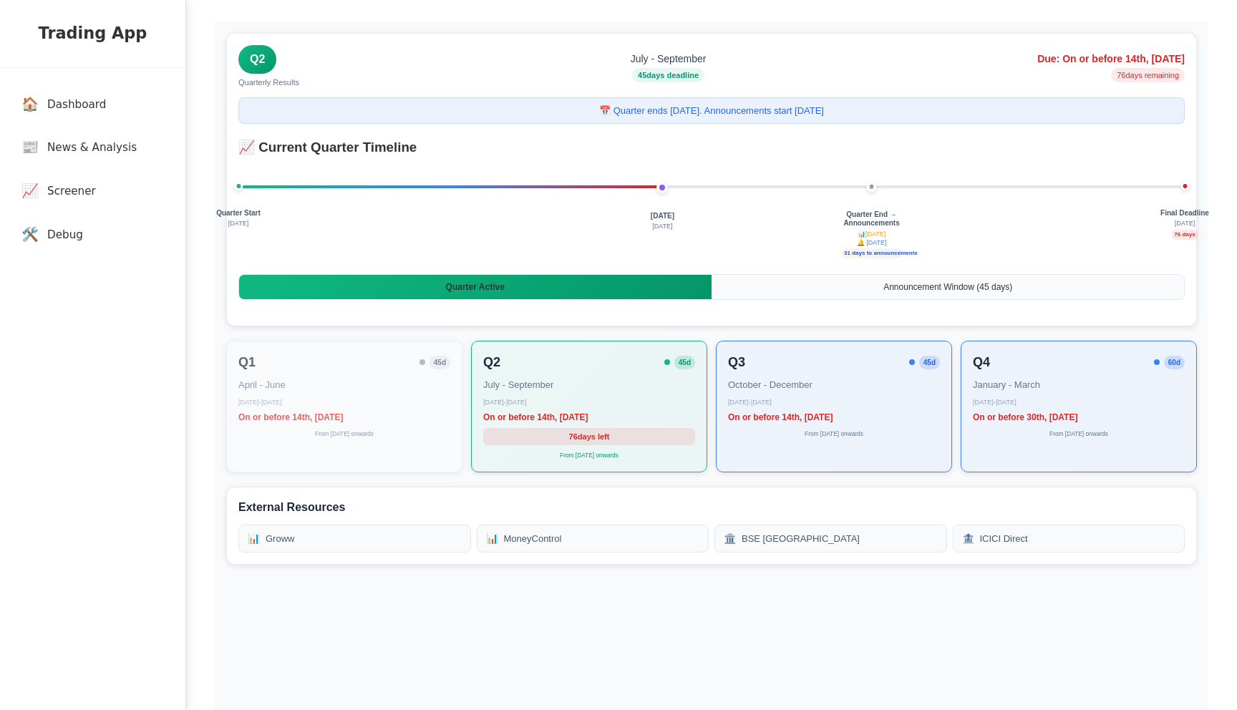
click at [797, 397] on div "Q2 Quarterly Results July - September 45 days deadline Due: On or before 14th, …" at bounding box center [711, 376] width 993 height 710
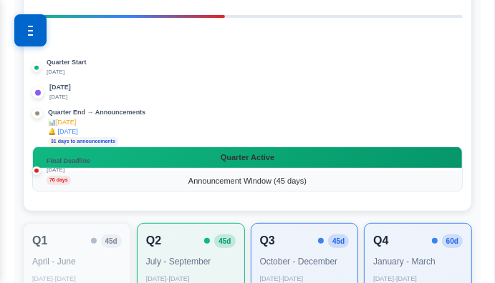
scroll to position [277, 0]
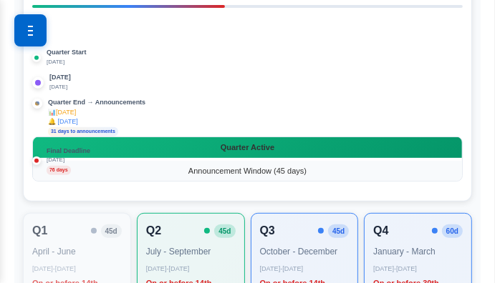
click at [235, 127] on div "Quarter End → Announcements 📊 [DATE] 🔔 [DATE] days to announcements" at bounding box center [247, 118] width 430 height 38
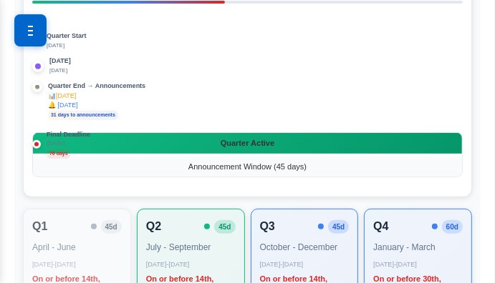
scroll to position [281, 0]
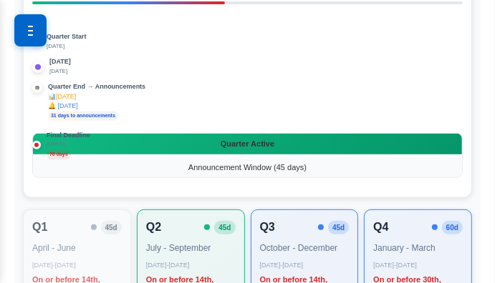
click at [148, 122] on div "Quarter Start [DATE] [DATE] [DATE] Quarter End → Announcements 📊 [DATE] 🔔 [DATE…" at bounding box center [247, 90] width 430 height 198
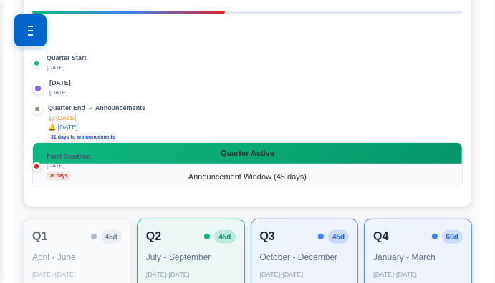
scroll to position [274, 0]
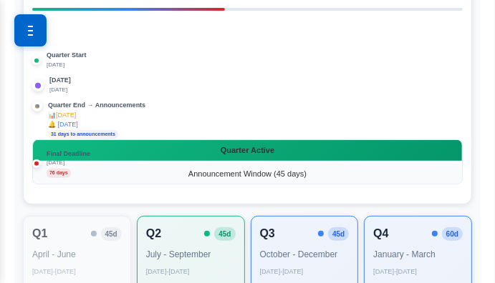
click at [240, 185] on div "Quarter Start [DATE] [DATE] [DATE] Quarter End → Announcements 📊 [DATE] 🔔 [DATE…" at bounding box center [247, 96] width 430 height 198
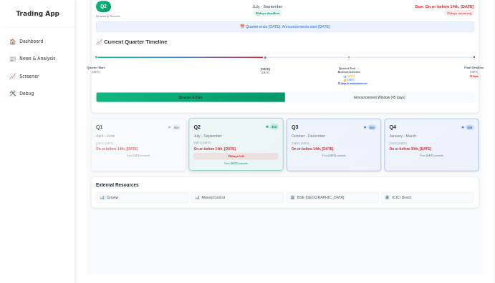
scroll to position [0, 0]
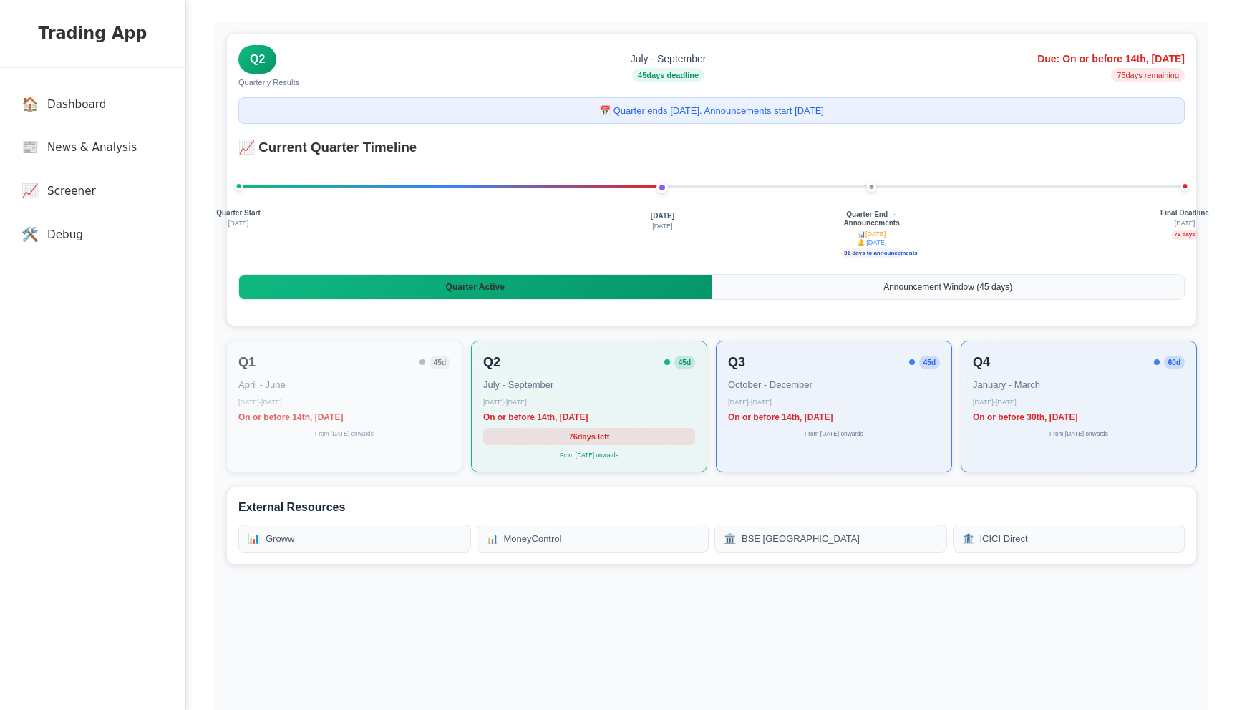
click at [586, 238] on div "Quarter Start [DATE] [DATE] [DATE] Quarter End → Announcements 📊 [DATE] 🔔 [DATE…" at bounding box center [711, 236] width 946 height 72
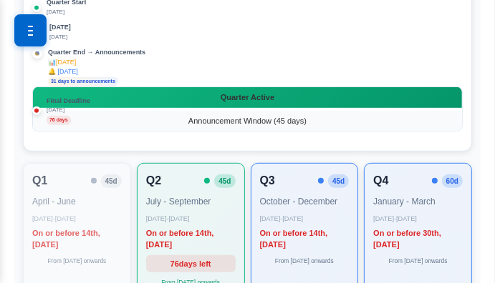
scroll to position [322, 0]
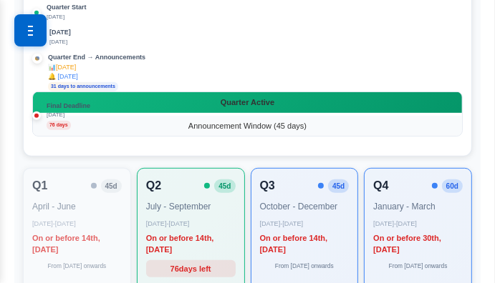
click at [224, 104] on div "Final Deadline [DATE] days" at bounding box center [247, 116] width 430 height 28
click at [217, 102] on div "Final Deadline [DATE] days" at bounding box center [247, 116] width 430 height 28
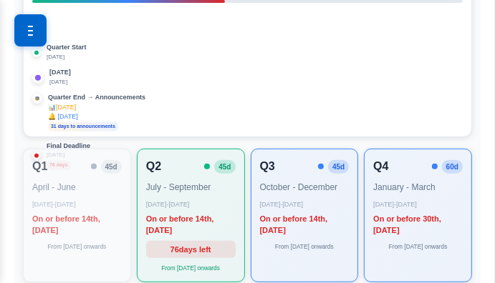
scroll to position [287, 0]
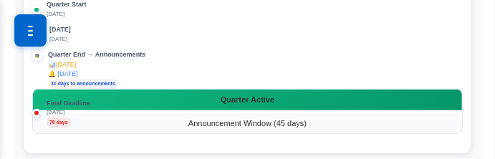
scroll to position [371, 0]
